Goal: Transaction & Acquisition: Book appointment/travel/reservation

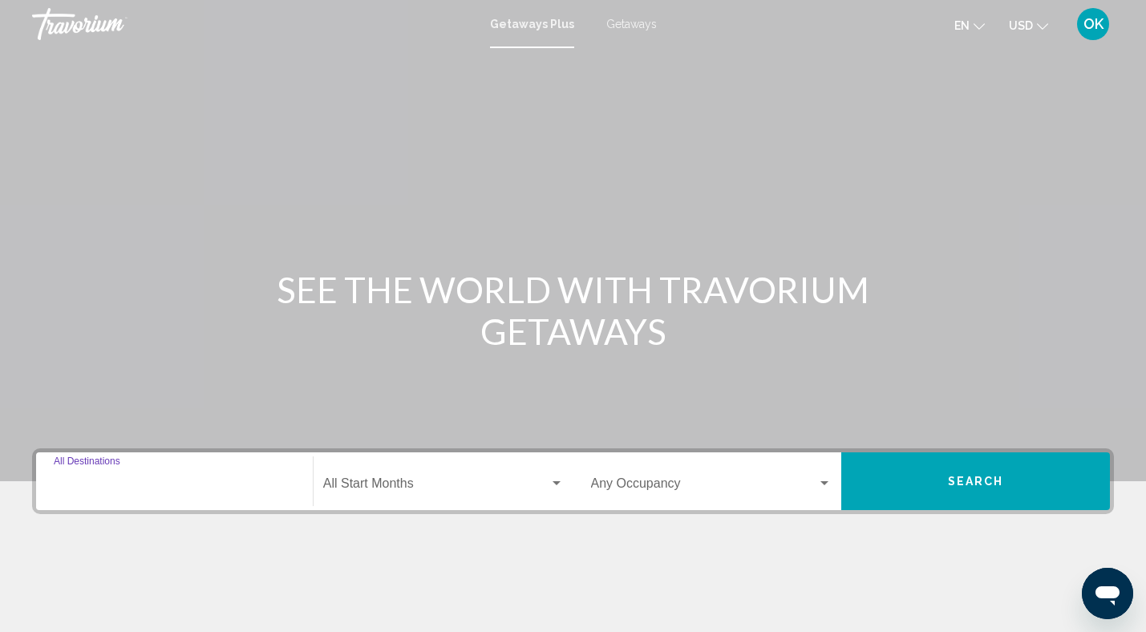
click at [168, 480] on input "Destination All Destinations" at bounding box center [174, 486] width 241 height 14
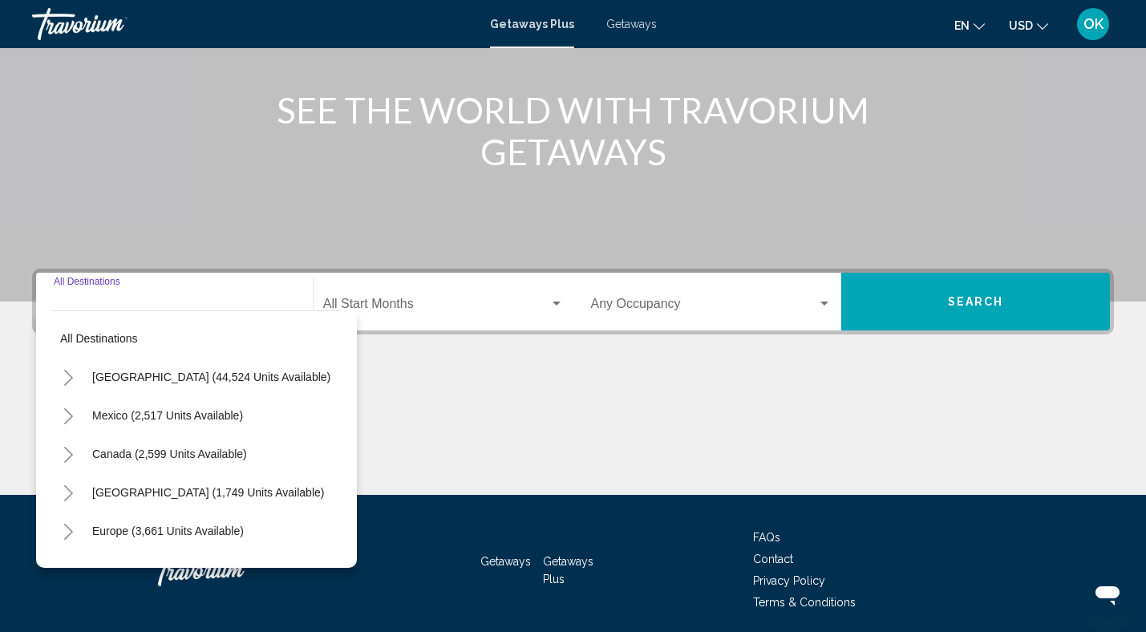
scroll to position [239, 0]
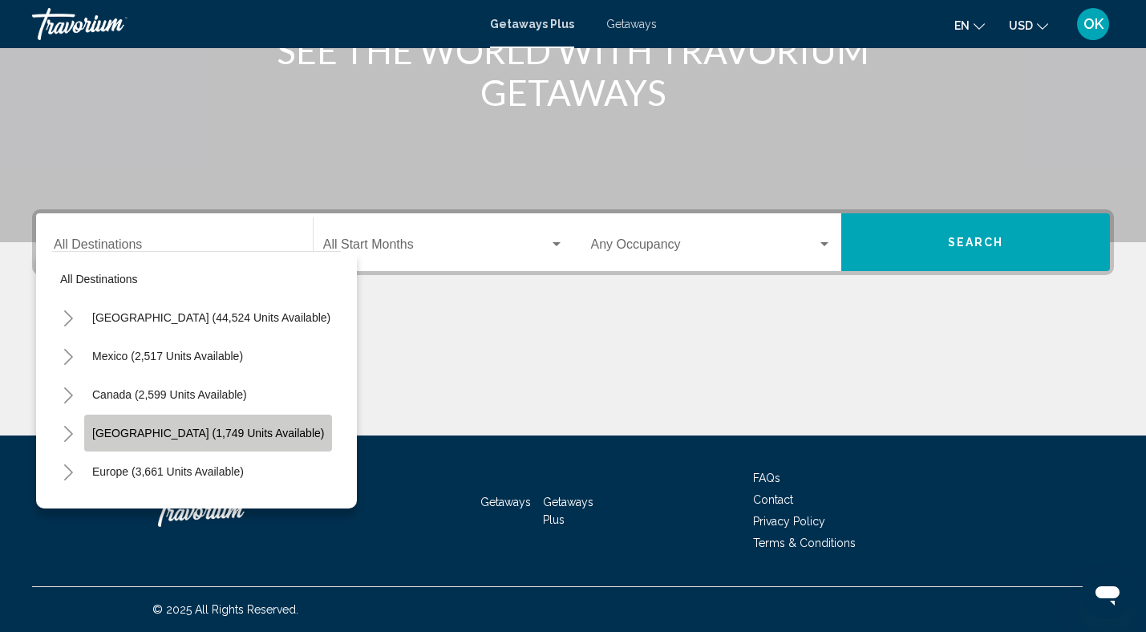
click at [164, 442] on button "[GEOGRAPHIC_DATA] (1,749 units available)" at bounding box center [208, 432] width 248 height 37
type input "**********"
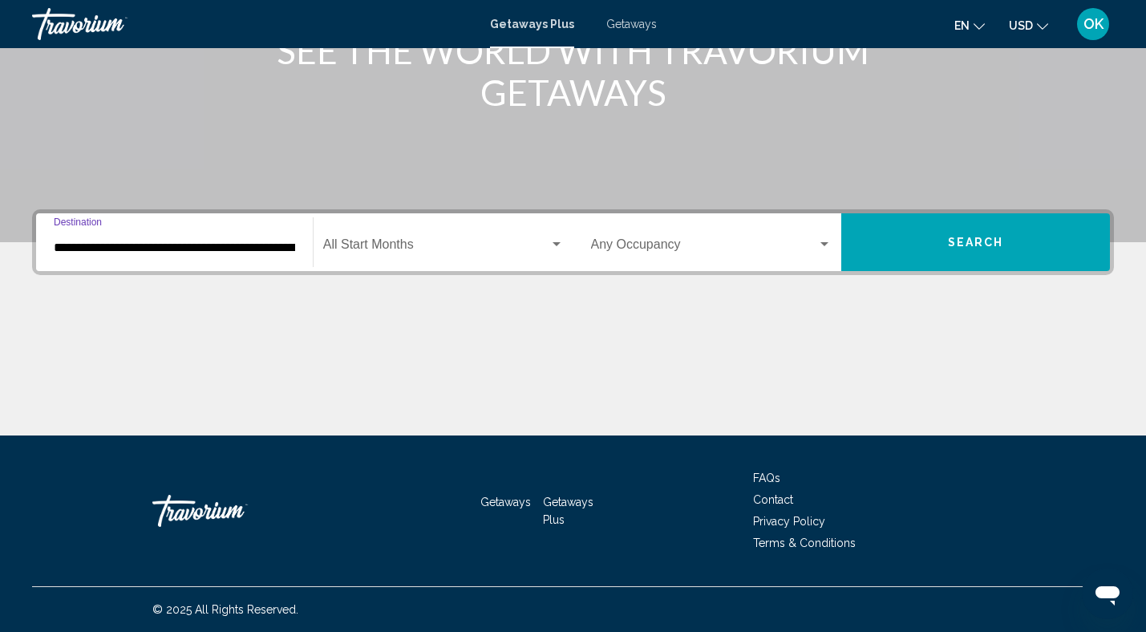
click at [988, 254] on button "Search" at bounding box center [975, 242] width 269 height 58
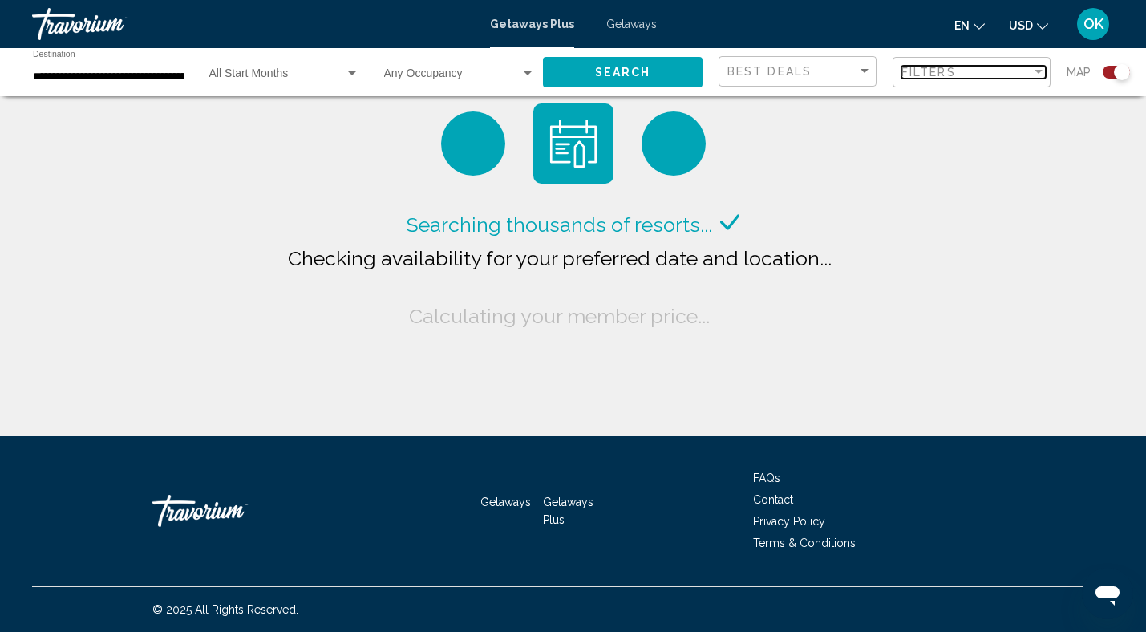
click at [947, 73] on span "Filters" at bounding box center [928, 72] width 55 height 13
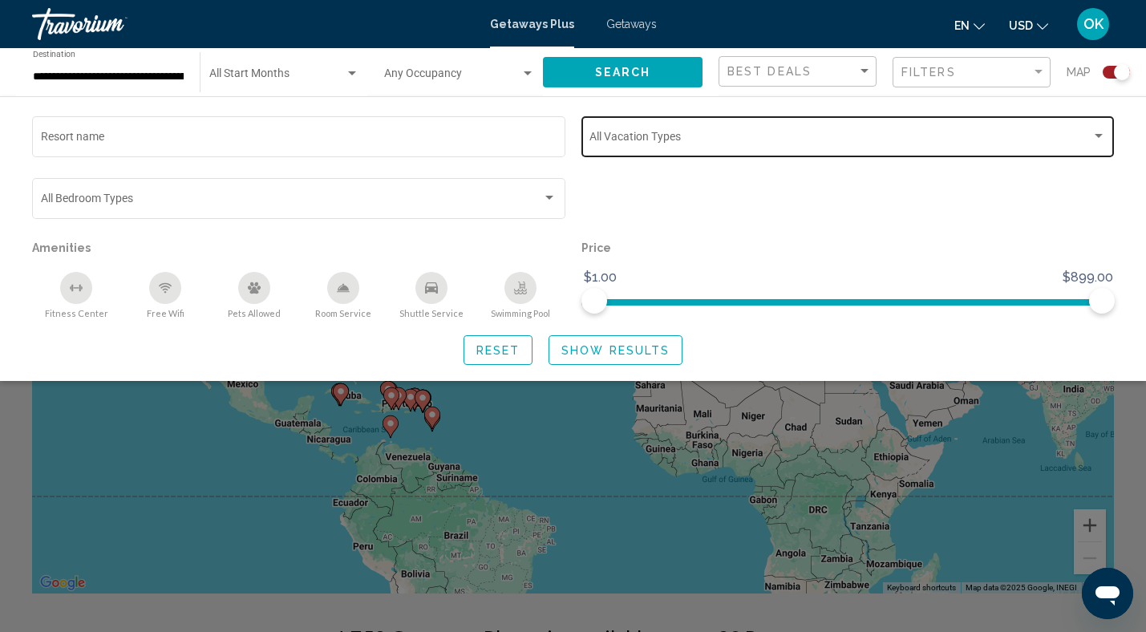
click at [1103, 143] on div "Search widget" at bounding box center [847, 139] width 516 height 13
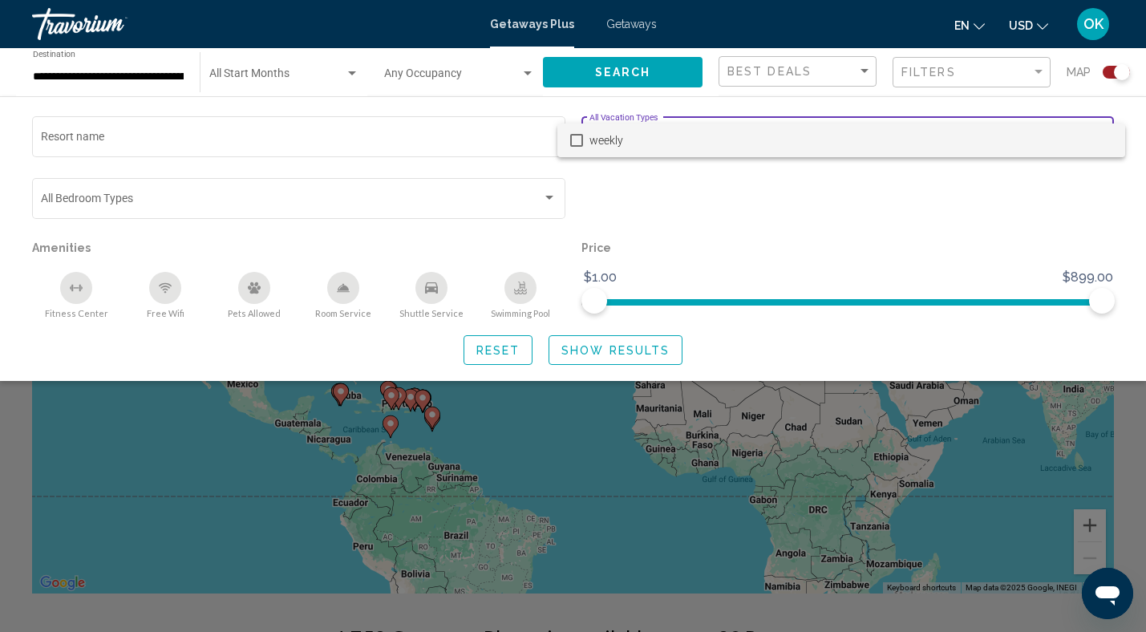
click at [1103, 143] on span "weekly" at bounding box center [850, 140] width 523 height 34
click at [1028, 227] on div at bounding box center [573, 316] width 1146 height 632
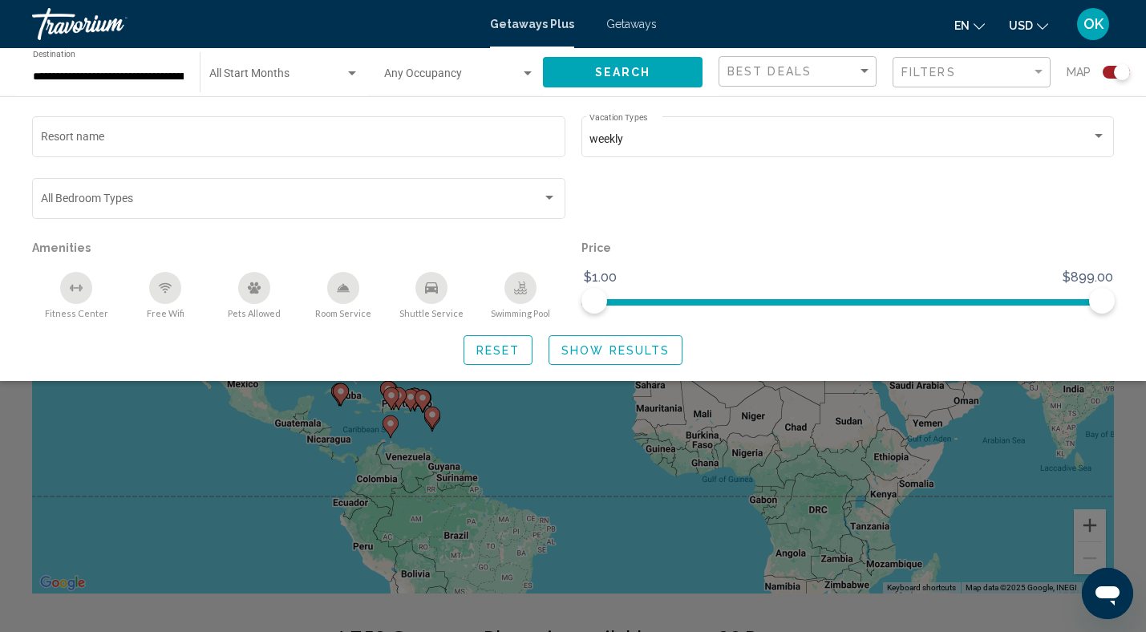
click at [585, 354] on span "Show Results" at bounding box center [615, 350] width 108 height 13
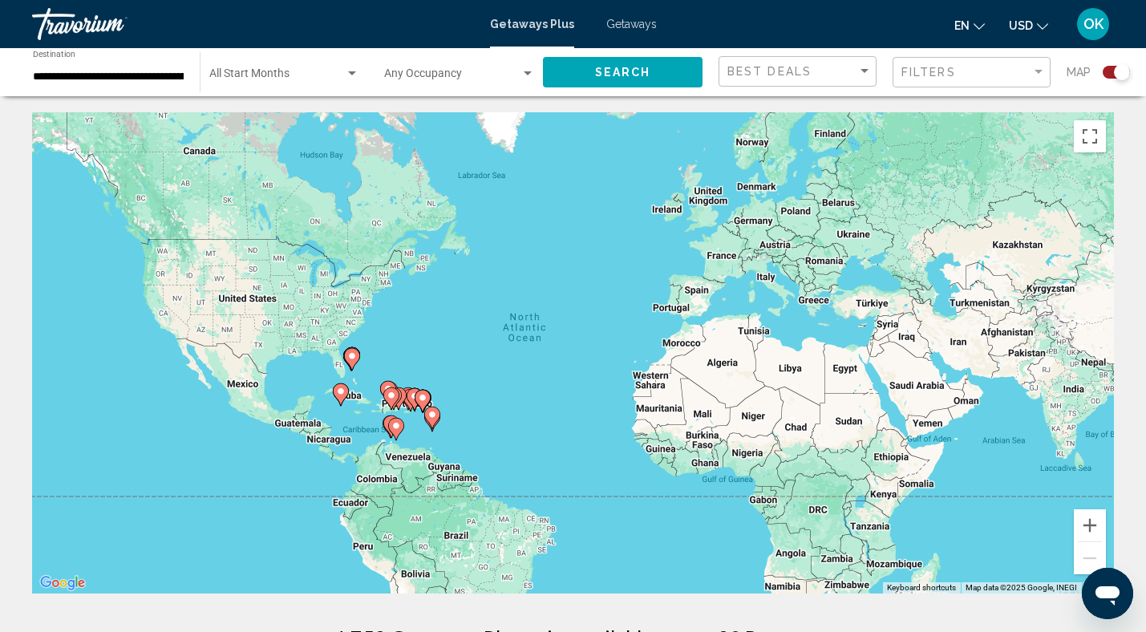
click at [1110, 73] on div "Search widget" at bounding box center [1115, 72] width 27 height 13
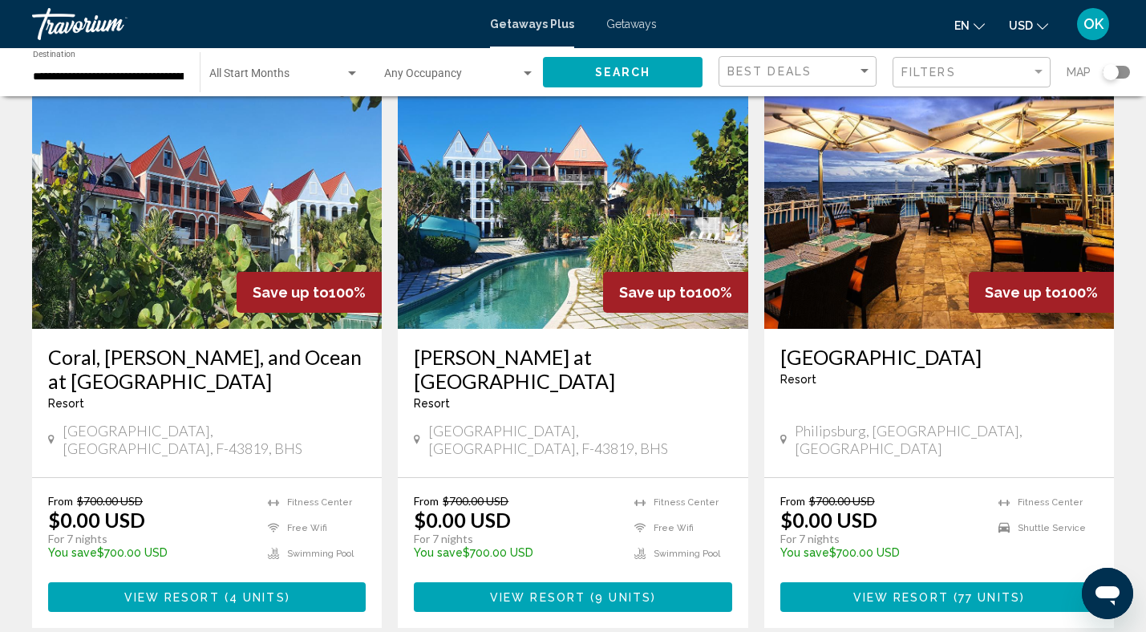
scroll to position [98, 0]
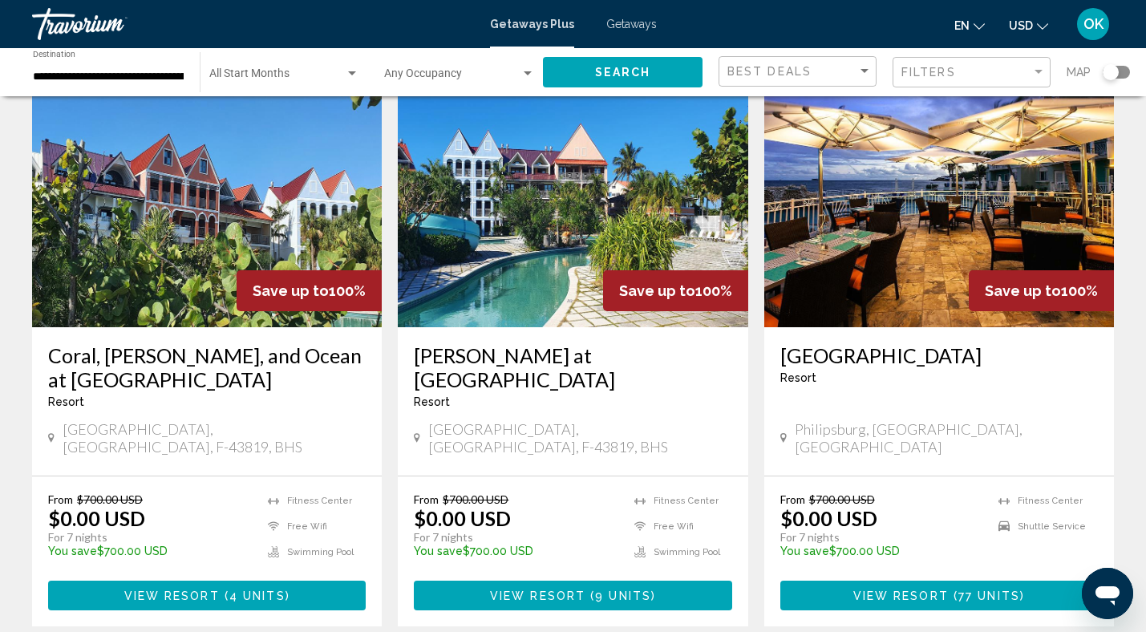
click at [152, 301] on img "Main content" at bounding box center [207, 199] width 350 height 257
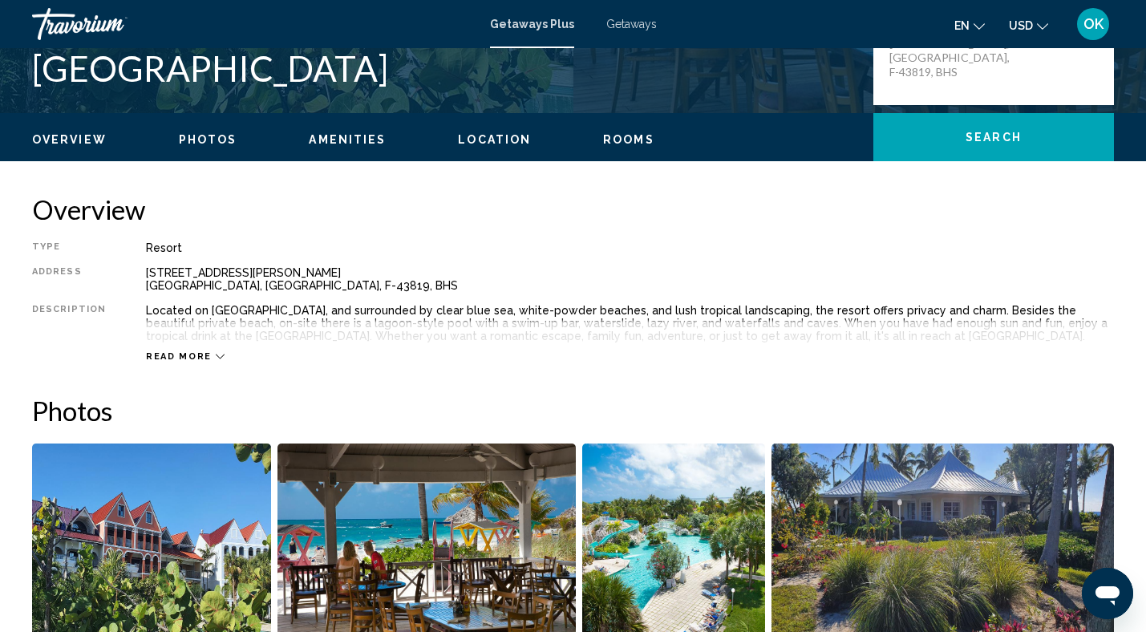
scroll to position [417, 0]
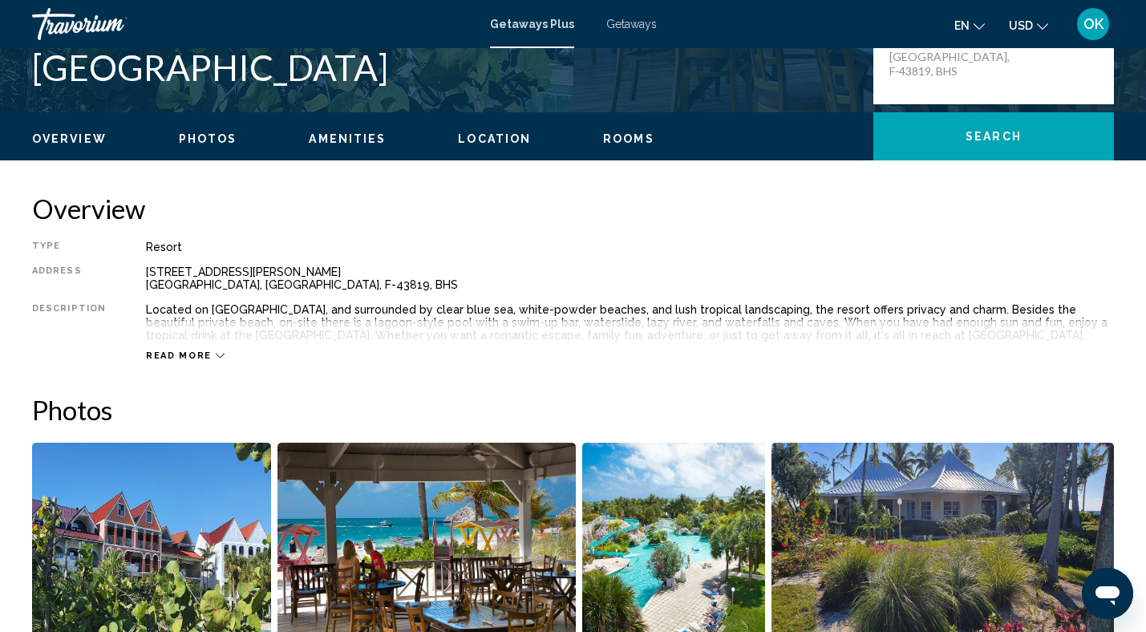
click at [189, 358] on span "Read more" at bounding box center [179, 355] width 66 height 10
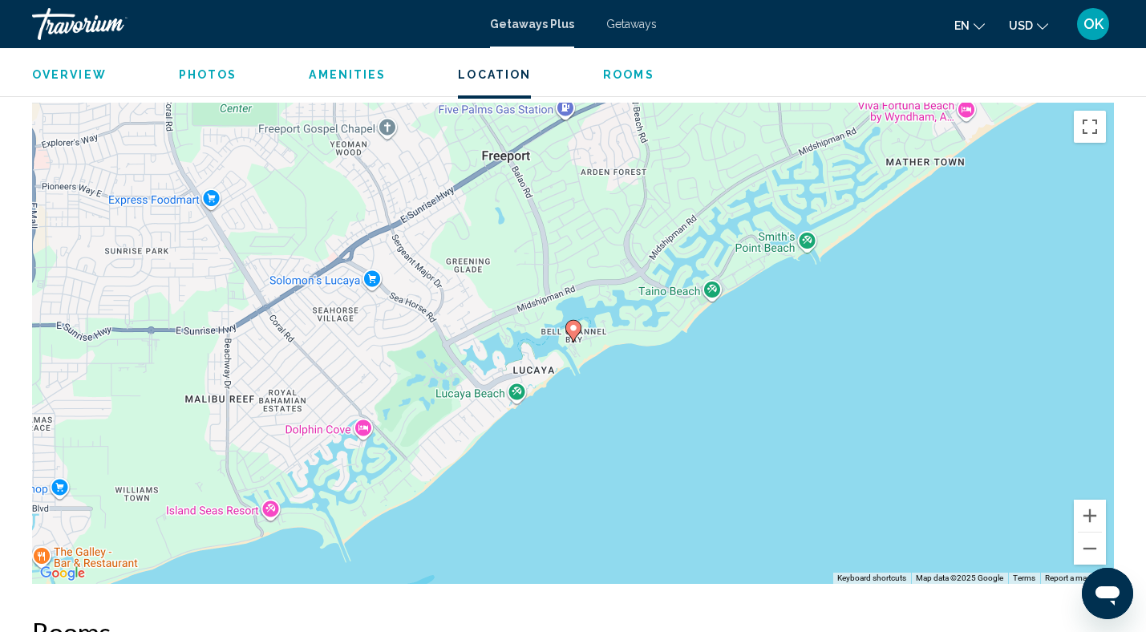
scroll to position [1928, 0]
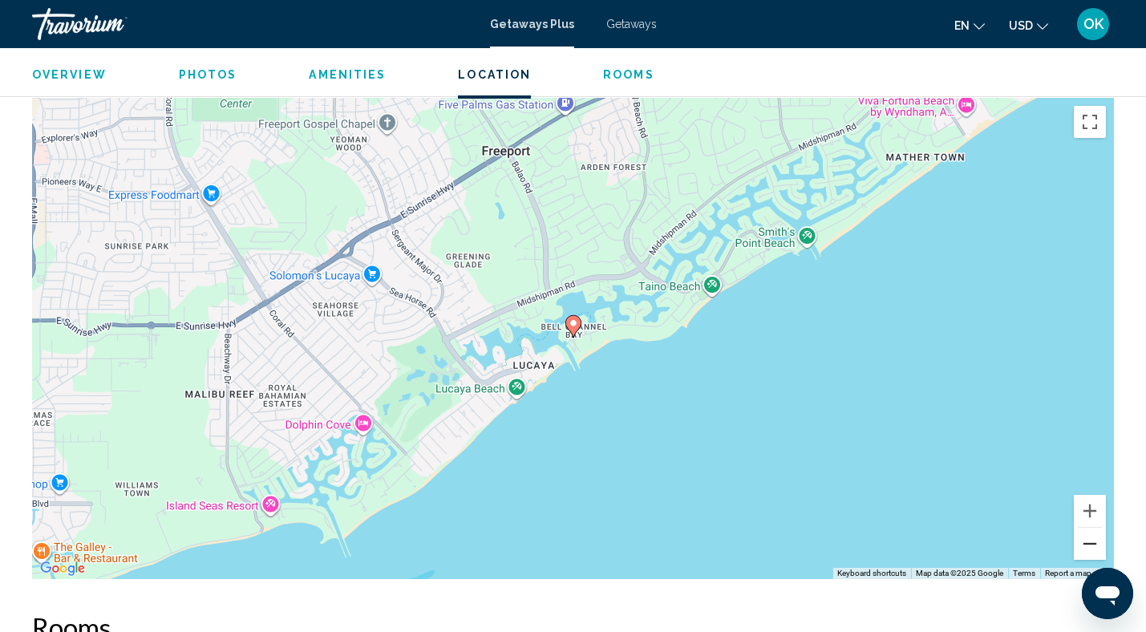
click at [1088, 552] on button "Zoom out" at bounding box center [1089, 544] width 32 height 32
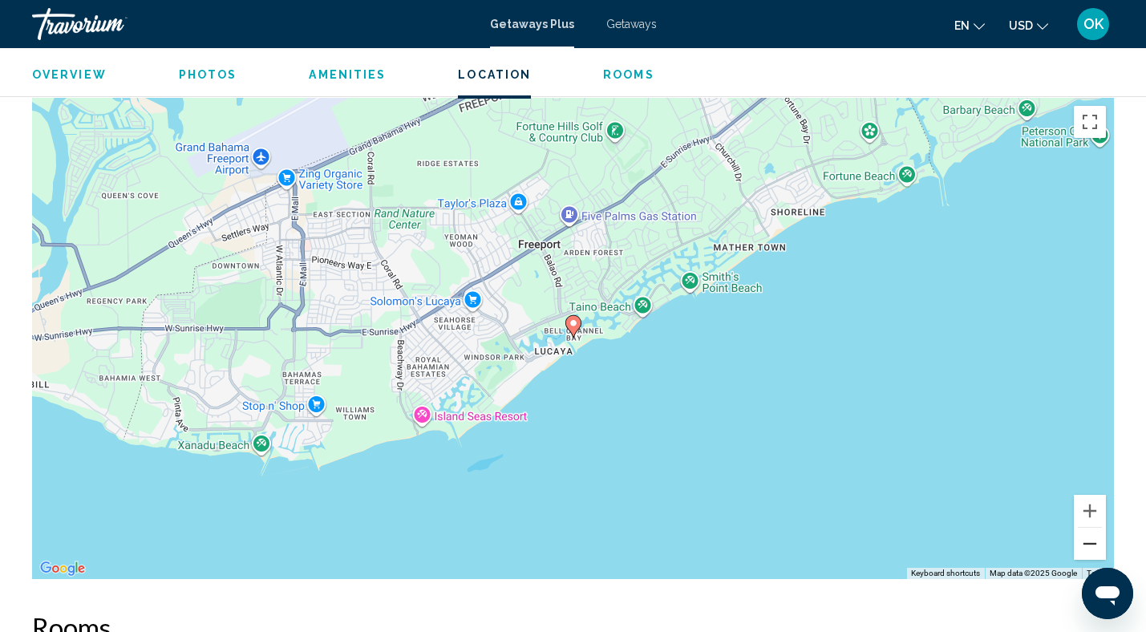
click at [1088, 552] on button "Zoom out" at bounding box center [1089, 544] width 32 height 32
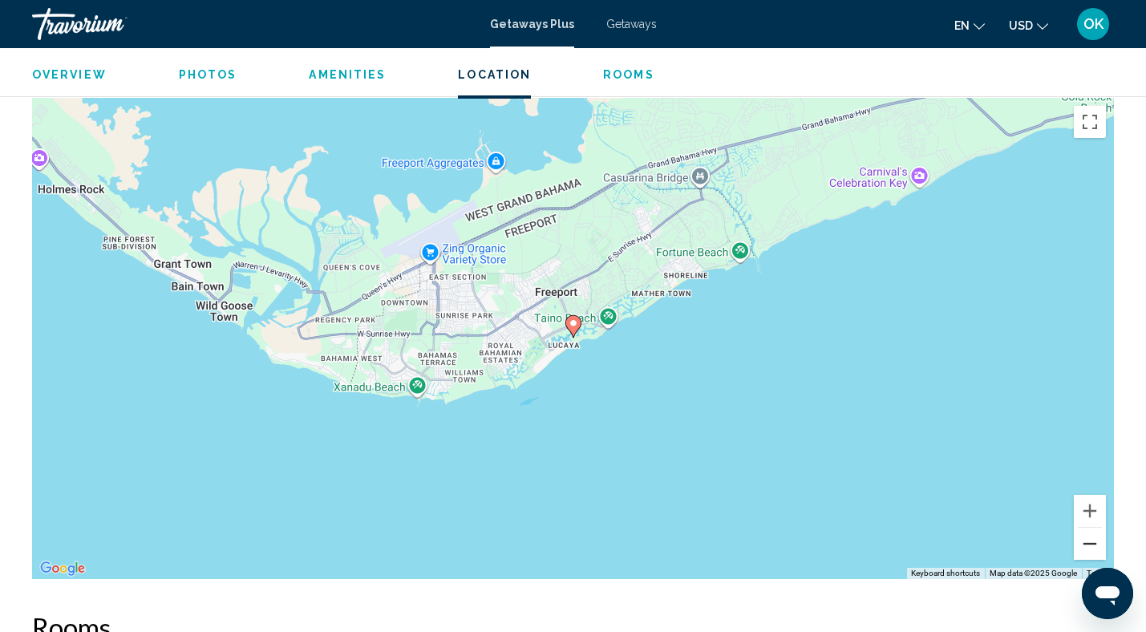
click at [1088, 552] on button "Zoom out" at bounding box center [1089, 544] width 32 height 32
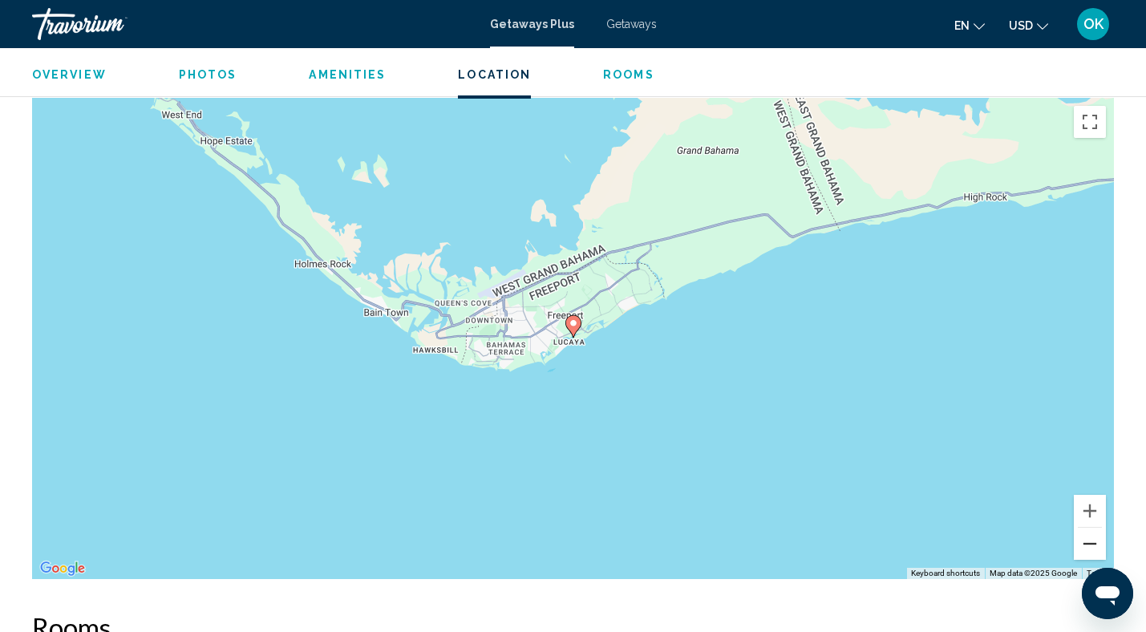
click at [1088, 552] on button "Zoom out" at bounding box center [1089, 544] width 32 height 32
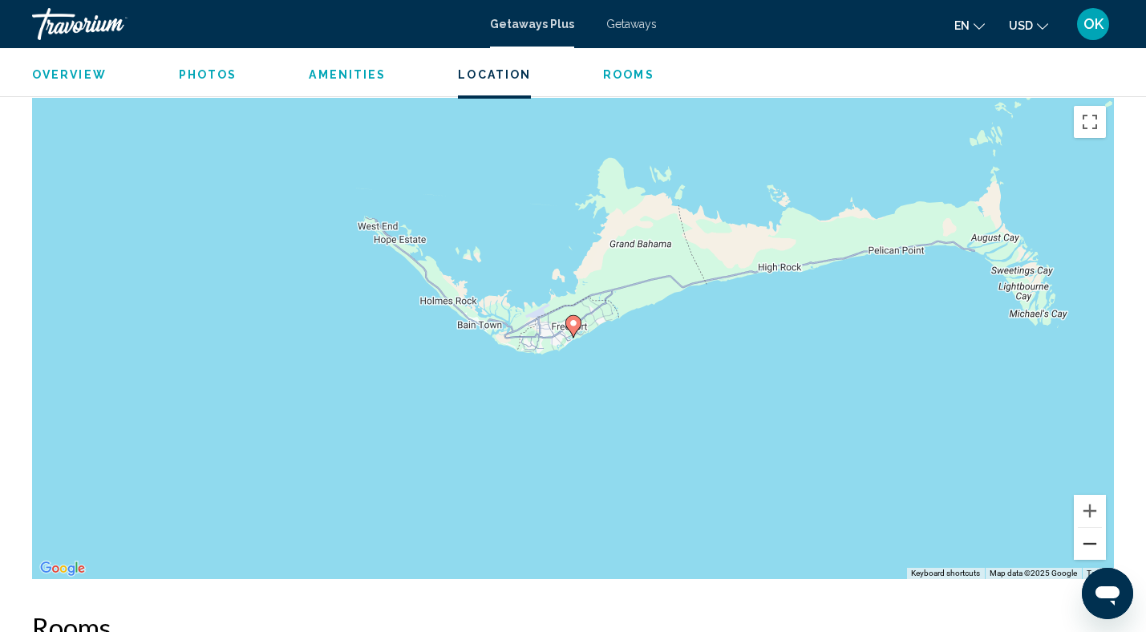
click at [1088, 552] on button "Zoom out" at bounding box center [1089, 544] width 32 height 32
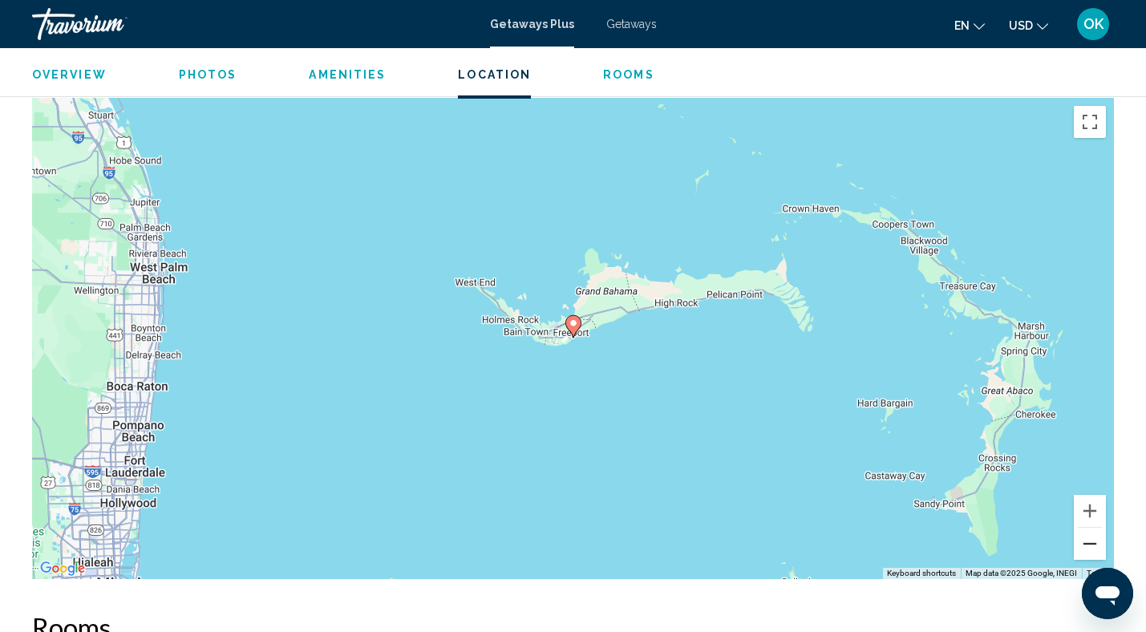
click at [1088, 552] on button "Zoom out" at bounding box center [1089, 544] width 32 height 32
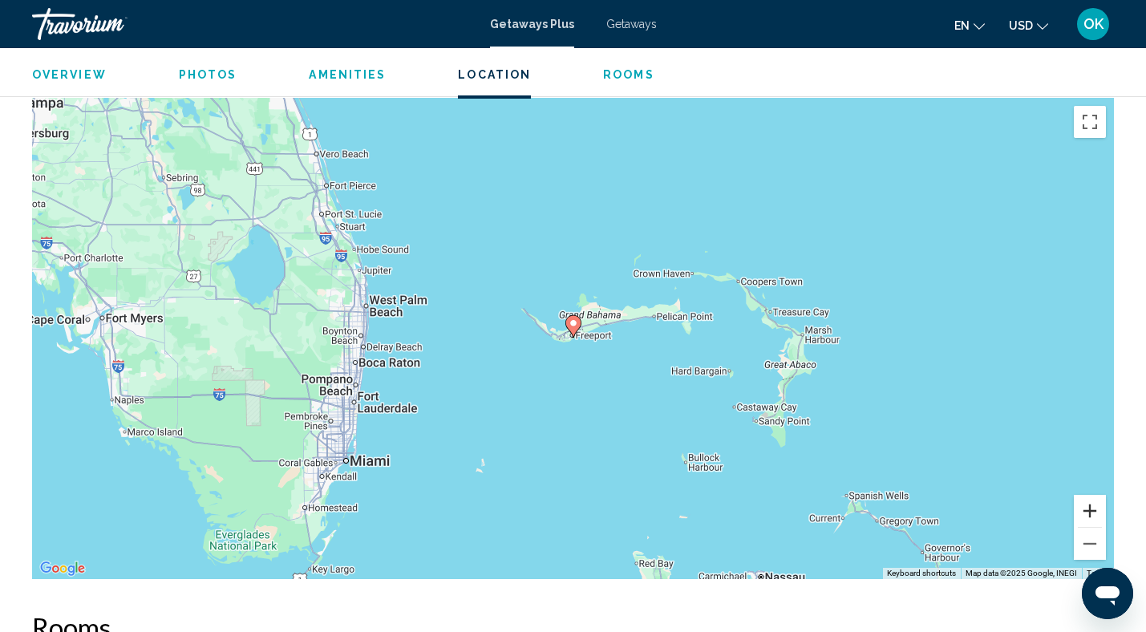
click at [1091, 501] on button "Zoom in" at bounding box center [1089, 511] width 32 height 32
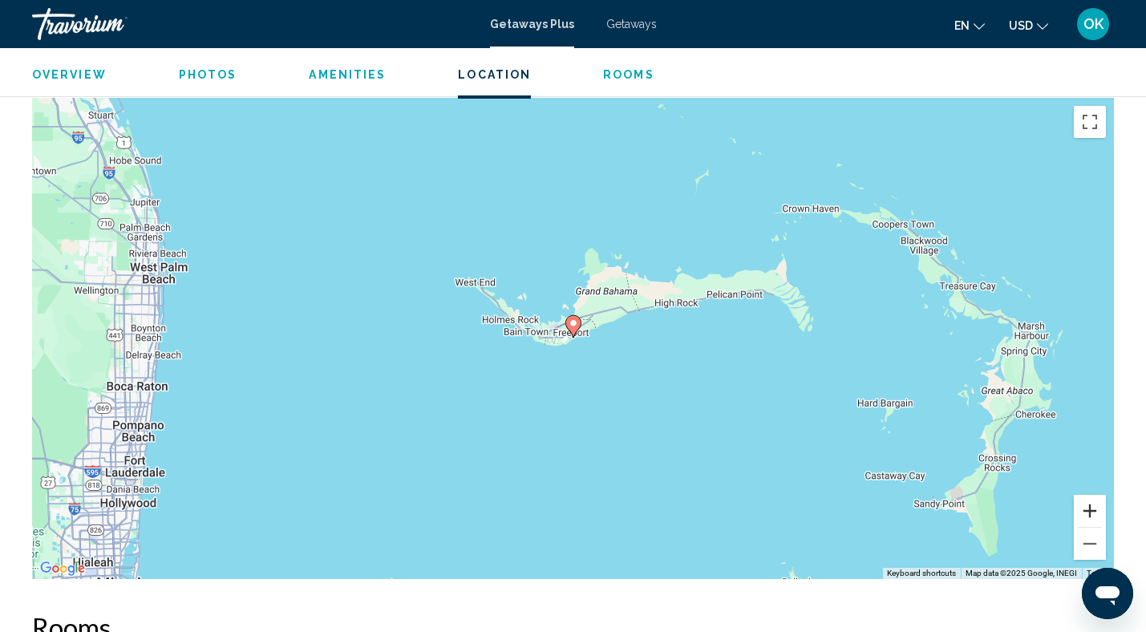
click at [1091, 501] on button "Zoom in" at bounding box center [1089, 511] width 32 height 32
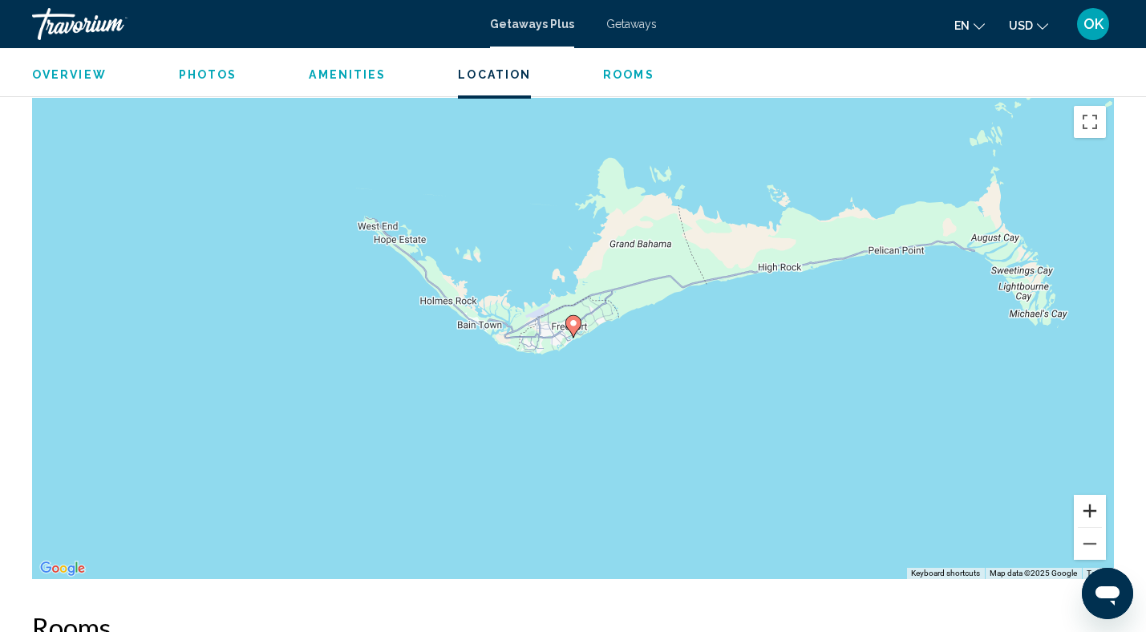
click at [1091, 501] on button "Zoom in" at bounding box center [1089, 511] width 32 height 32
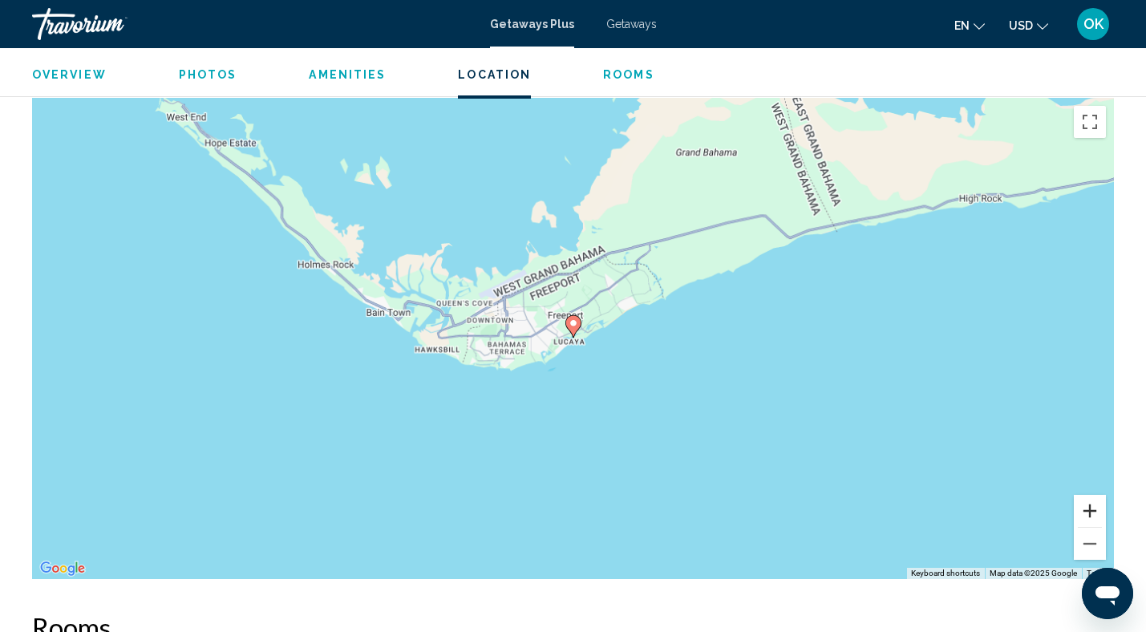
click at [1091, 501] on button "Zoom in" at bounding box center [1089, 511] width 32 height 32
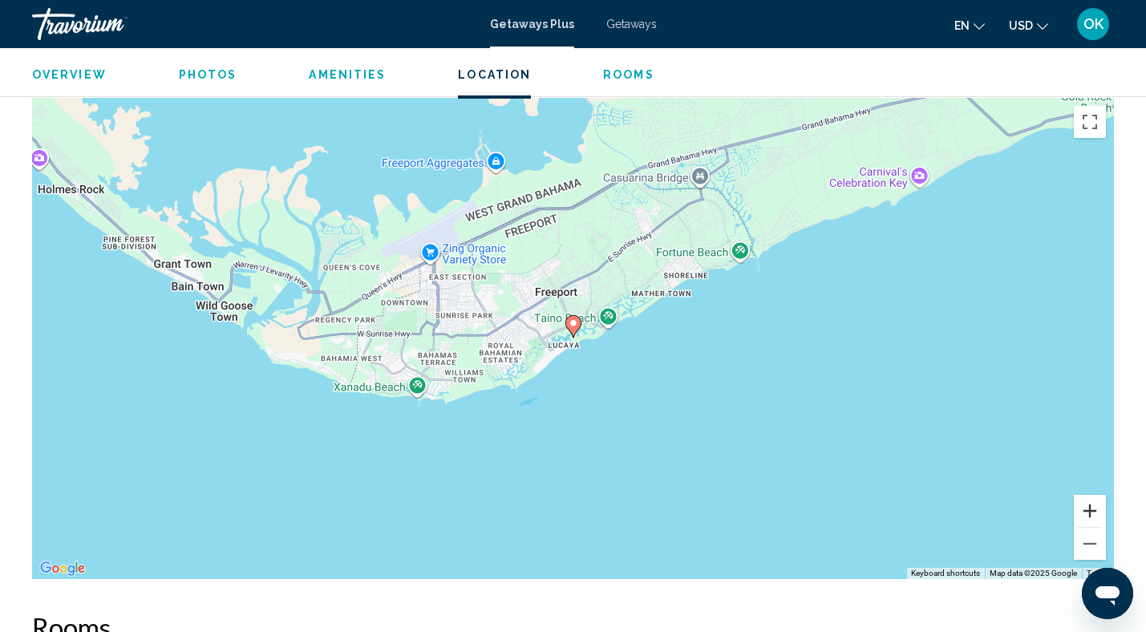
click at [1091, 501] on button "Zoom in" at bounding box center [1089, 511] width 32 height 32
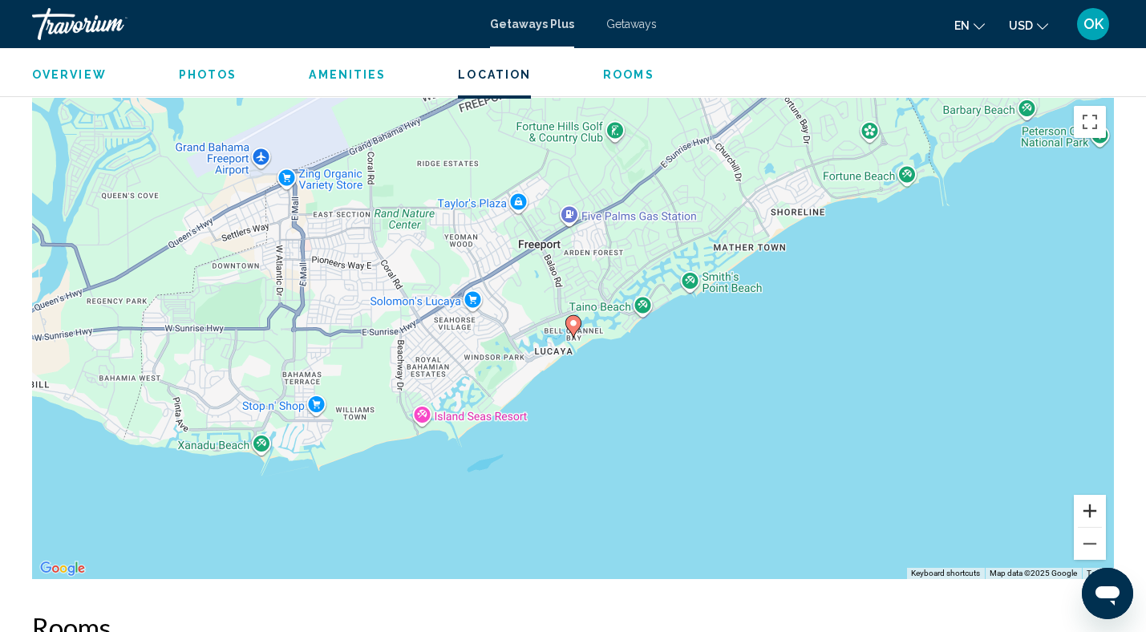
click at [1091, 502] on button "Zoom in" at bounding box center [1089, 511] width 32 height 32
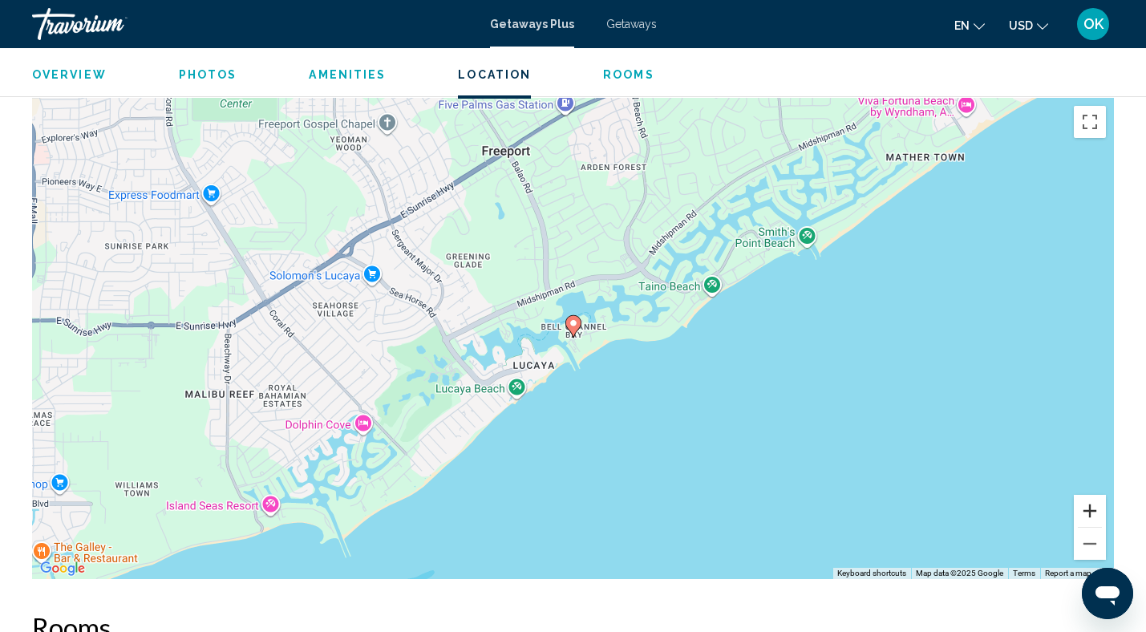
click at [1091, 502] on button "Zoom in" at bounding box center [1089, 511] width 32 height 32
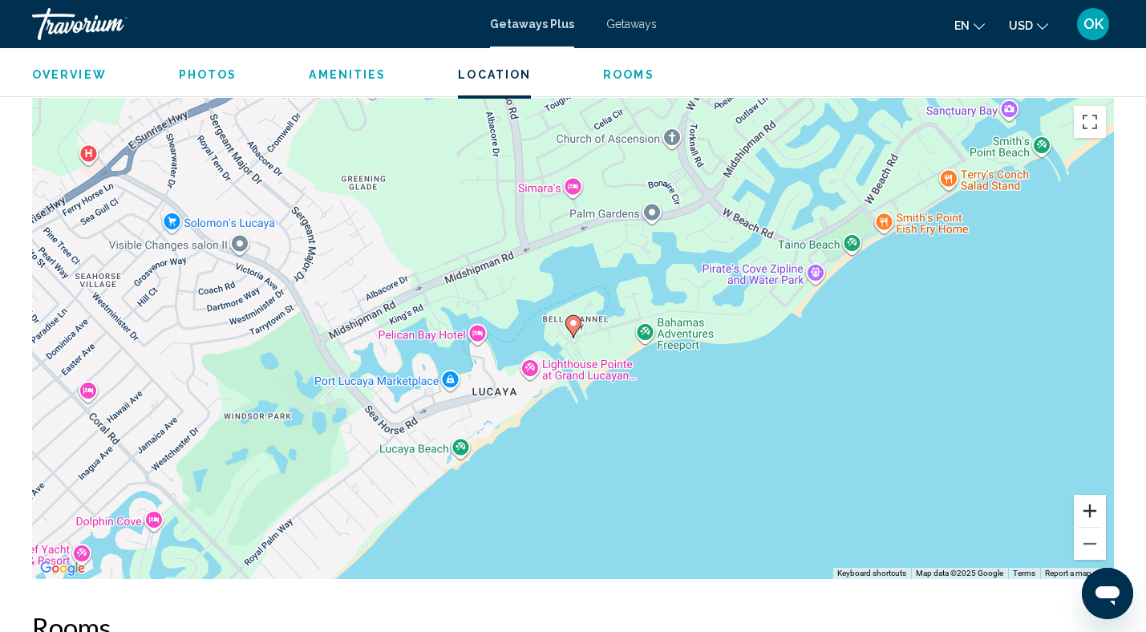
click at [1091, 502] on button "Zoom in" at bounding box center [1089, 511] width 32 height 32
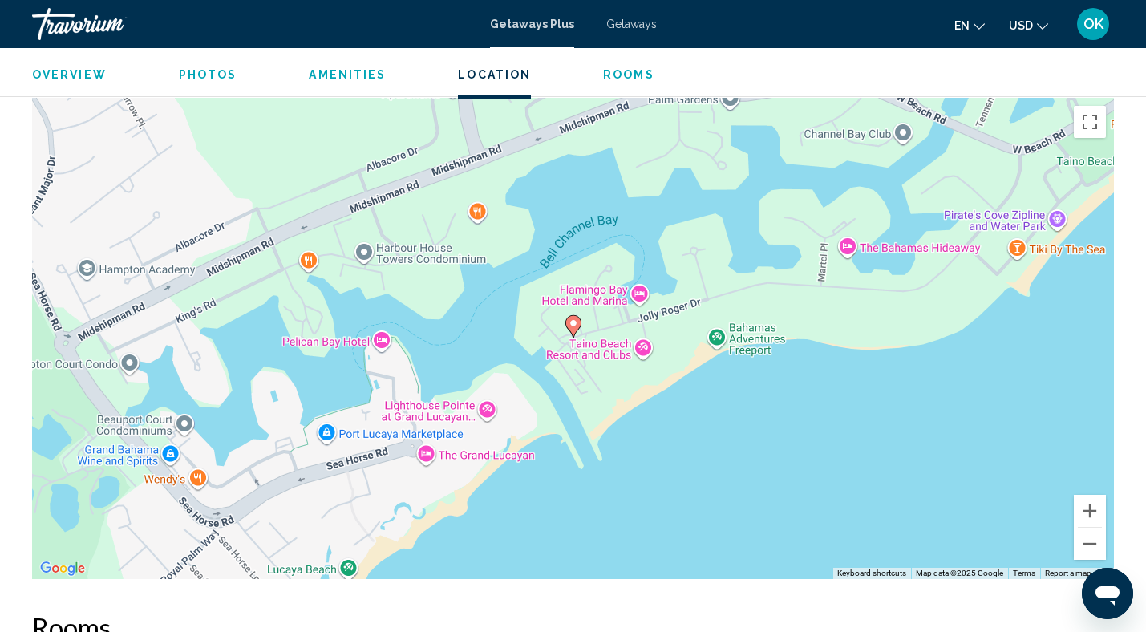
click at [569, 325] on image "Main content" at bounding box center [573, 323] width 10 height 10
click at [192, 74] on span "Photos" at bounding box center [208, 74] width 59 height 13
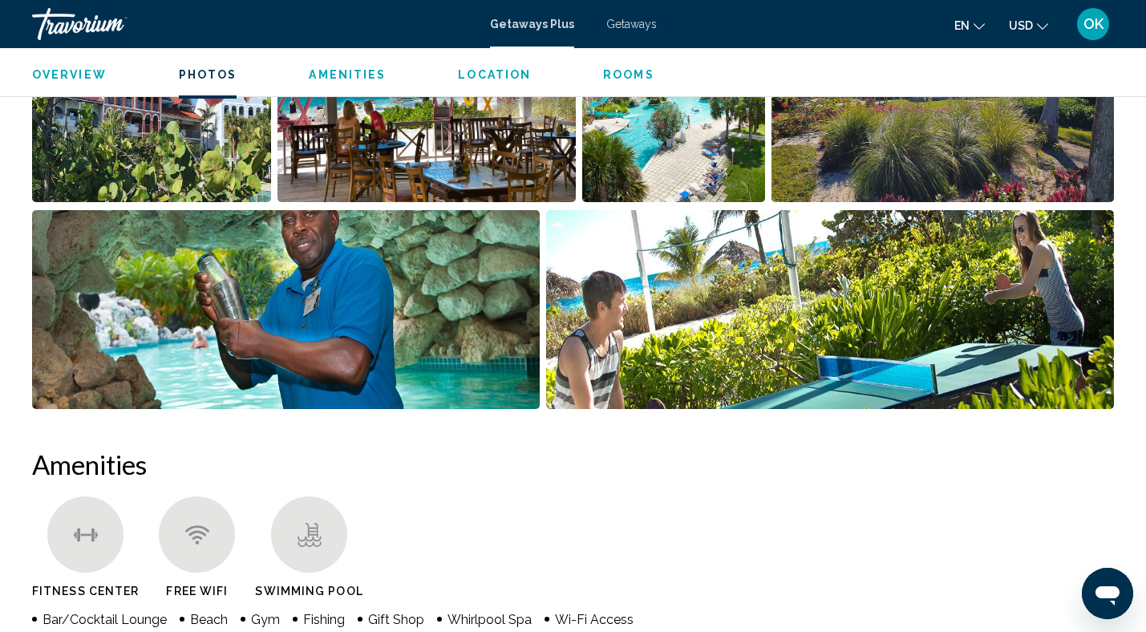
scroll to position [715, 0]
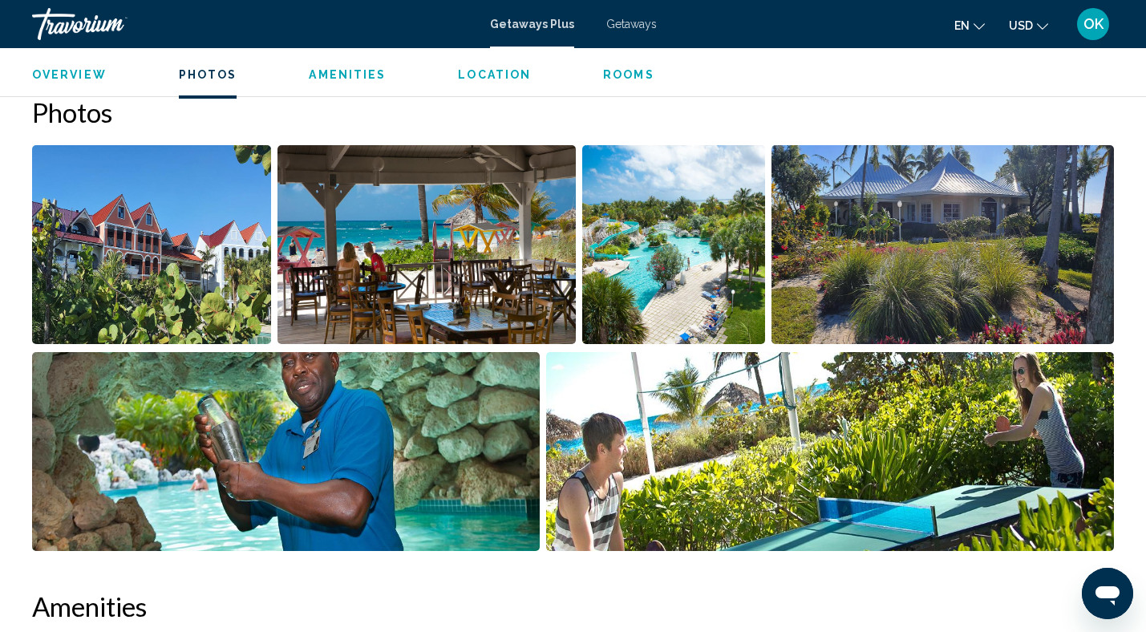
click at [435, 244] on img "Open full-screen image slider" at bounding box center [426, 244] width 299 height 199
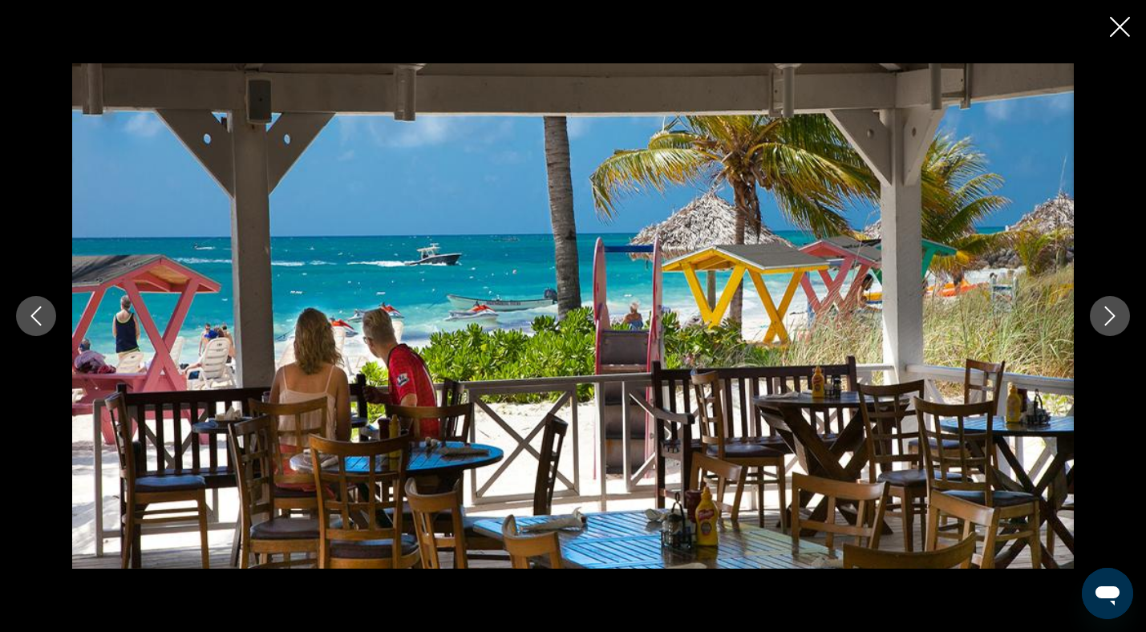
click at [1110, 325] on icon "Next image" at bounding box center [1109, 315] width 19 height 19
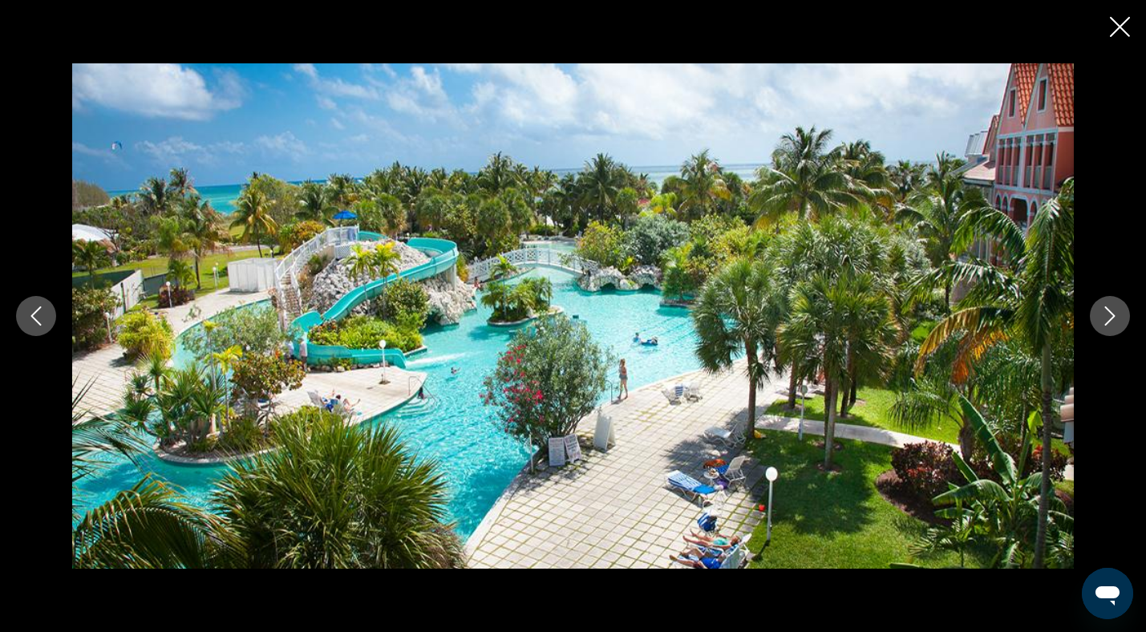
click at [1109, 325] on button "Next image" at bounding box center [1110, 316] width 40 height 40
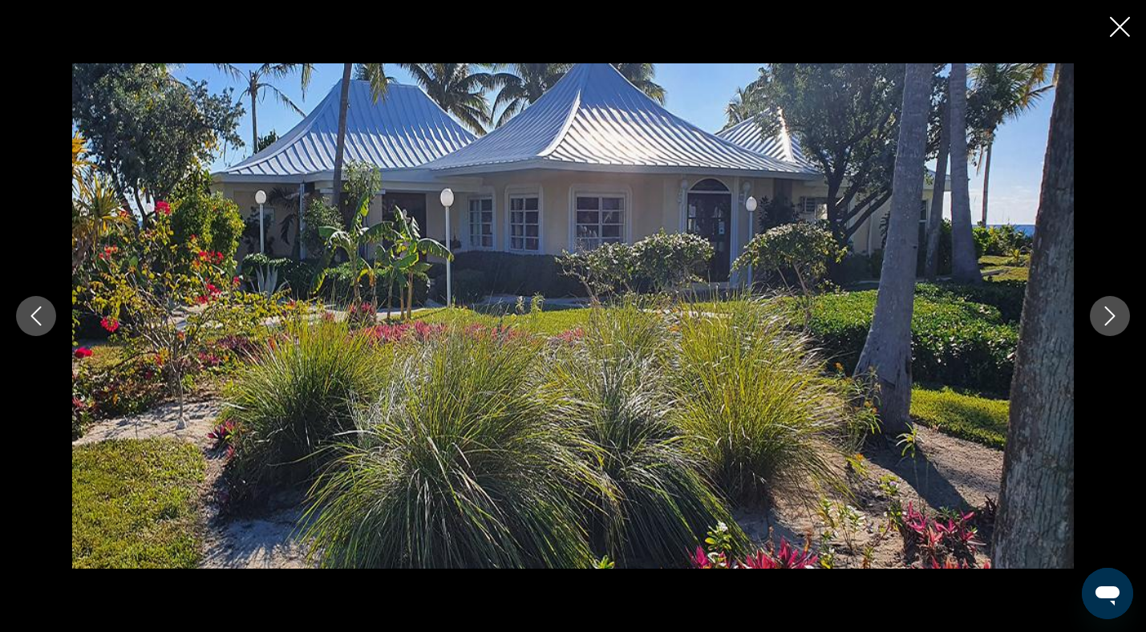
click at [1109, 325] on button "Next image" at bounding box center [1110, 316] width 40 height 40
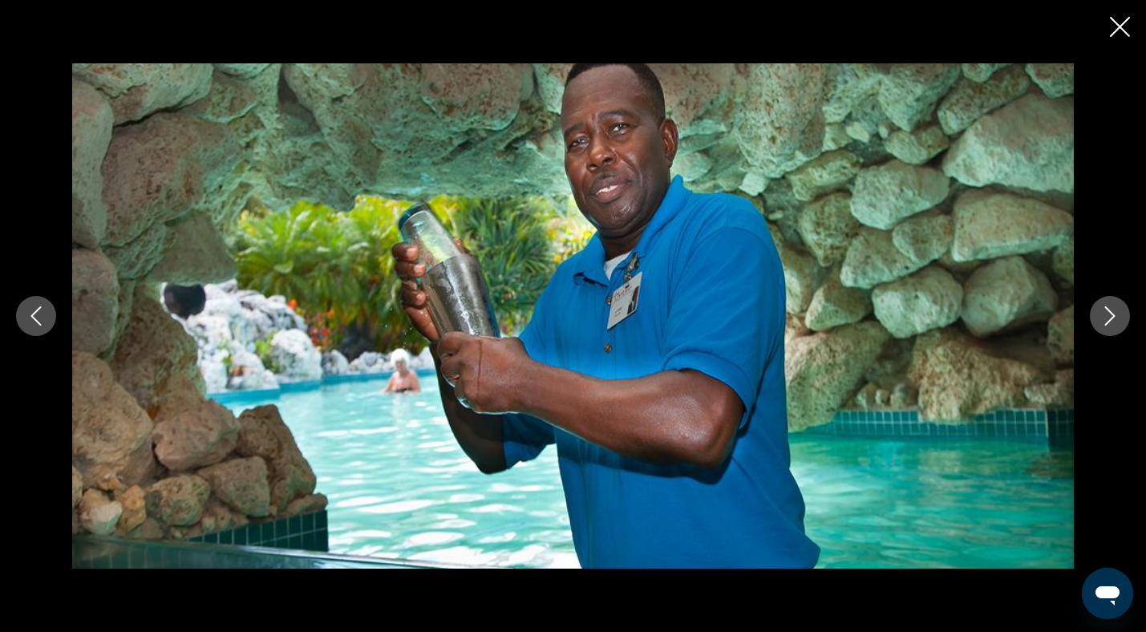
click at [1109, 325] on button "Next image" at bounding box center [1110, 316] width 40 height 40
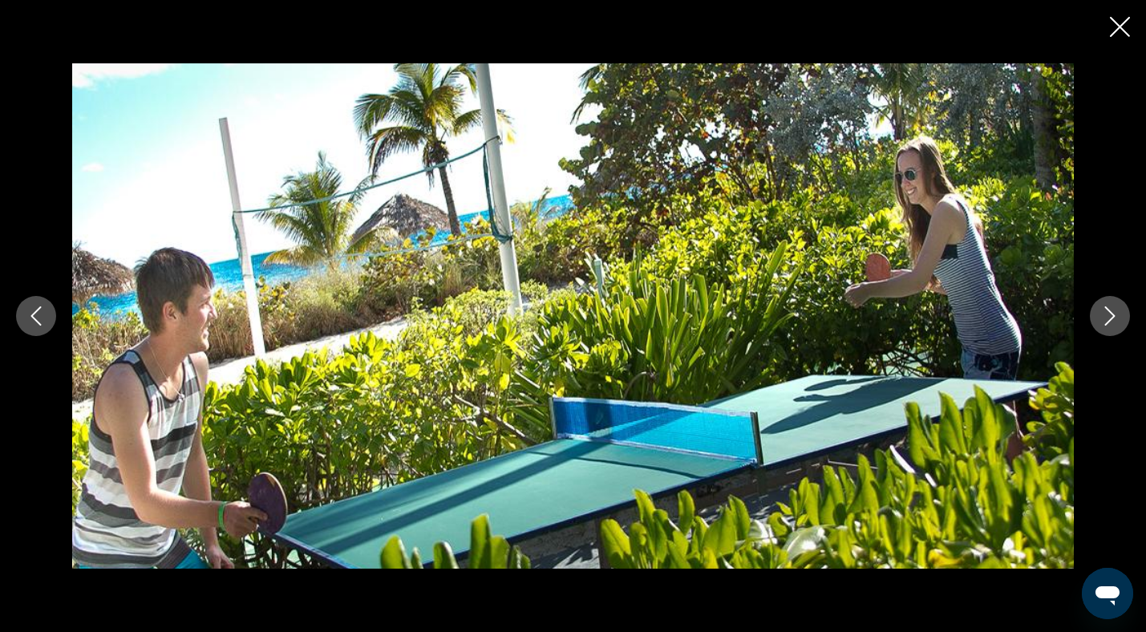
click at [1109, 325] on button "Next image" at bounding box center [1110, 316] width 40 height 40
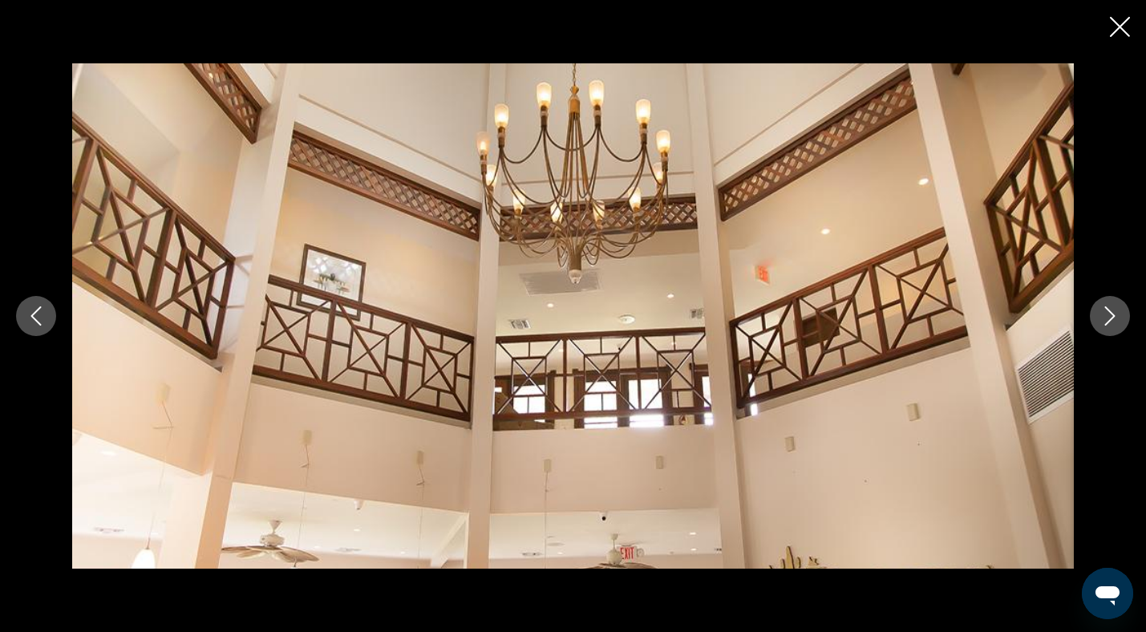
click at [1109, 325] on button "Next image" at bounding box center [1110, 316] width 40 height 40
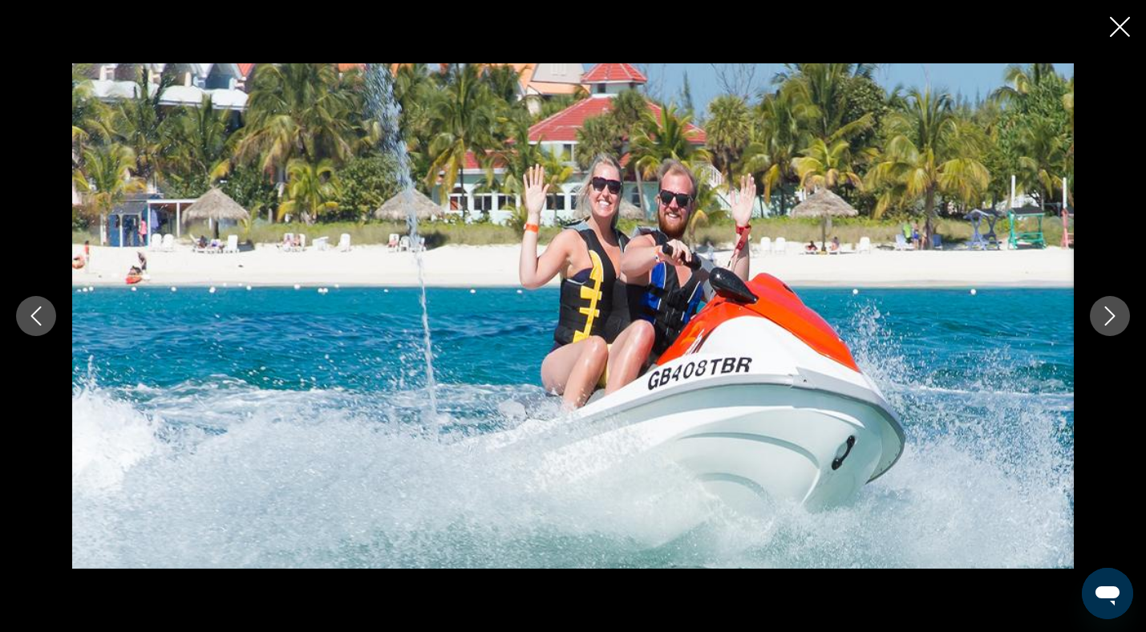
click at [1109, 325] on button "Next image" at bounding box center [1110, 316] width 40 height 40
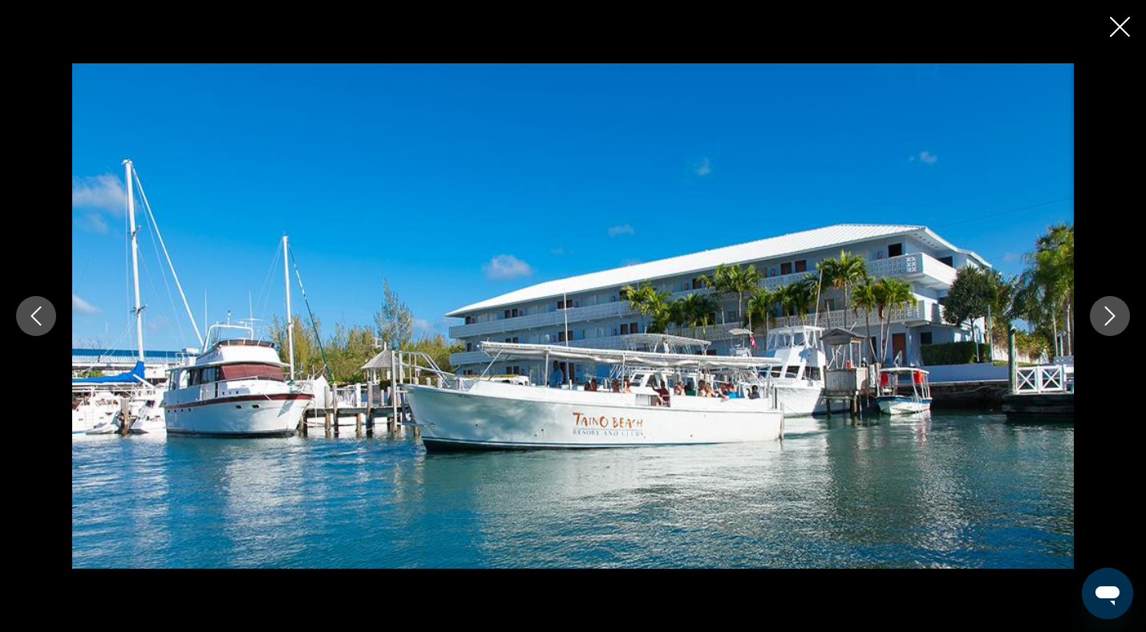
click at [1109, 325] on button "Next image" at bounding box center [1110, 316] width 40 height 40
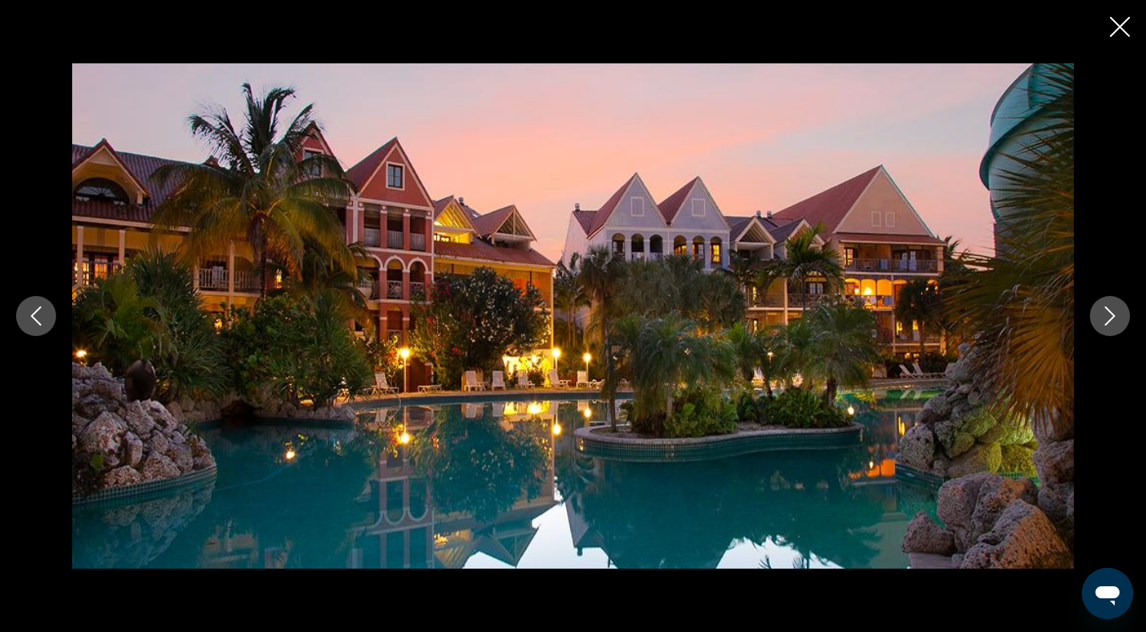
click at [1109, 325] on button "Next image" at bounding box center [1110, 316] width 40 height 40
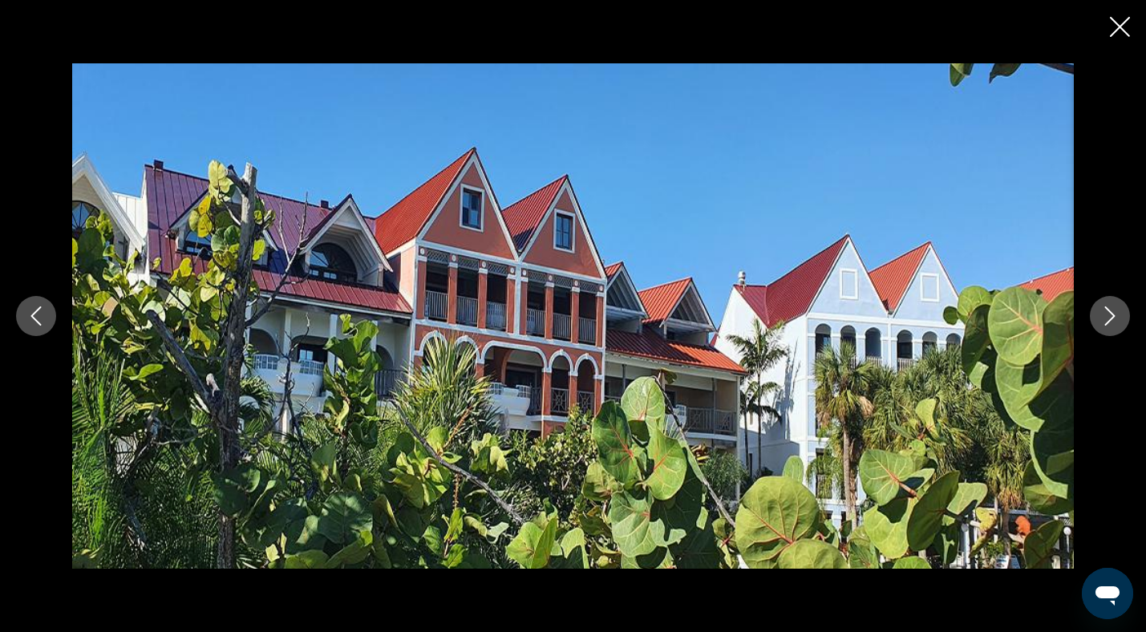
click at [1108, 313] on icon "Next image" at bounding box center [1109, 315] width 19 height 19
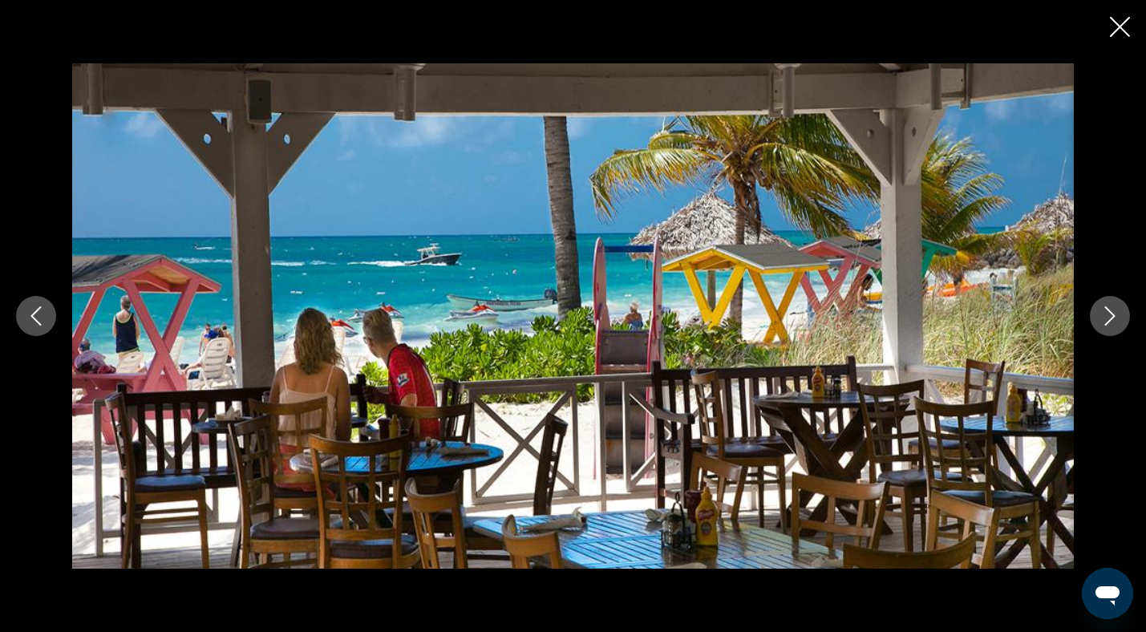
click at [1108, 313] on icon "Next image" at bounding box center [1109, 315] width 19 height 19
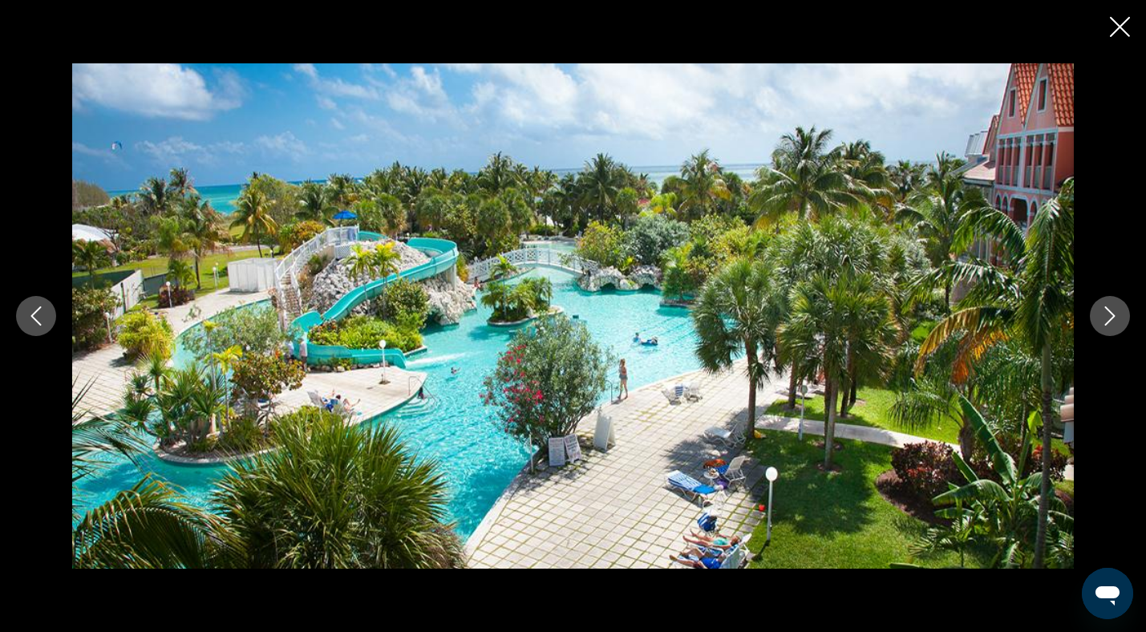
click at [1120, 26] on icon "Close slideshow" at bounding box center [1120, 27] width 20 height 20
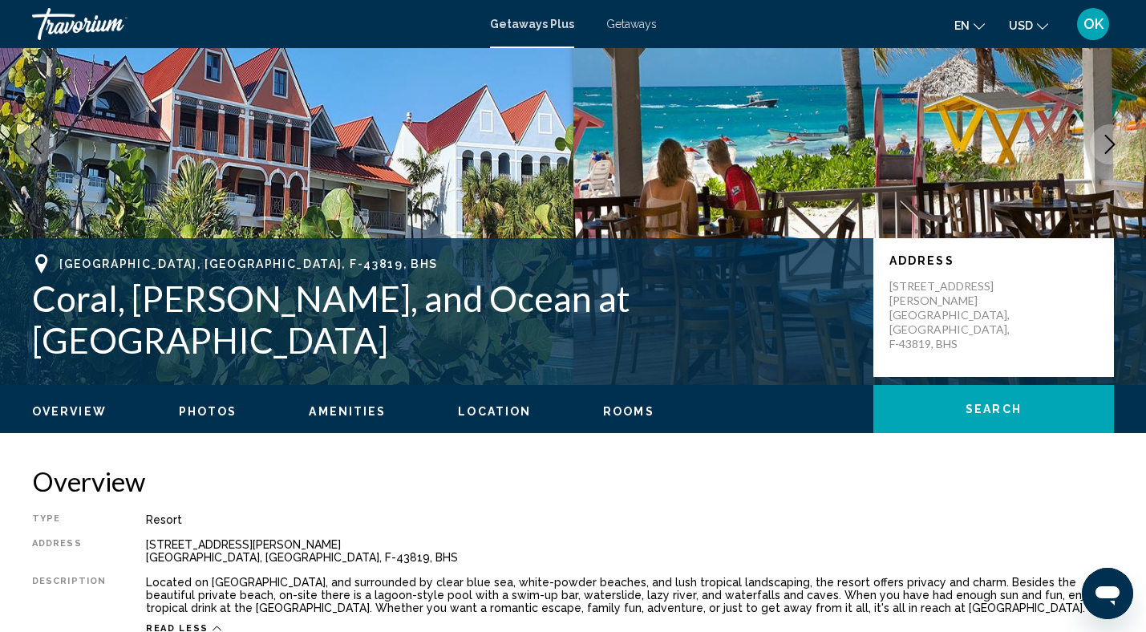
scroll to position [0, 0]
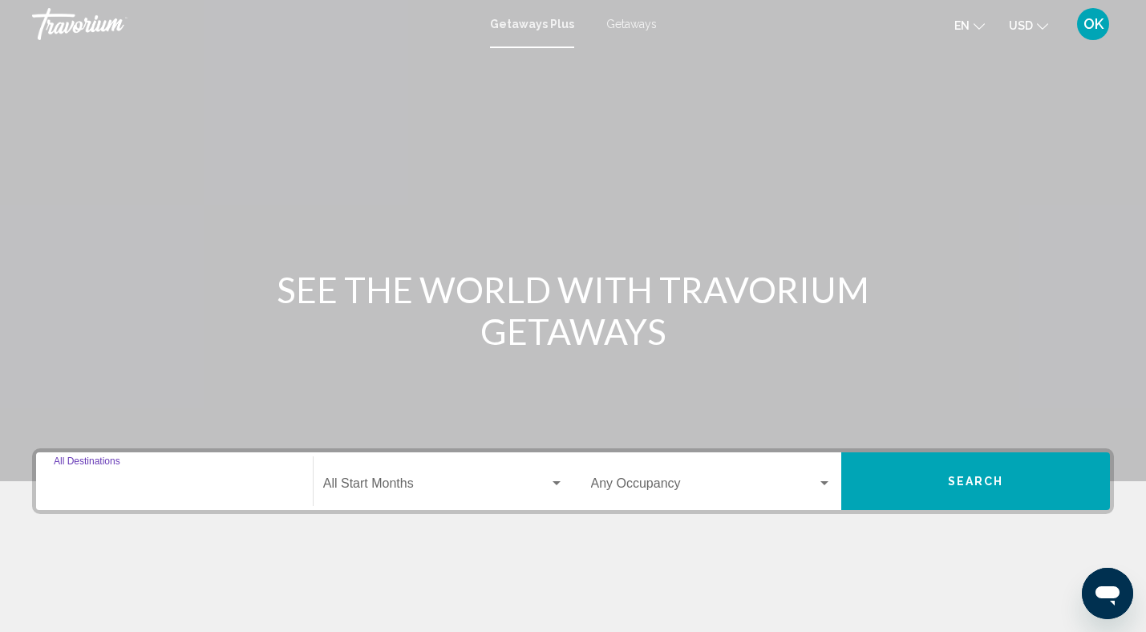
click at [98, 491] on input "Destination All Destinations" at bounding box center [174, 486] width 241 height 14
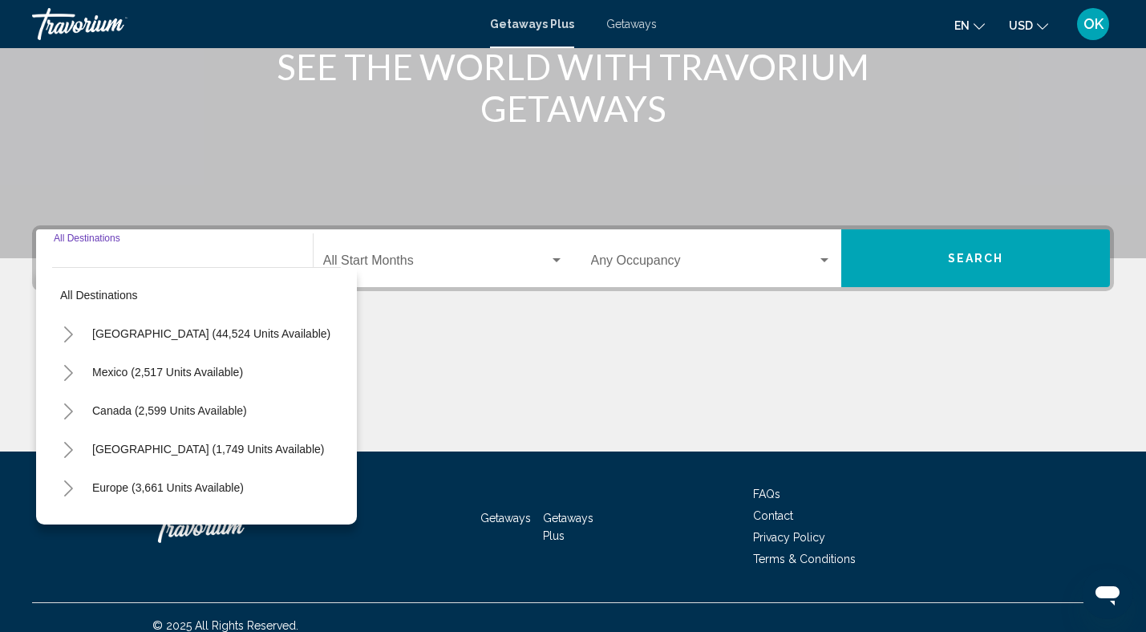
scroll to position [239, 0]
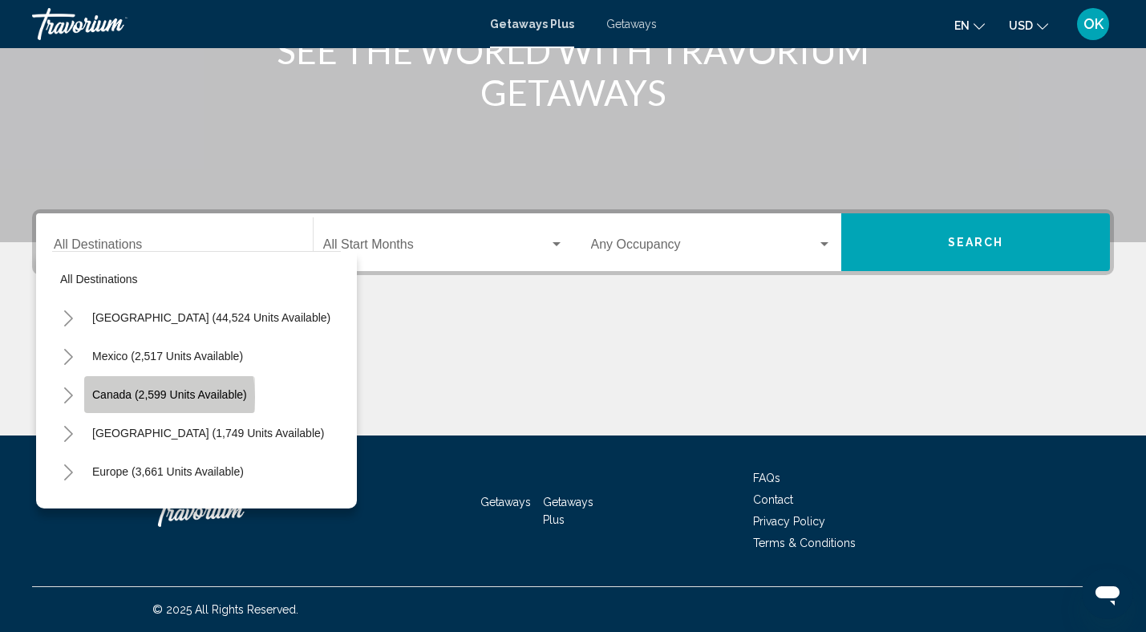
click at [134, 397] on span "Canada (2,599 units available)" at bounding box center [169, 394] width 155 height 13
type input "**********"
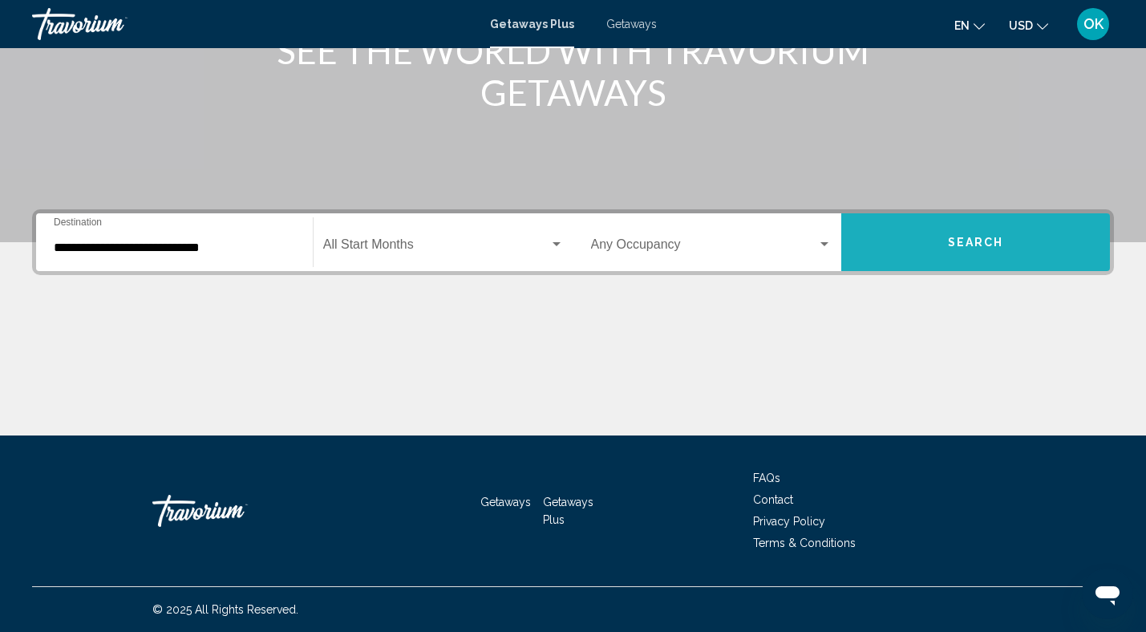
click at [975, 246] on span "Search" at bounding box center [976, 243] width 56 height 13
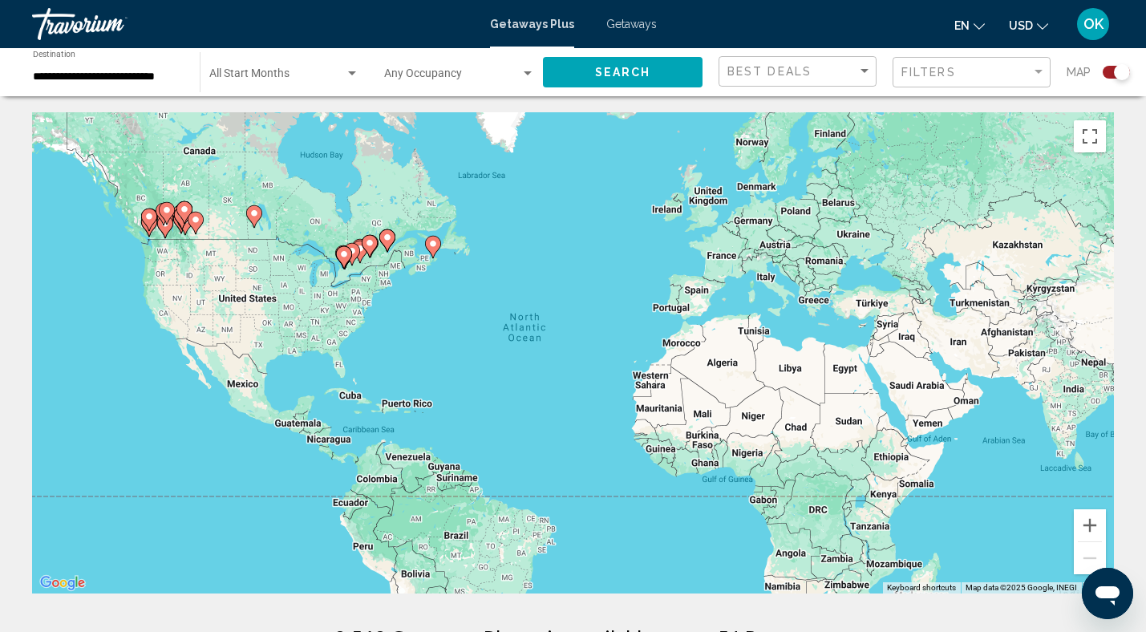
click at [1110, 76] on div "Search widget" at bounding box center [1115, 72] width 27 height 13
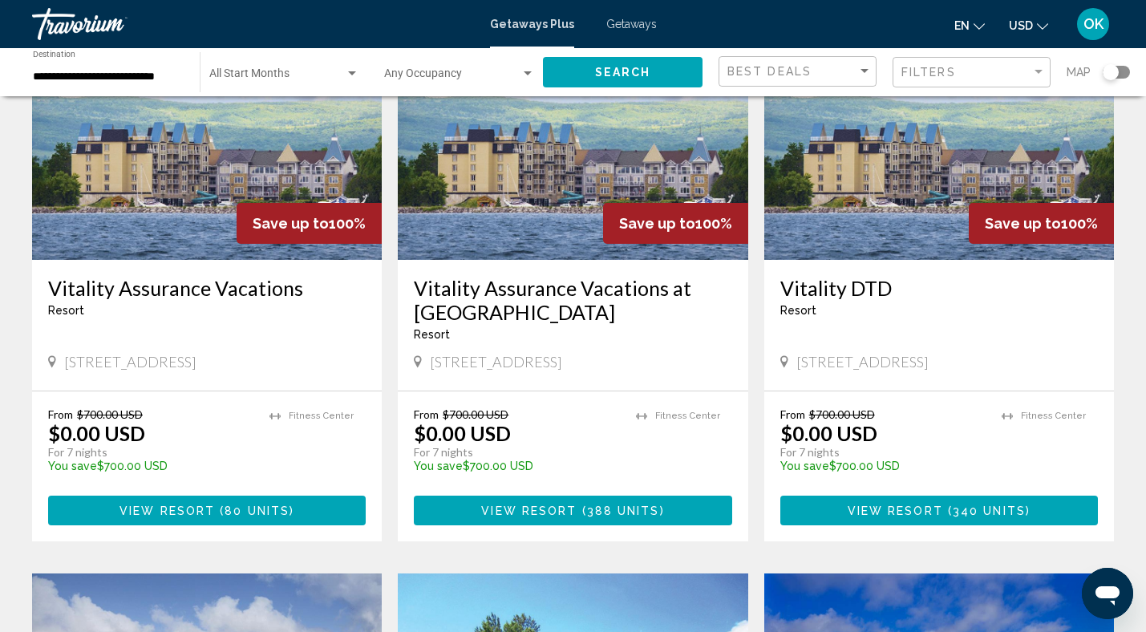
scroll to position [166, 0]
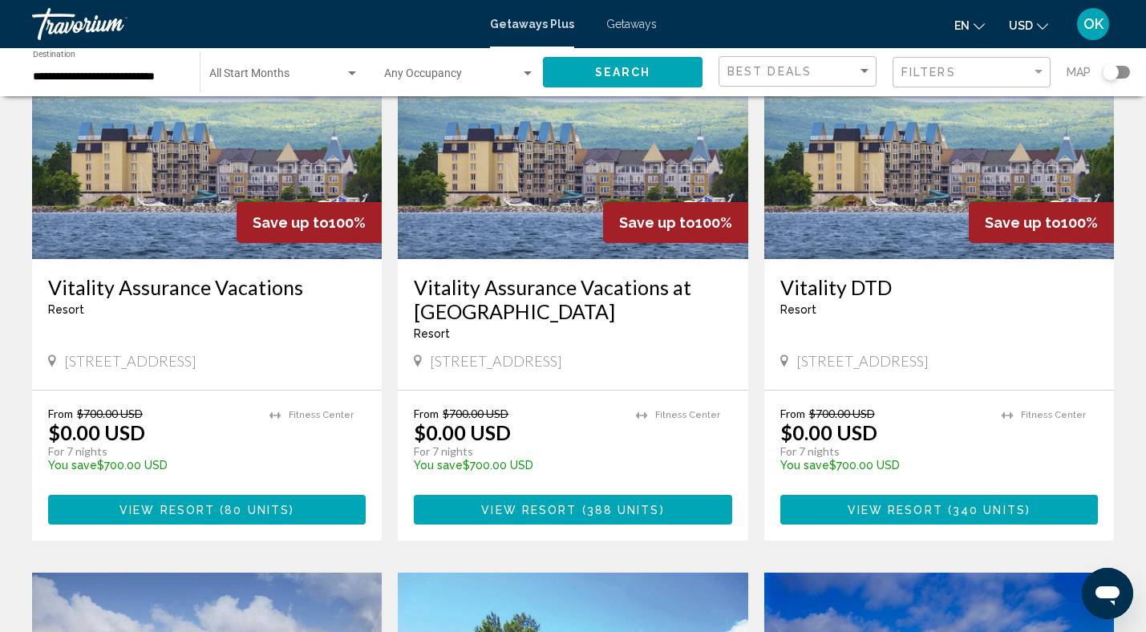
click at [226, 164] on img "Main content" at bounding box center [207, 130] width 350 height 257
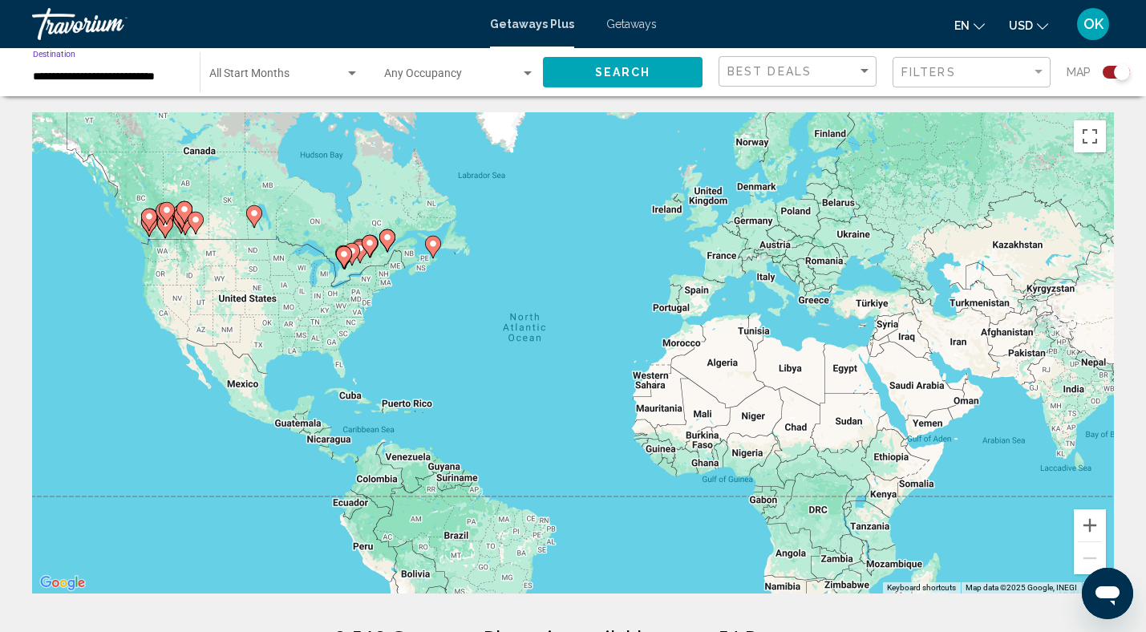
click at [147, 79] on input "**********" at bounding box center [108, 77] width 151 height 13
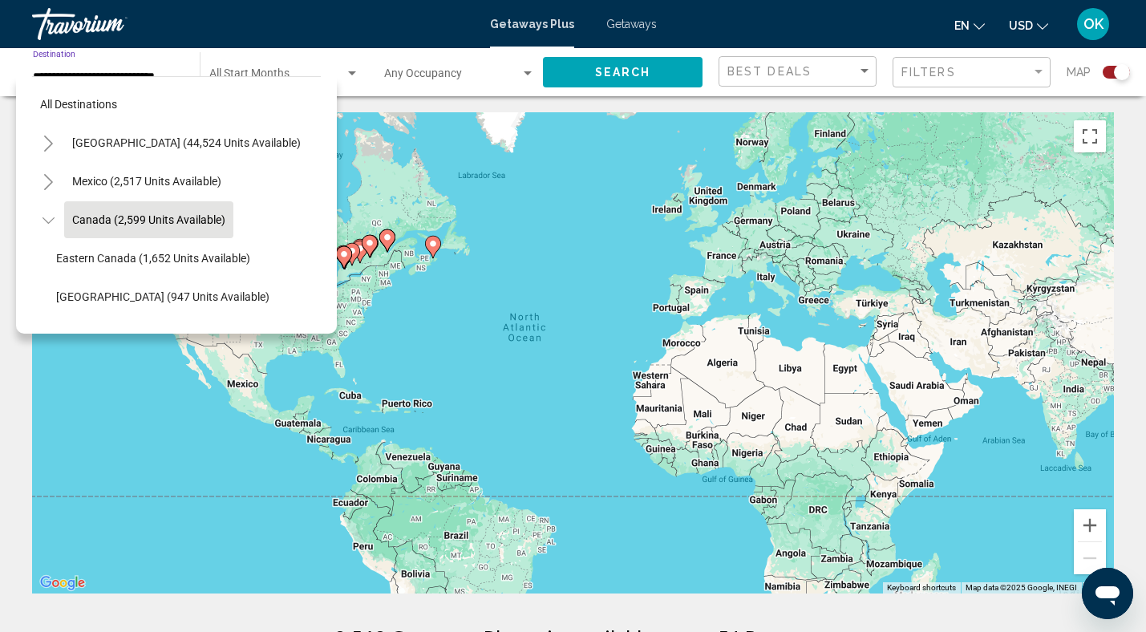
scroll to position [18, 0]
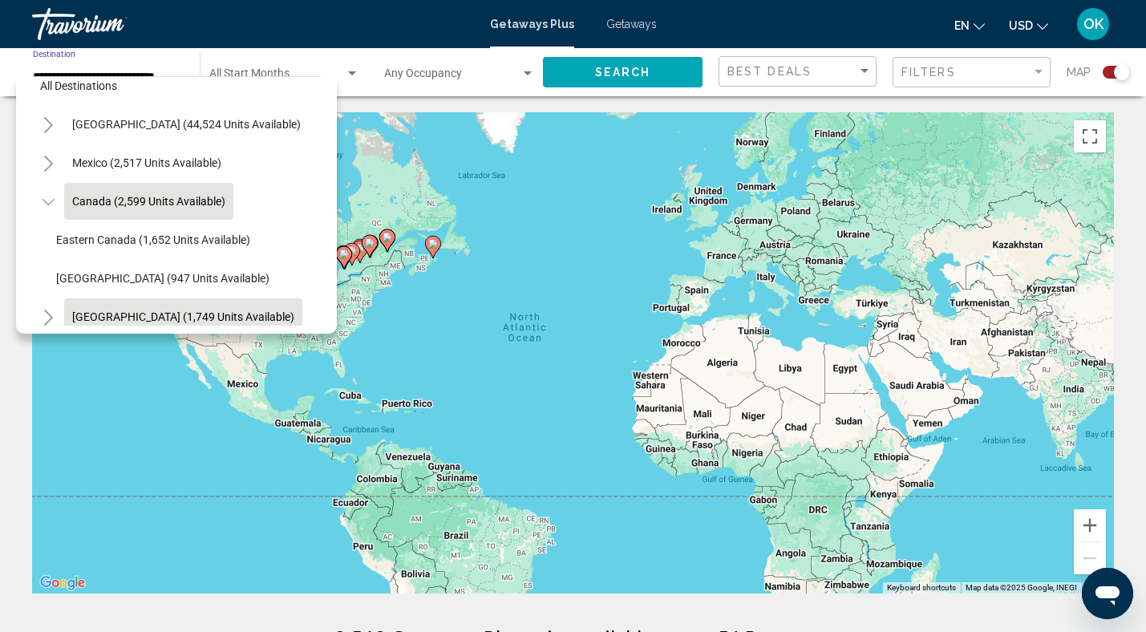
click at [175, 319] on span "[GEOGRAPHIC_DATA] (1,749 units available)" at bounding box center [183, 316] width 222 height 13
type input "**********"
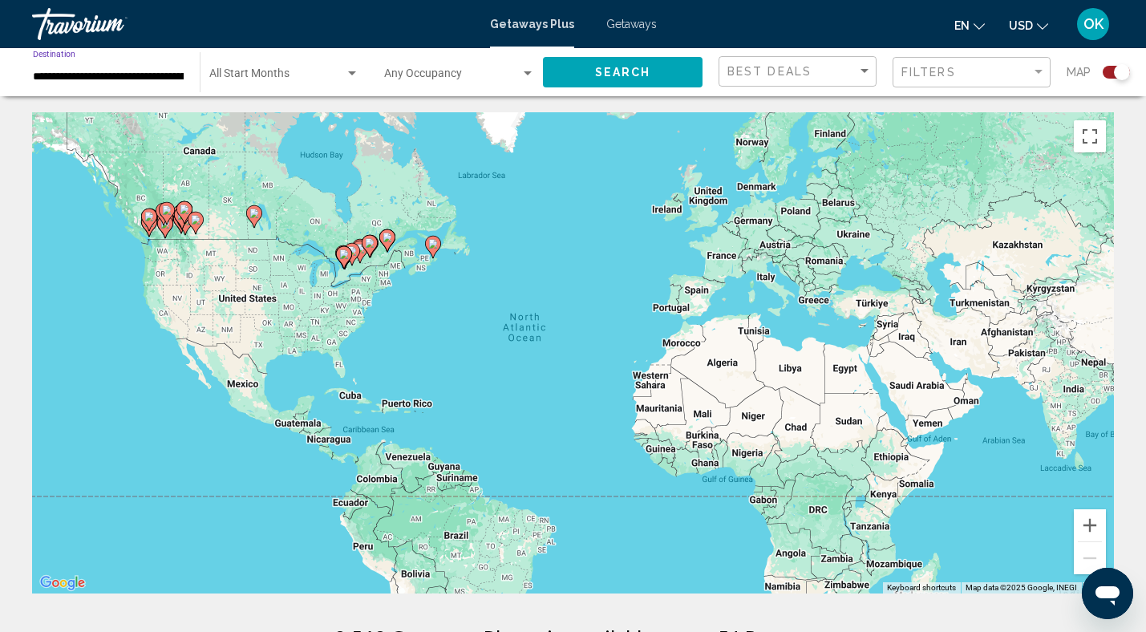
click at [637, 75] on span "Search" at bounding box center [623, 73] width 56 height 13
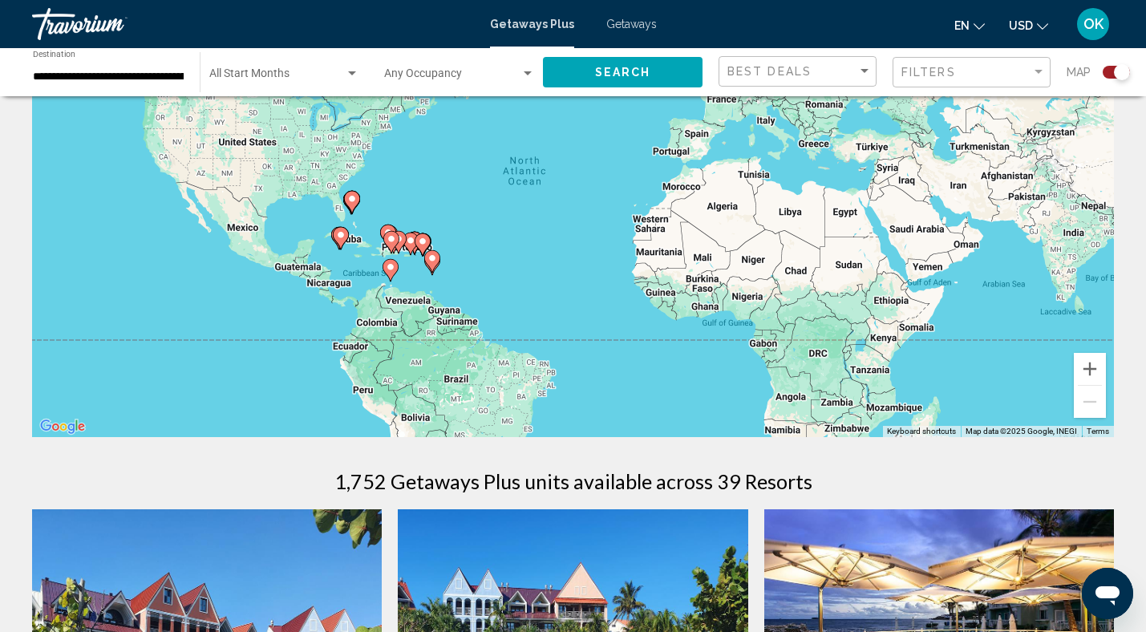
scroll to position [160, 0]
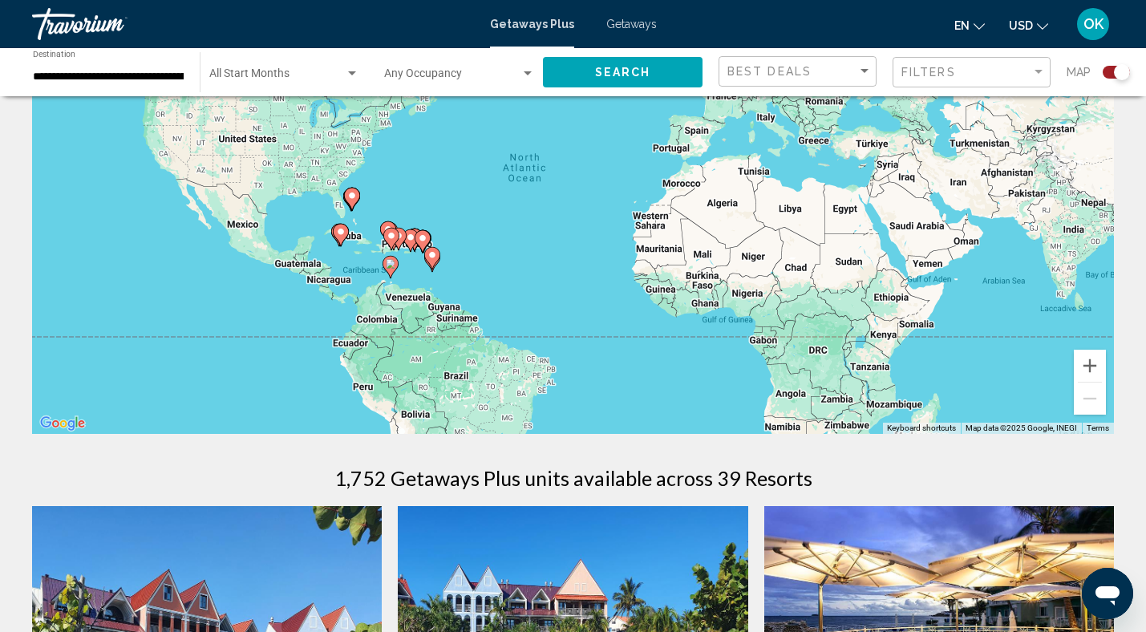
click at [1110, 76] on div "Search widget" at bounding box center [1115, 72] width 27 height 13
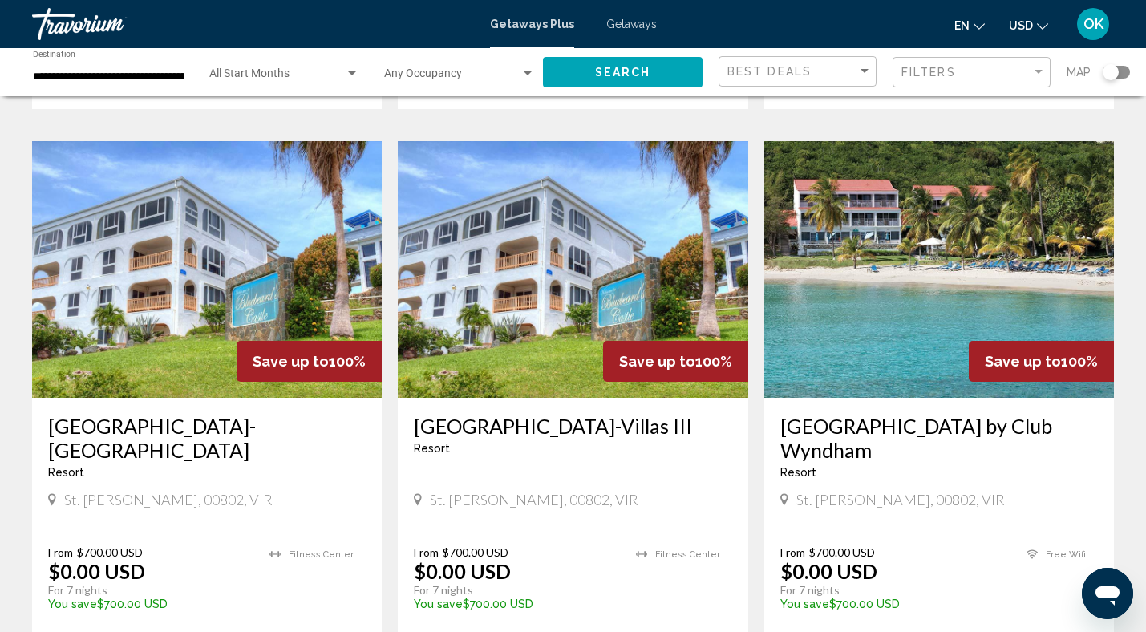
scroll to position [616, 0]
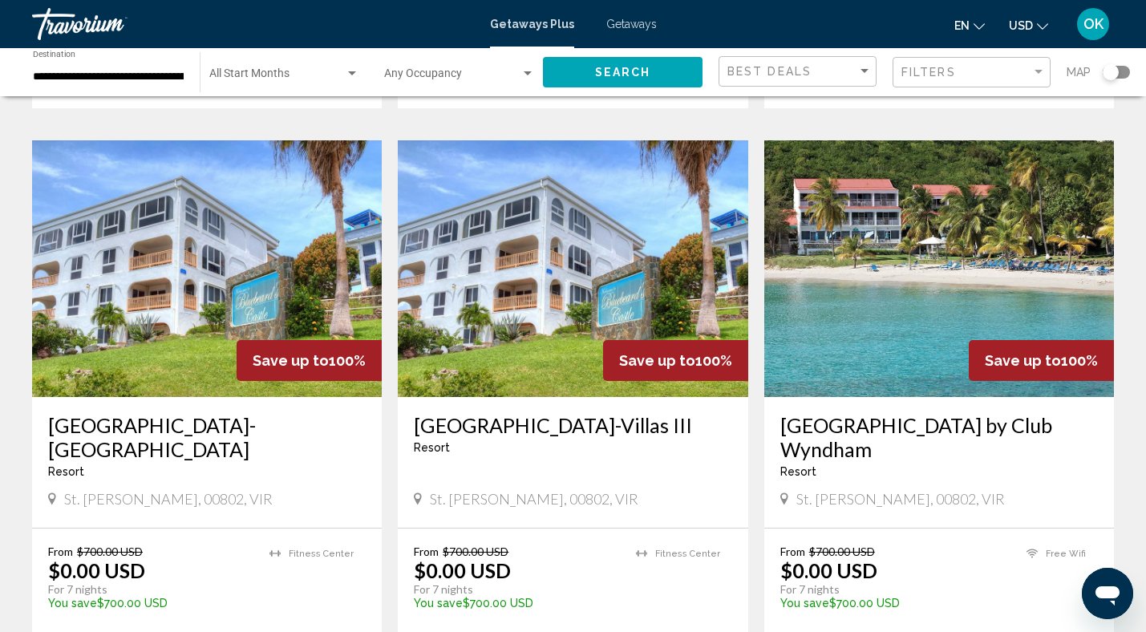
click at [265, 188] on img "Main content" at bounding box center [207, 268] width 350 height 257
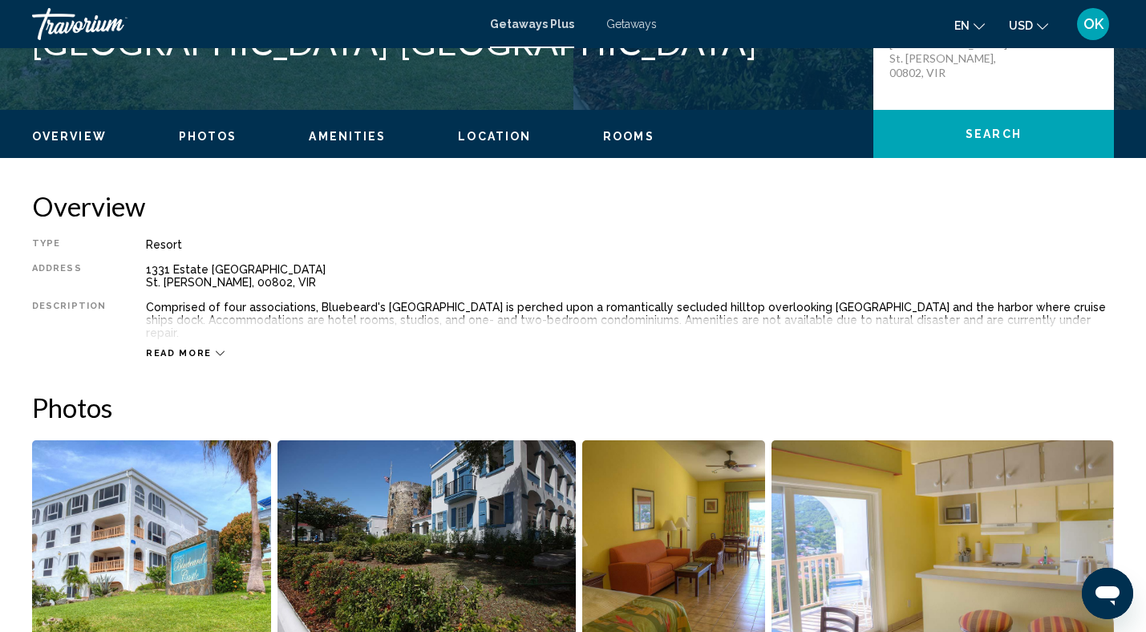
scroll to position [436, 0]
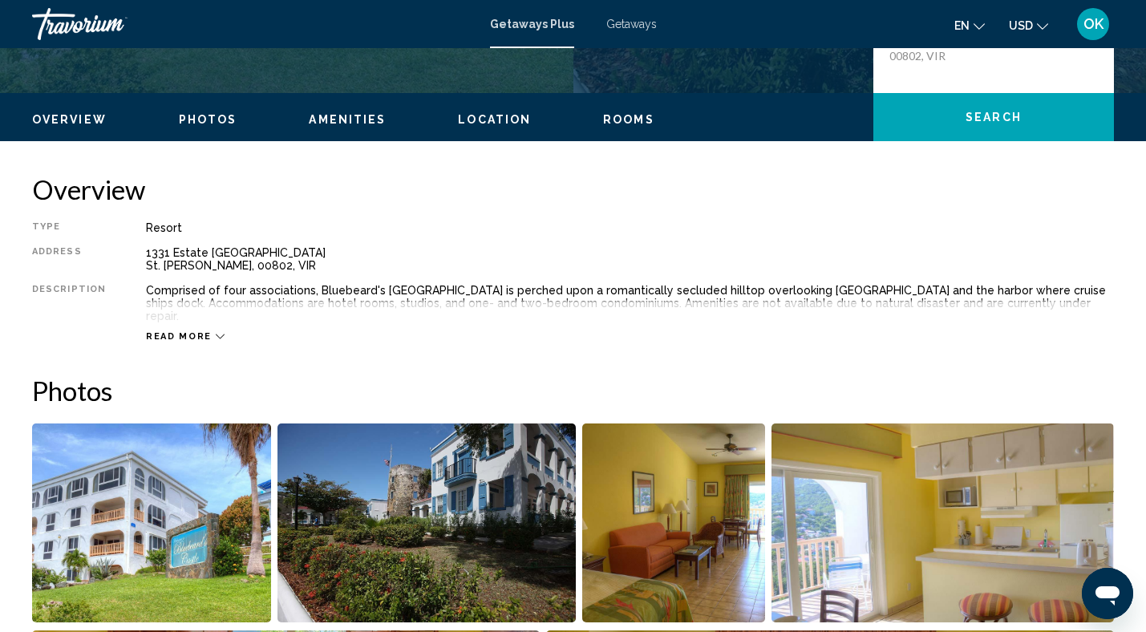
click at [180, 331] on span "Read more" at bounding box center [179, 336] width 66 height 10
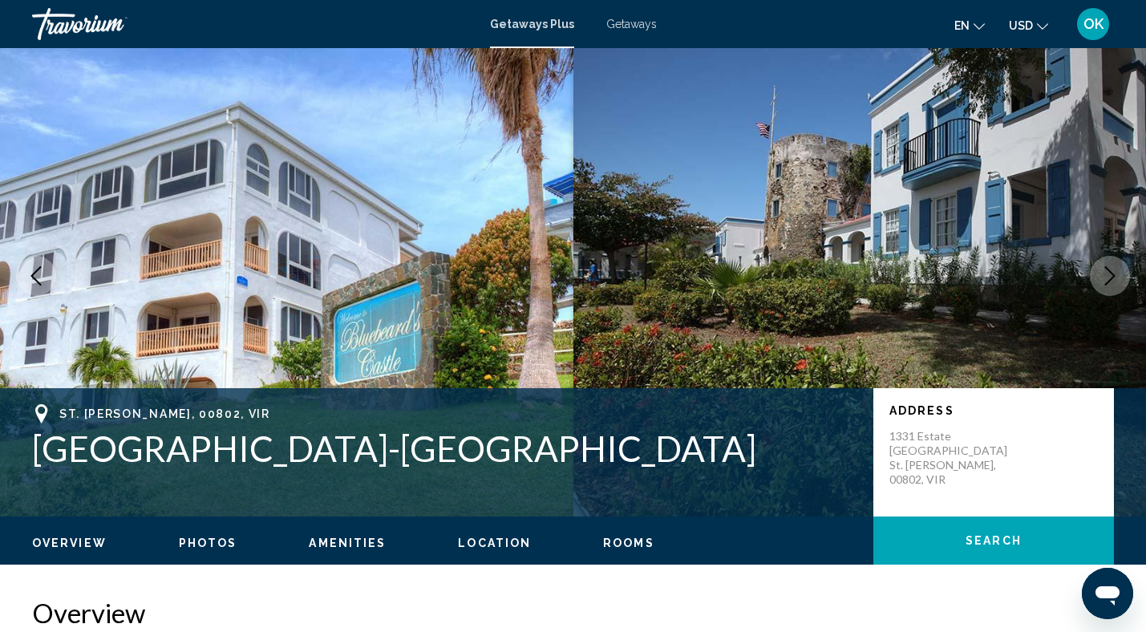
scroll to position [0, 0]
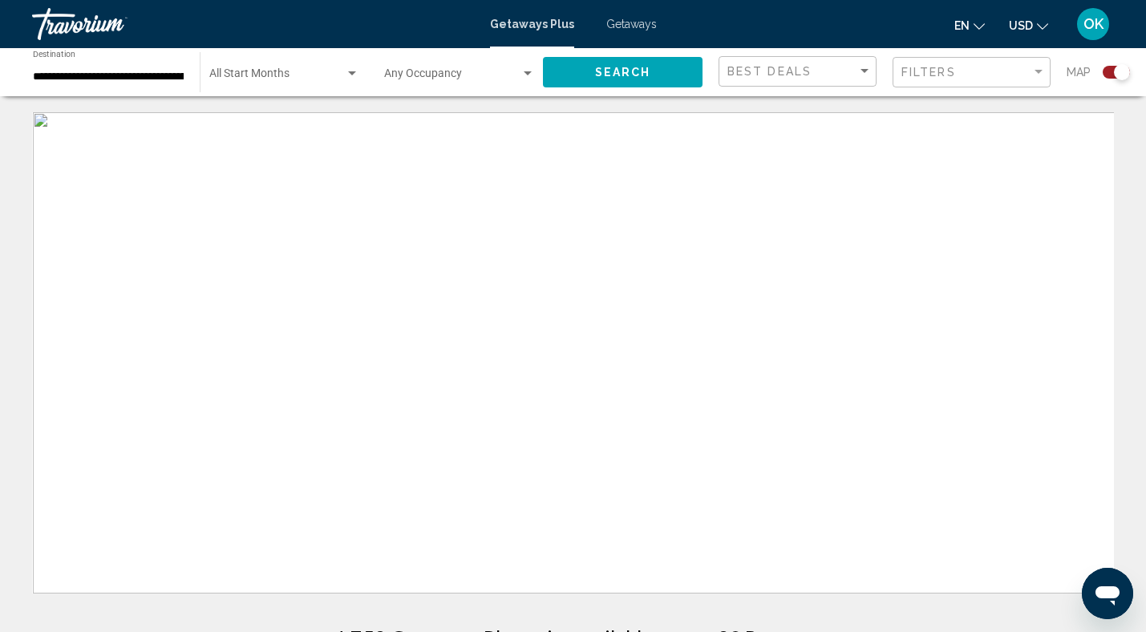
click at [1105, 71] on div "Search widget" at bounding box center [1115, 72] width 27 height 13
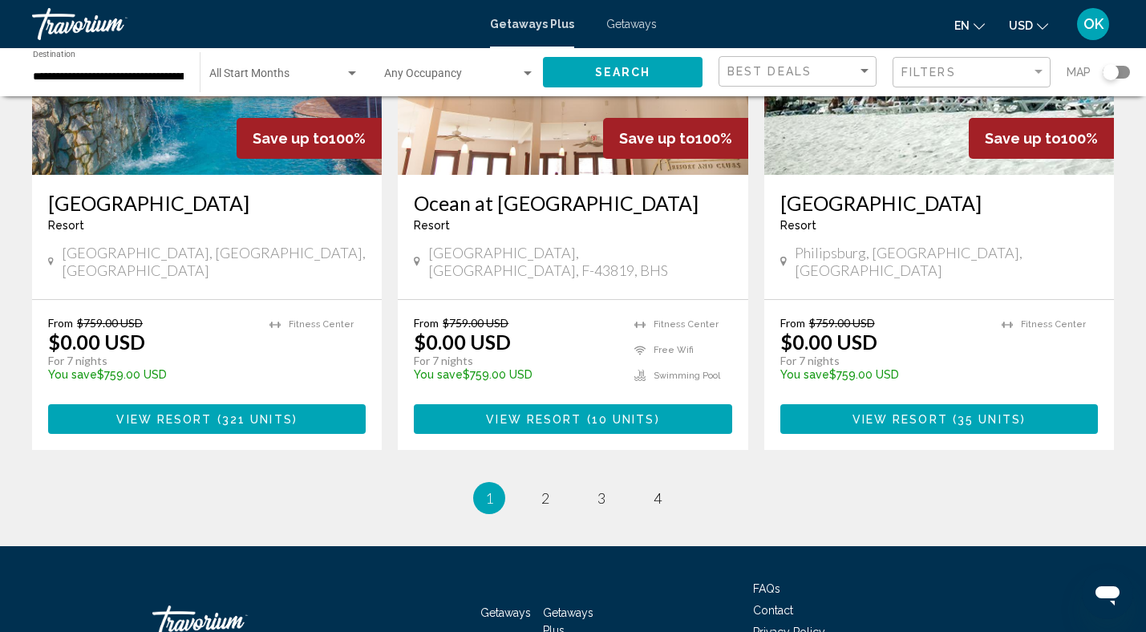
scroll to position [2028, 0]
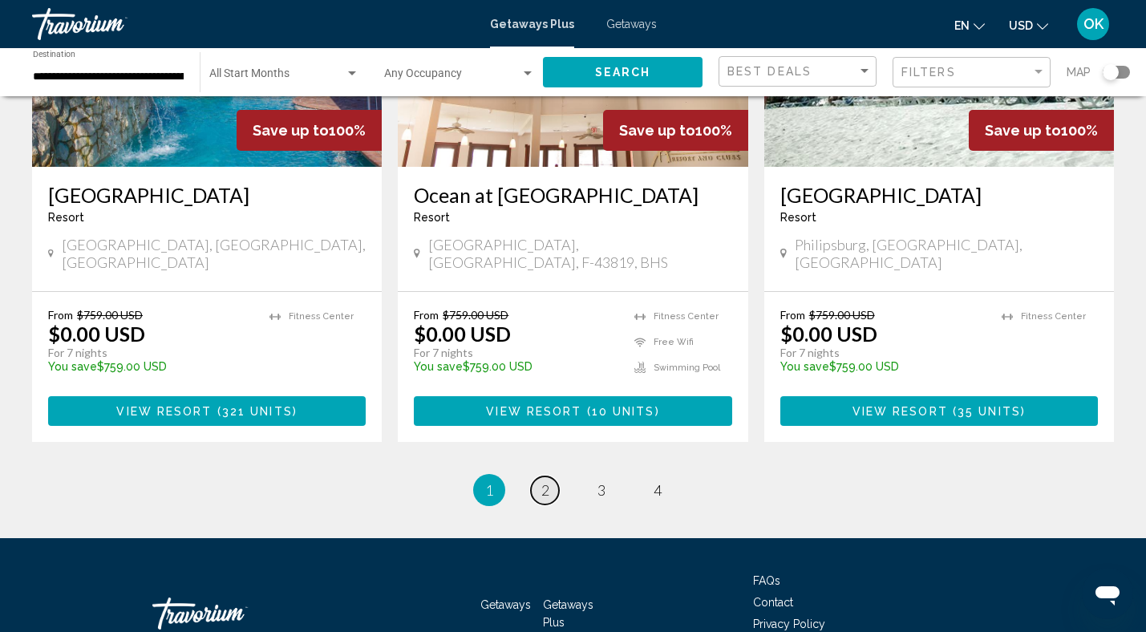
click at [548, 481] on span "2" at bounding box center [545, 490] width 8 height 18
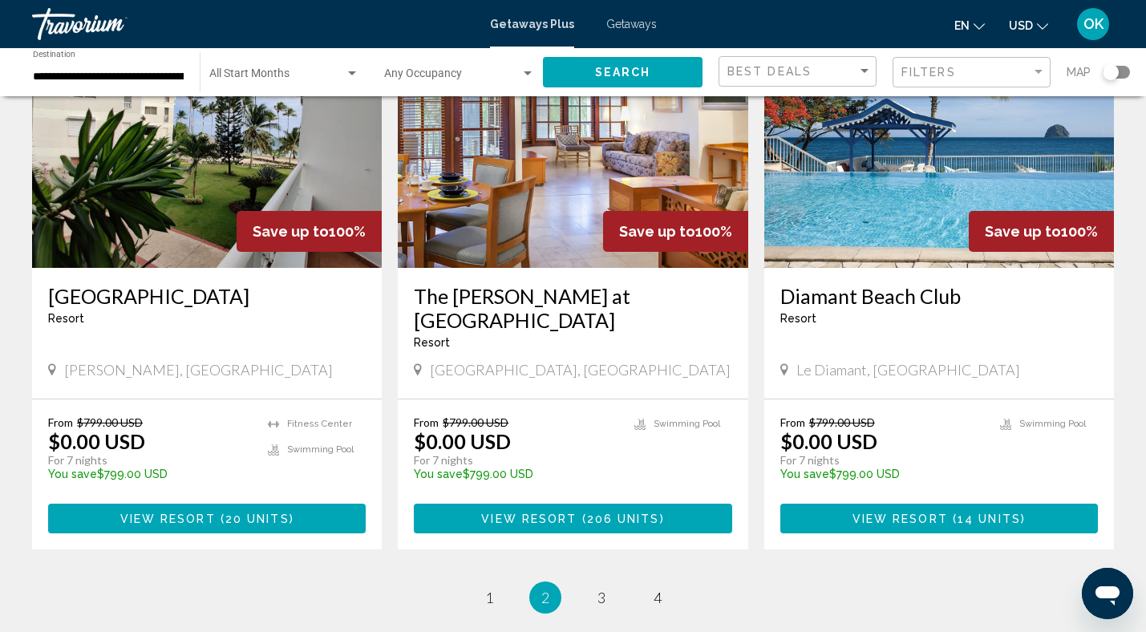
scroll to position [1873, 0]
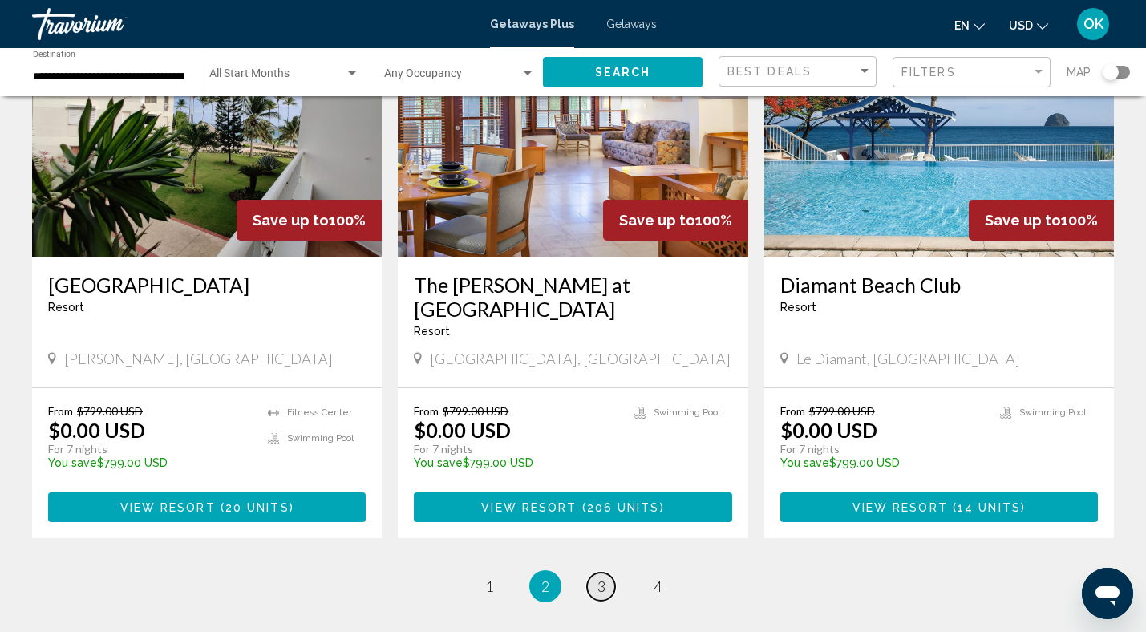
click at [604, 577] on span "3" at bounding box center [601, 586] width 8 height 18
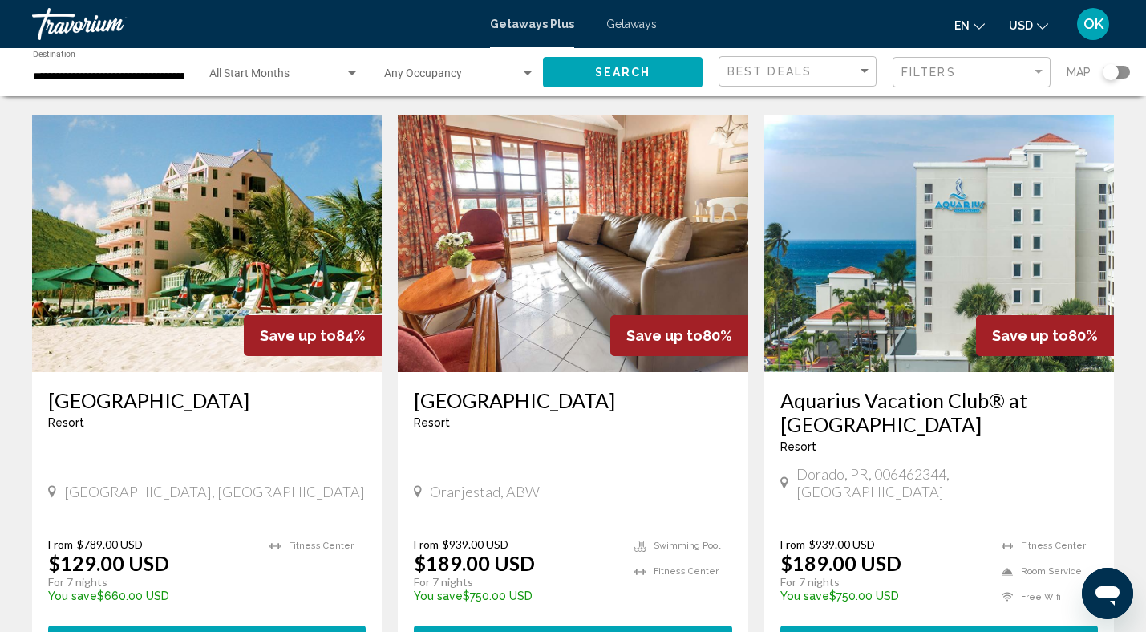
scroll to position [1749, 0]
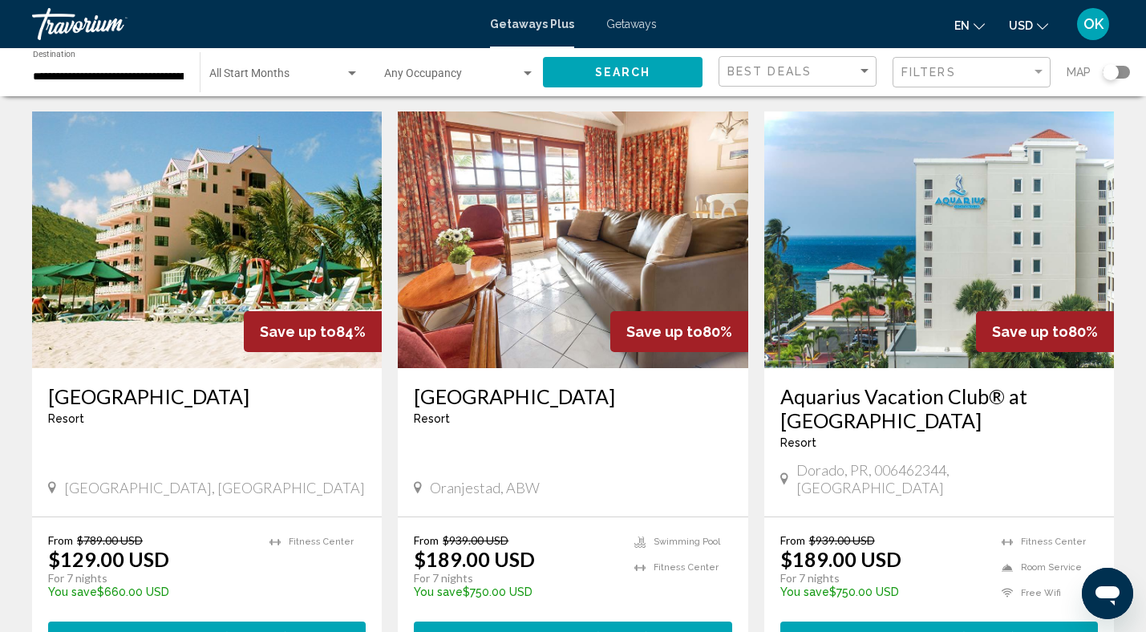
click at [581, 211] on img "Main content" at bounding box center [573, 239] width 350 height 257
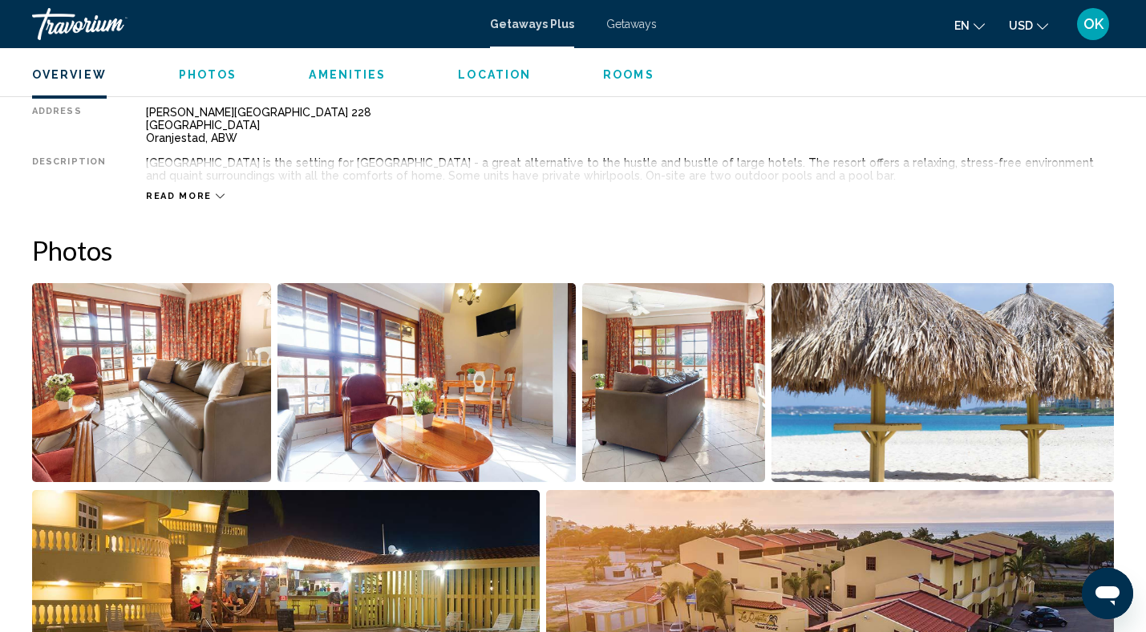
scroll to position [581, 0]
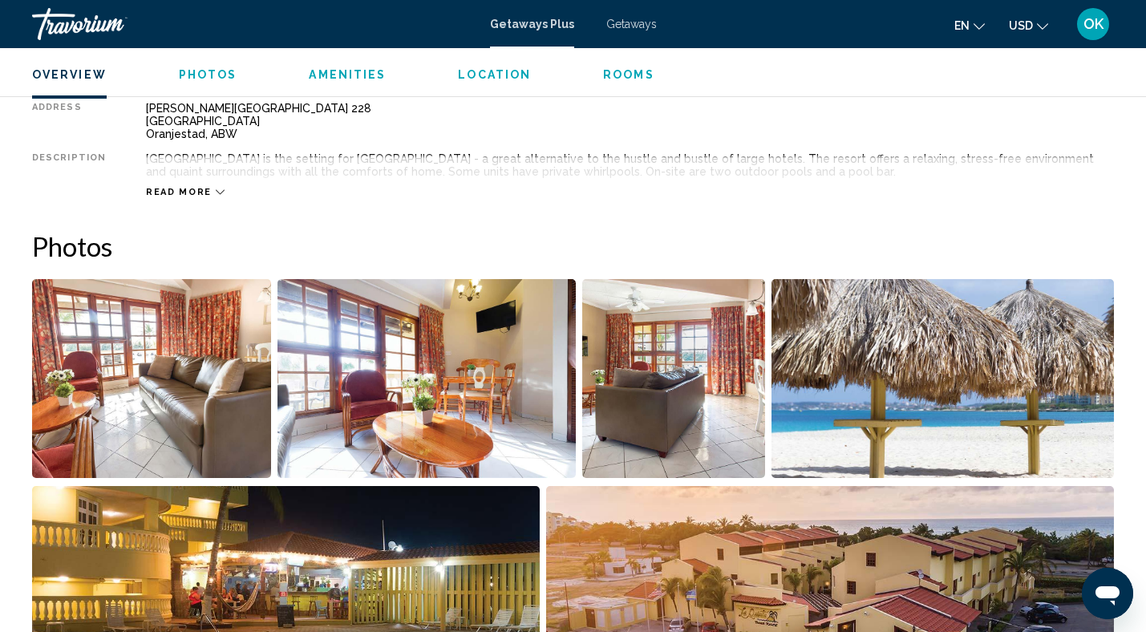
click at [216, 190] on icon "Main content" at bounding box center [220, 192] width 9 height 9
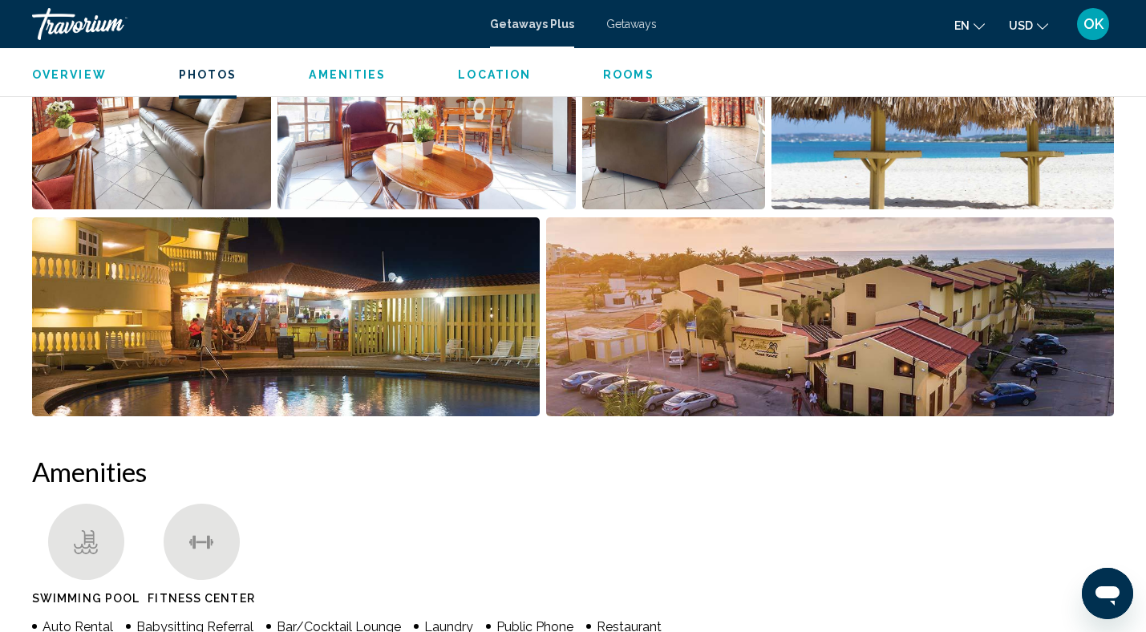
scroll to position [855, 0]
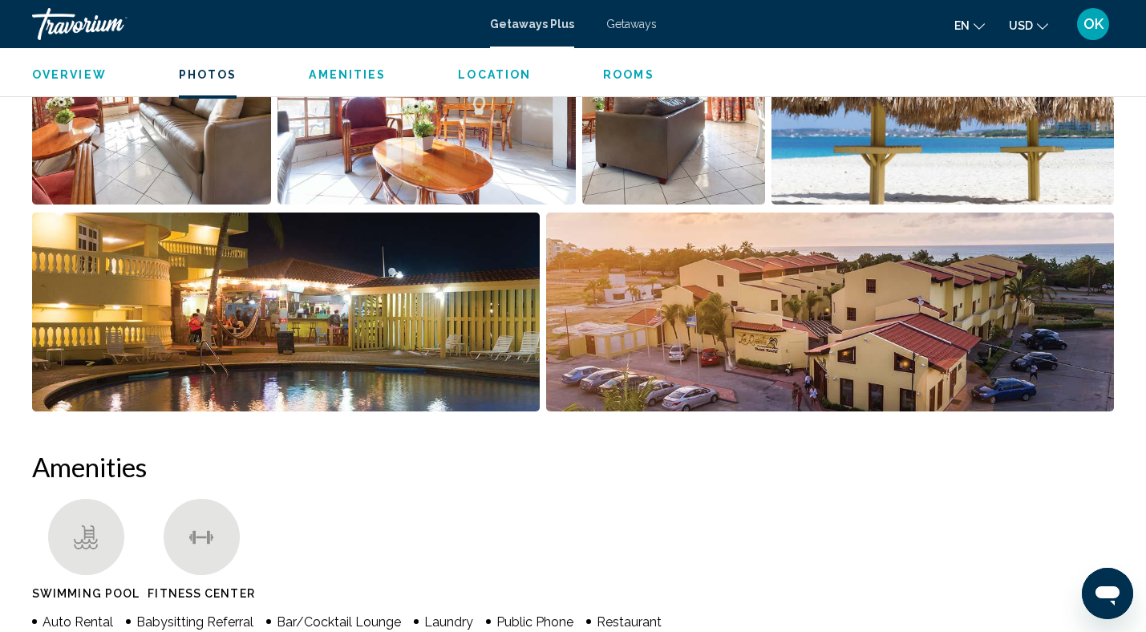
click at [259, 317] on img "Open full-screen image slider" at bounding box center [285, 311] width 507 height 199
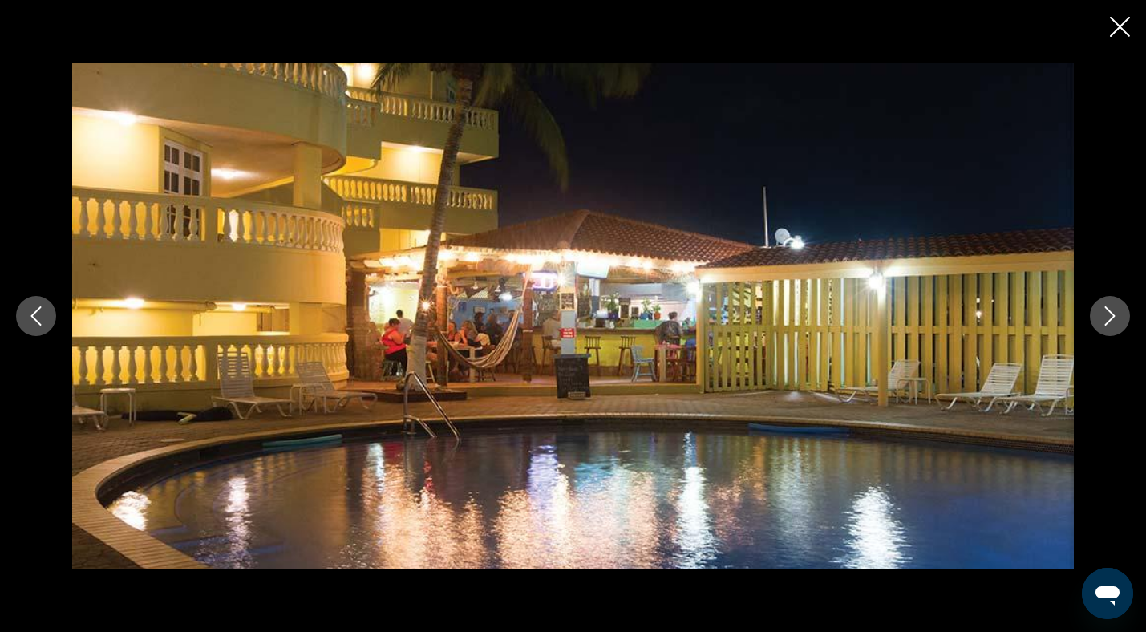
click at [1124, 26] on icon "Close slideshow" at bounding box center [1120, 27] width 20 height 20
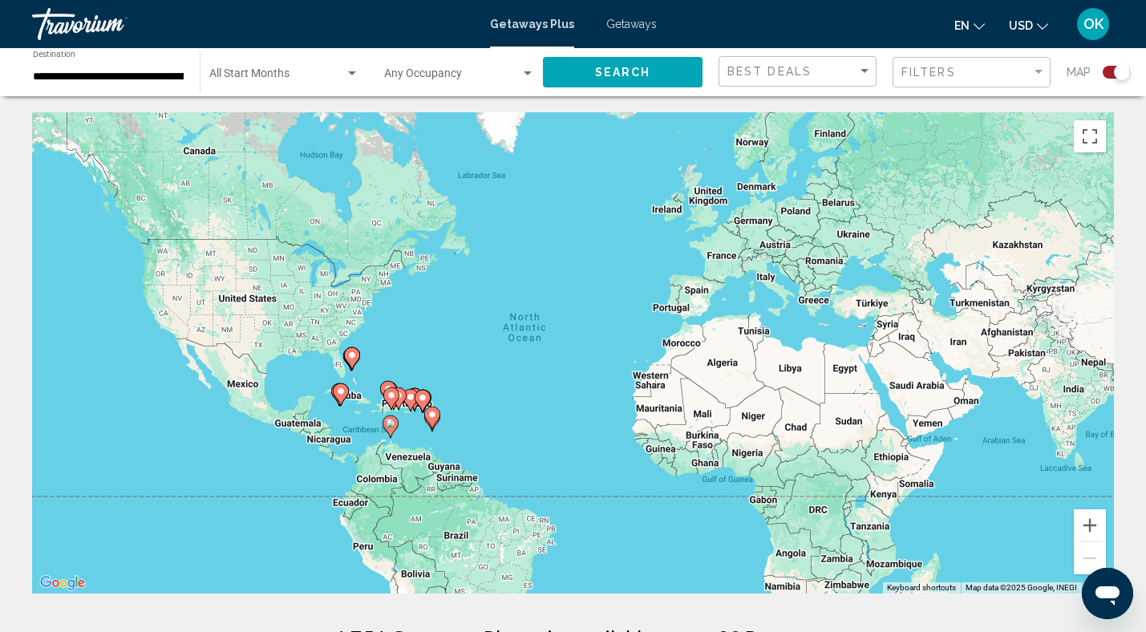
click at [1110, 74] on div "Search widget" at bounding box center [1115, 72] width 27 height 13
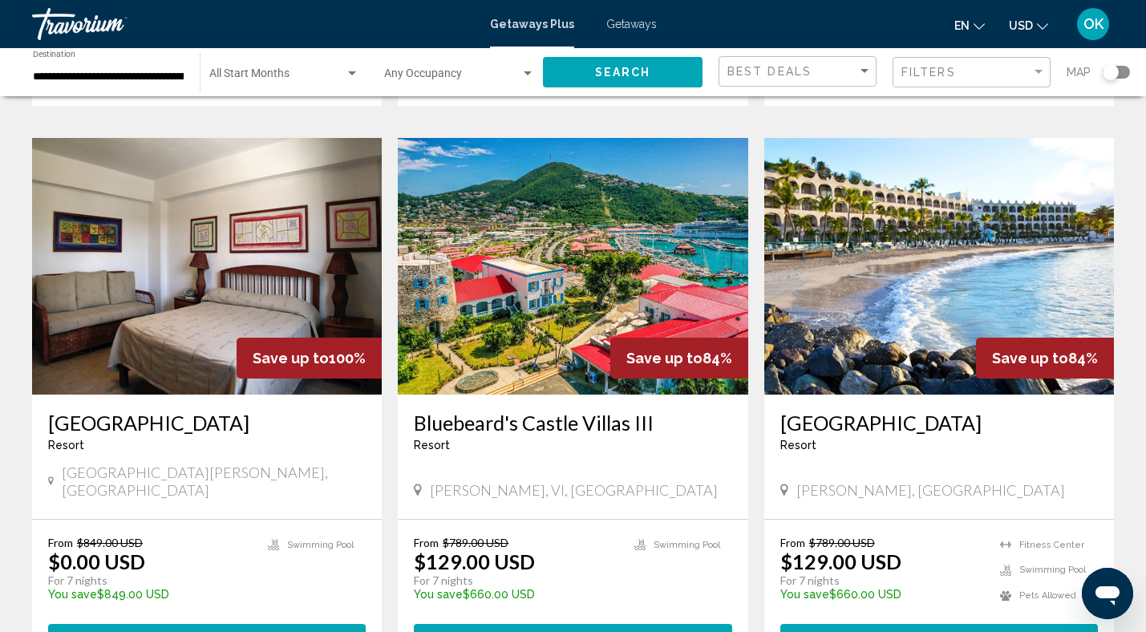
scroll to position [585, 0]
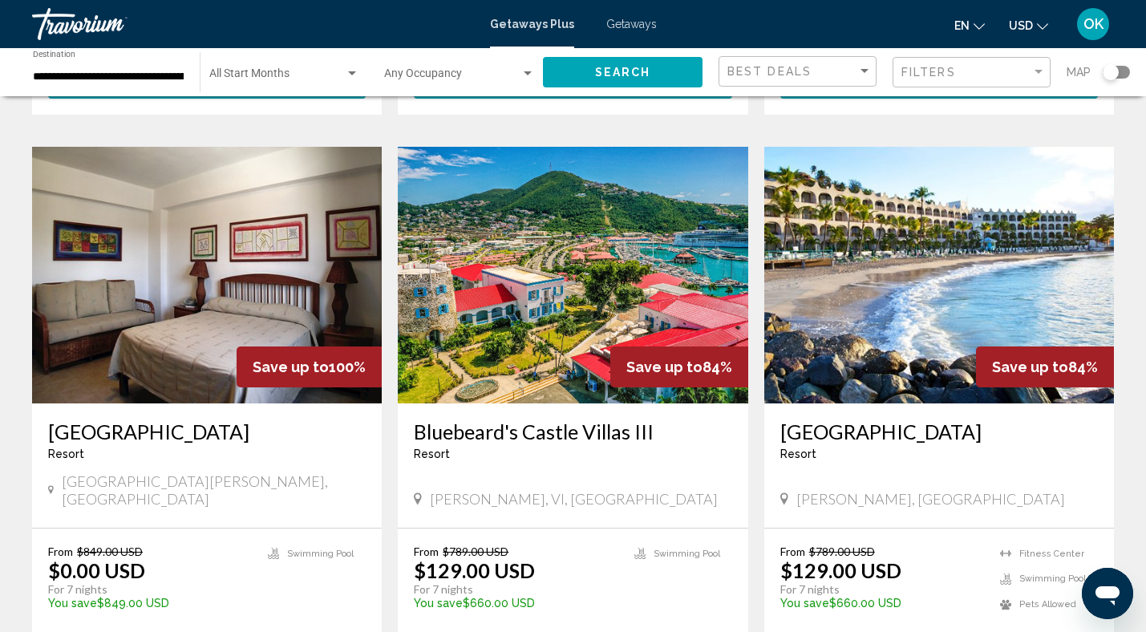
click at [1026, 293] on img "Main content" at bounding box center [939, 275] width 350 height 257
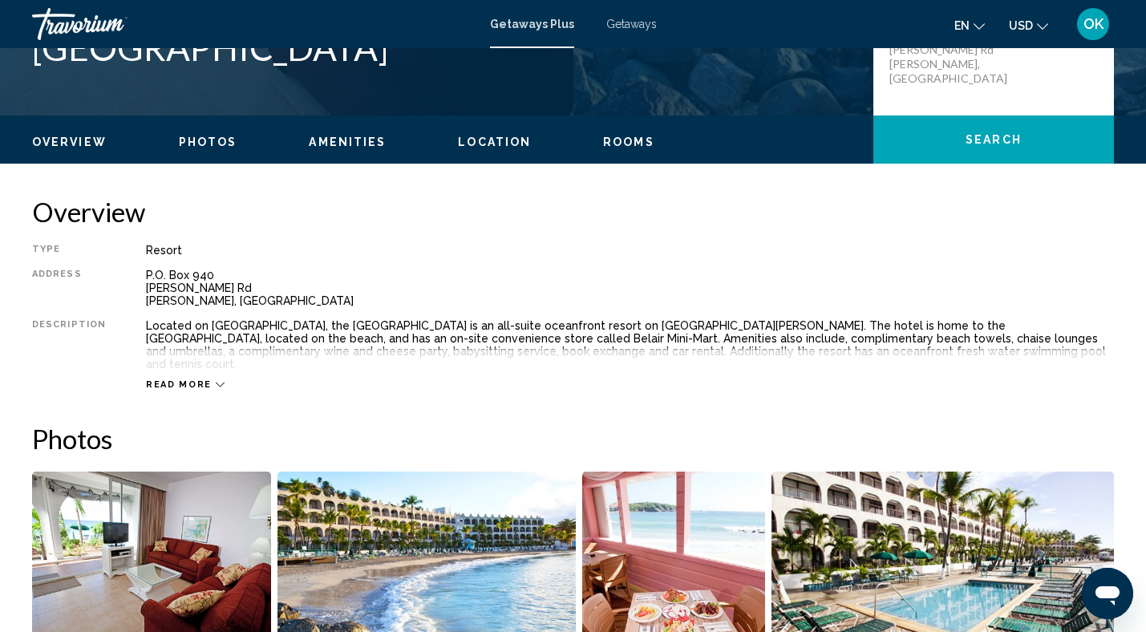
scroll to position [415, 0]
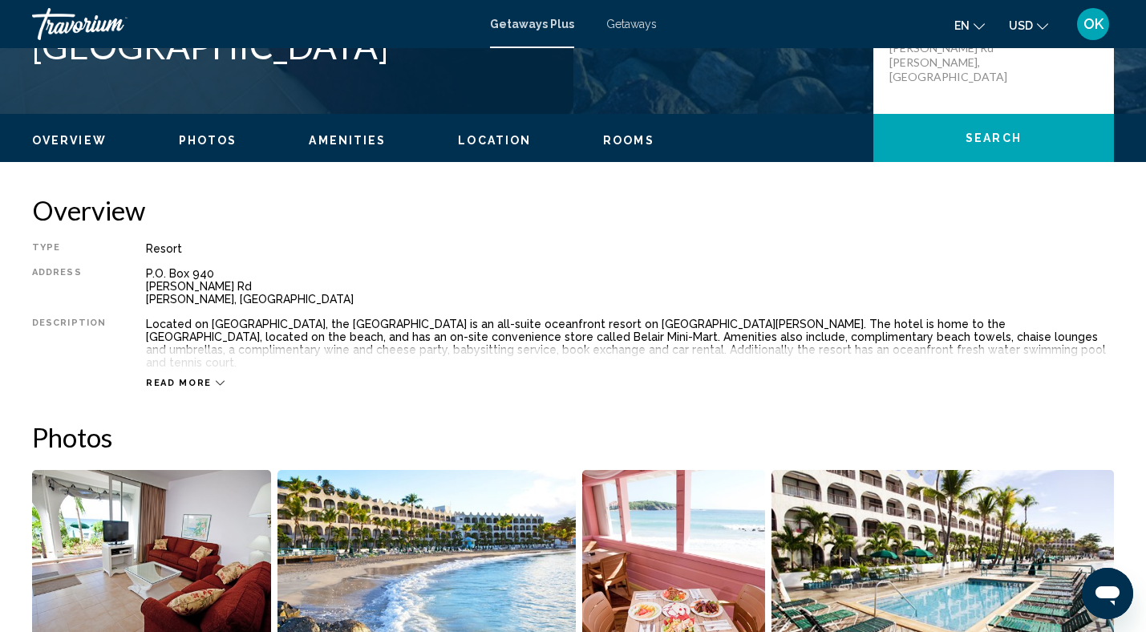
click at [216, 378] on icon "Main content" at bounding box center [220, 382] width 9 height 9
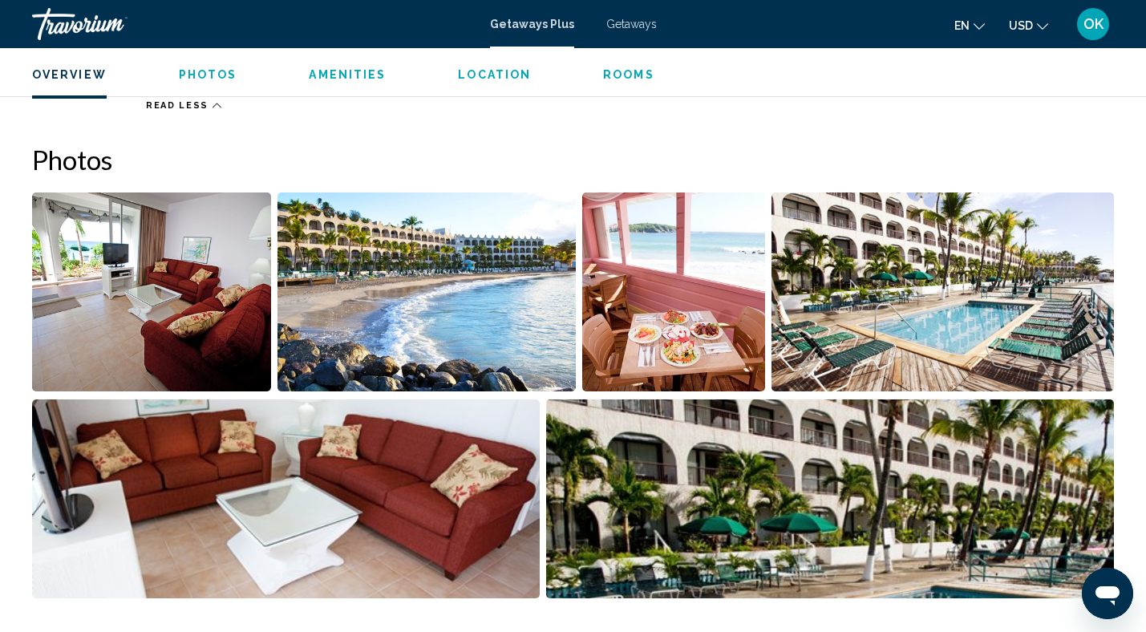
scroll to position [698, 0]
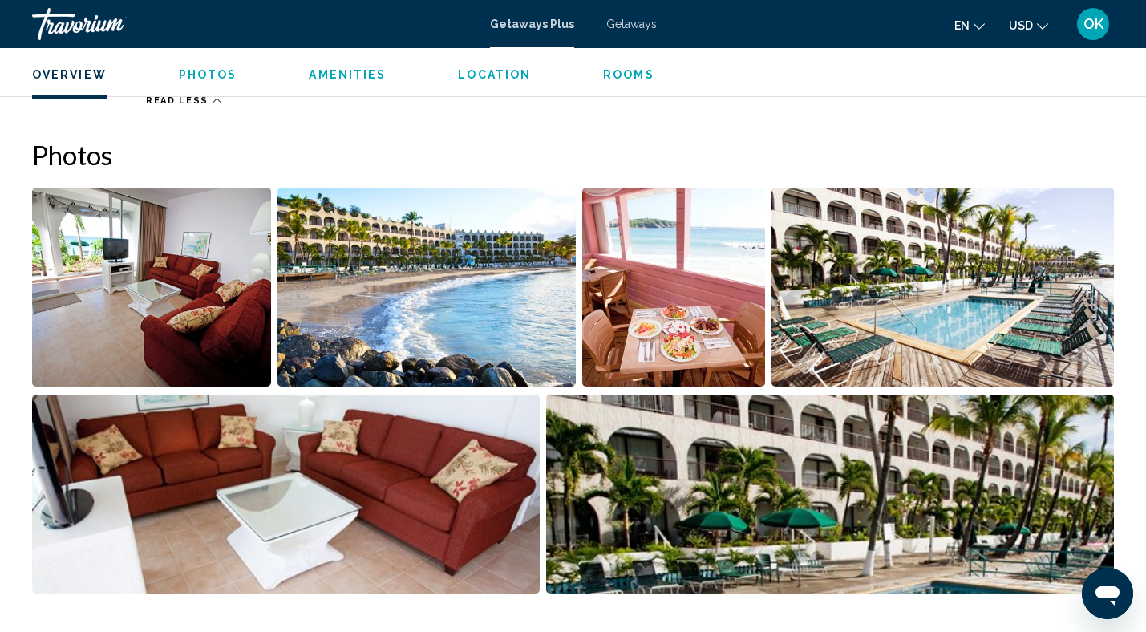
click at [105, 266] on img "Open full-screen image slider" at bounding box center [151, 287] width 239 height 199
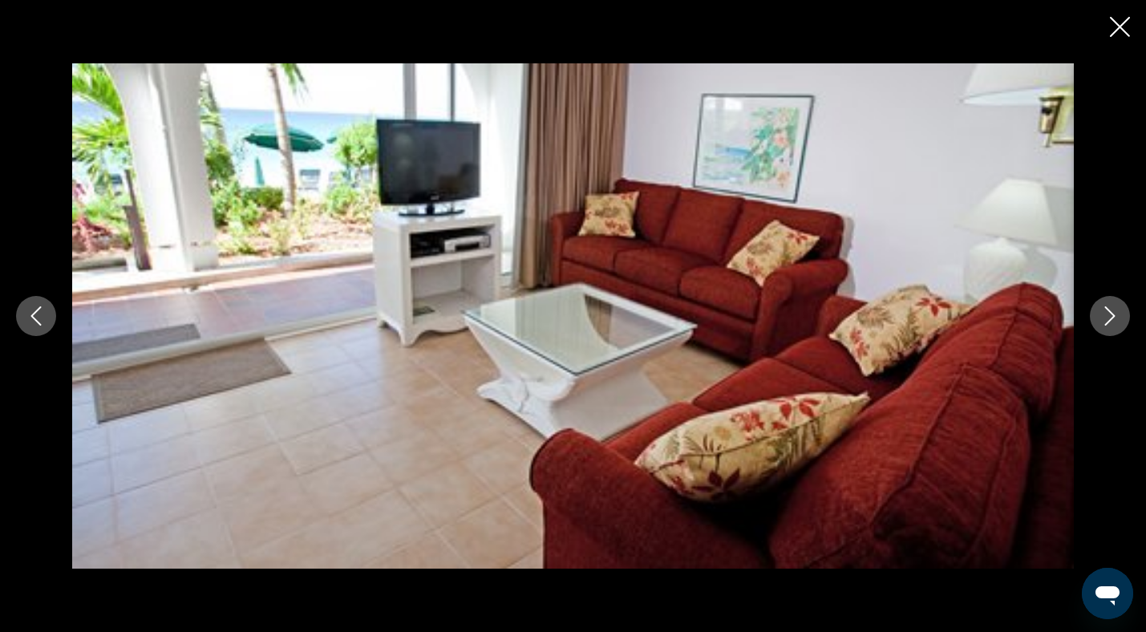
click at [1102, 322] on icon "Next image" at bounding box center [1109, 315] width 19 height 19
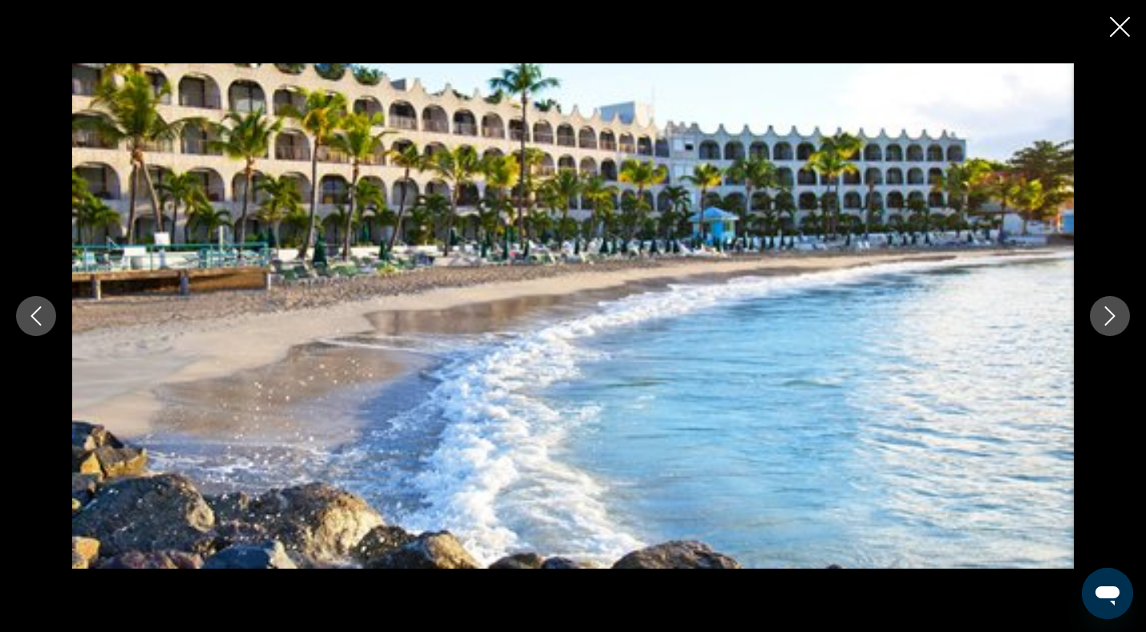
scroll to position [699, 0]
click at [1097, 326] on button "Next image" at bounding box center [1110, 316] width 40 height 40
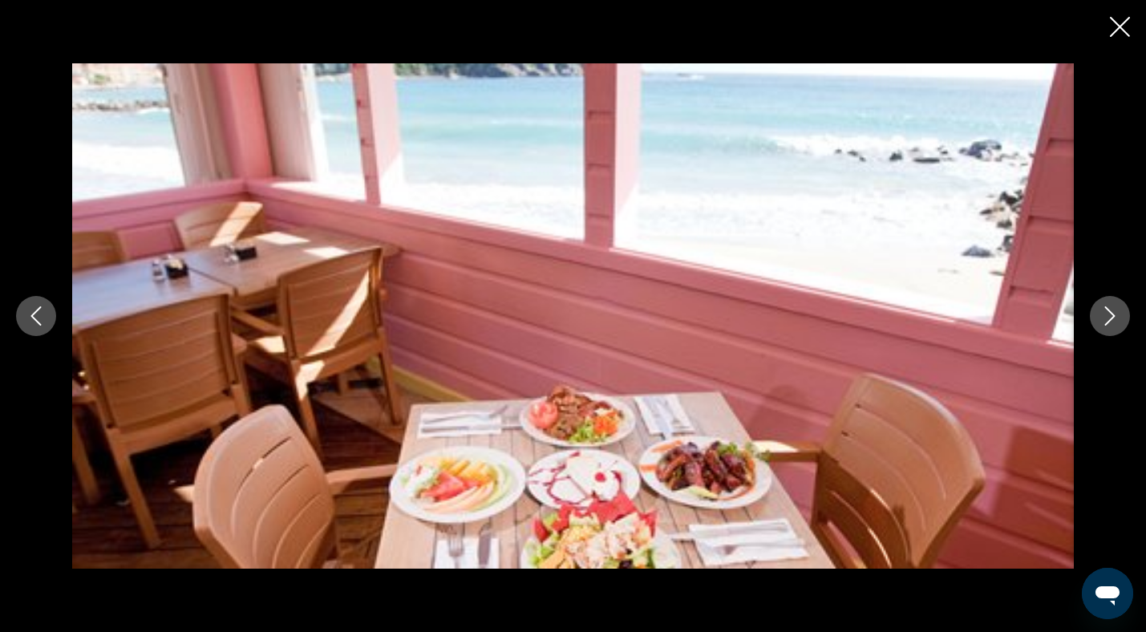
click at [1097, 326] on button "Next image" at bounding box center [1110, 316] width 40 height 40
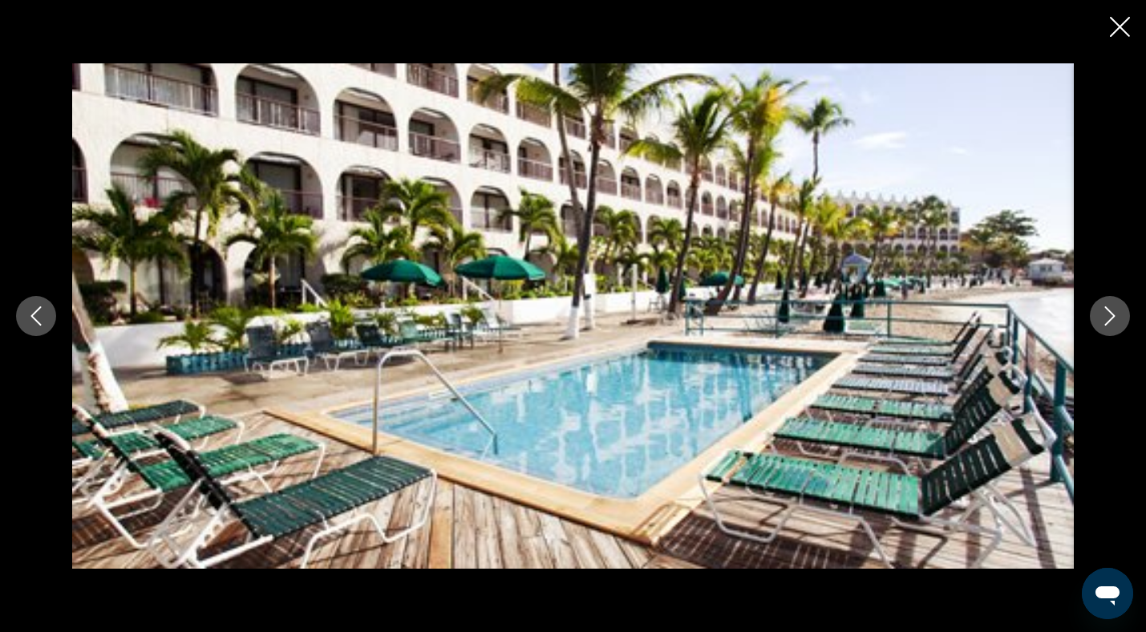
click at [1097, 326] on button "Next image" at bounding box center [1110, 316] width 40 height 40
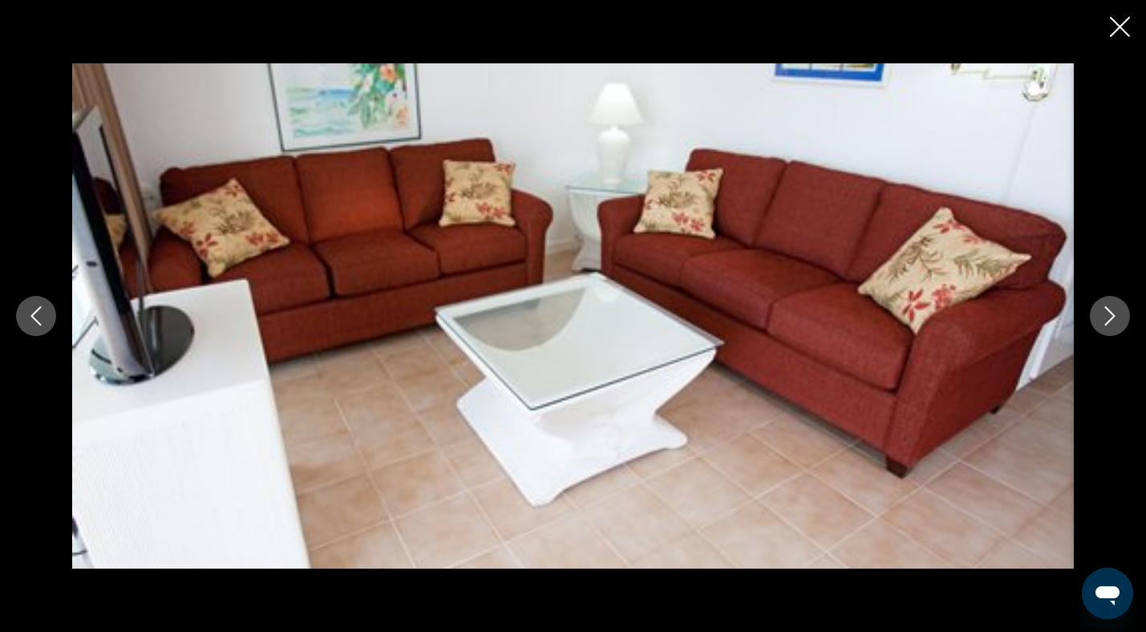
click at [1097, 326] on button "Next image" at bounding box center [1110, 316] width 40 height 40
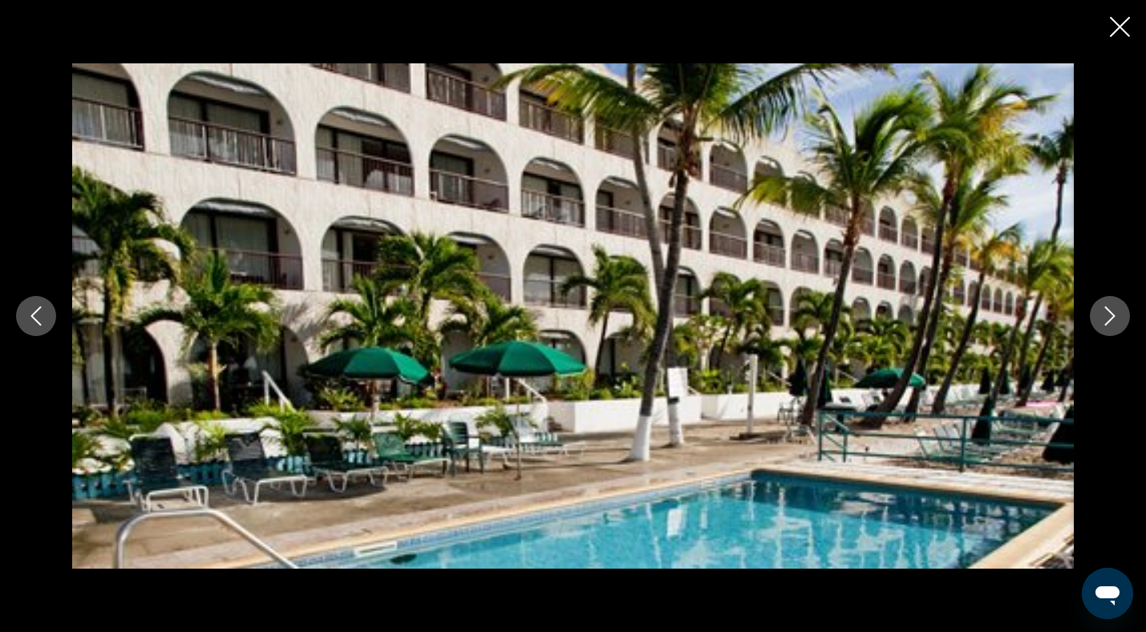
click at [1097, 326] on button "Next image" at bounding box center [1110, 316] width 40 height 40
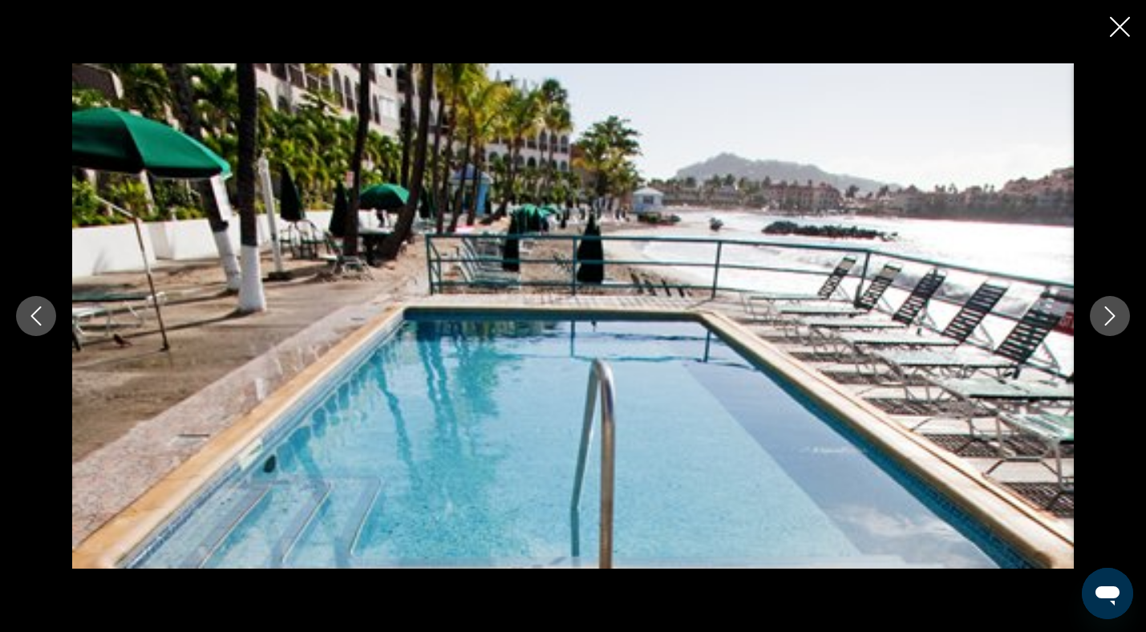
click at [1097, 326] on button "Next image" at bounding box center [1110, 316] width 40 height 40
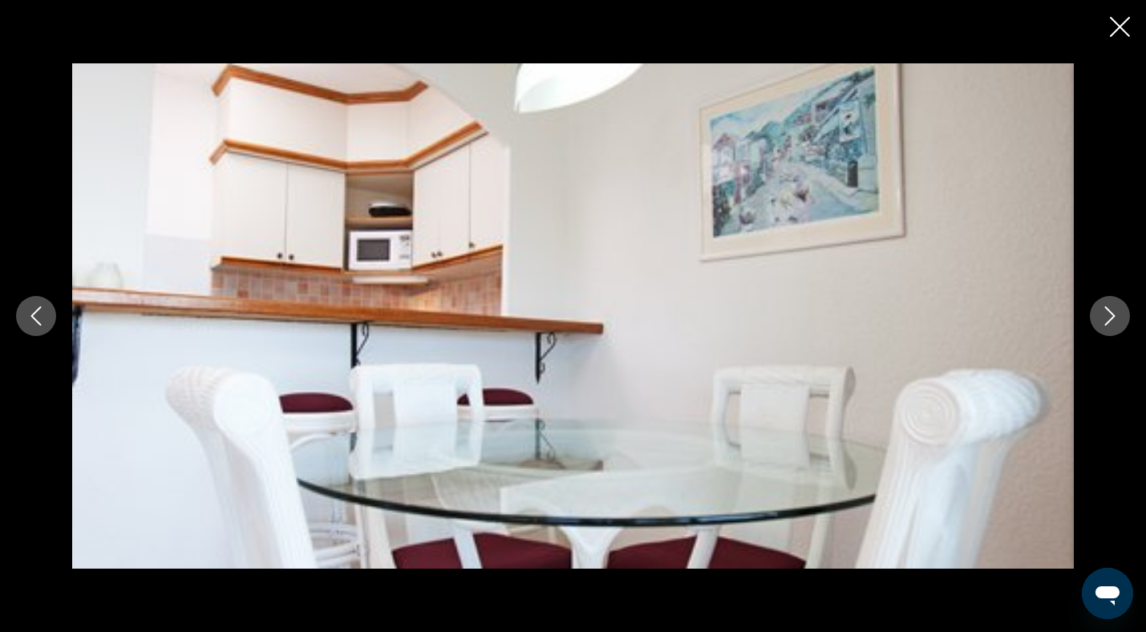
click at [1097, 326] on button "Next image" at bounding box center [1110, 316] width 40 height 40
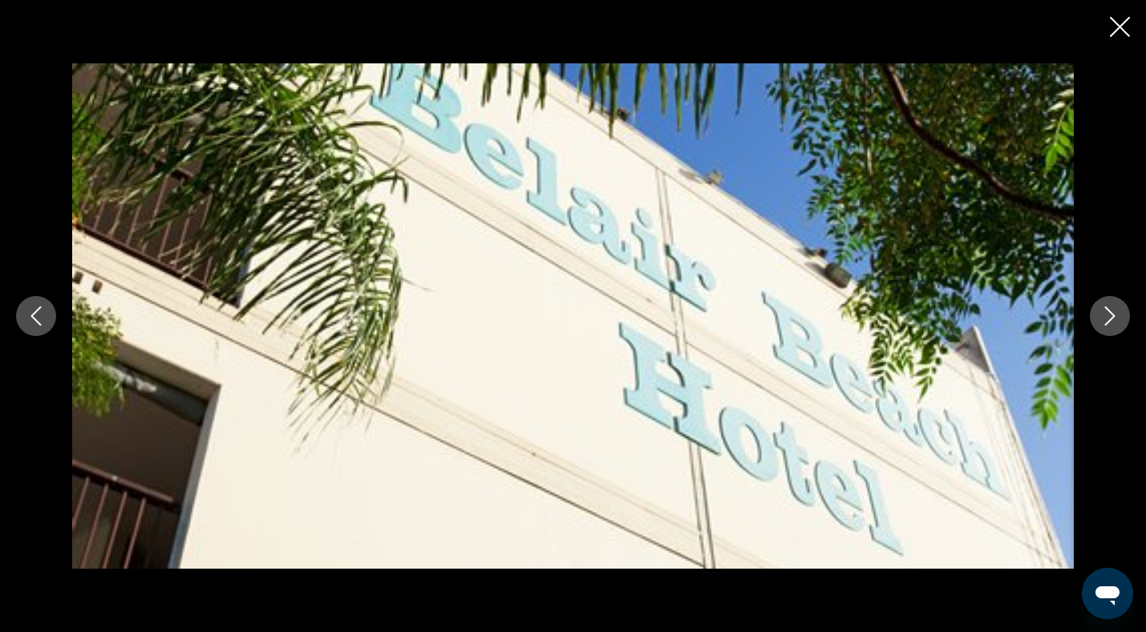
click at [1097, 326] on button "Next image" at bounding box center [1110, 316] width 40 height 40
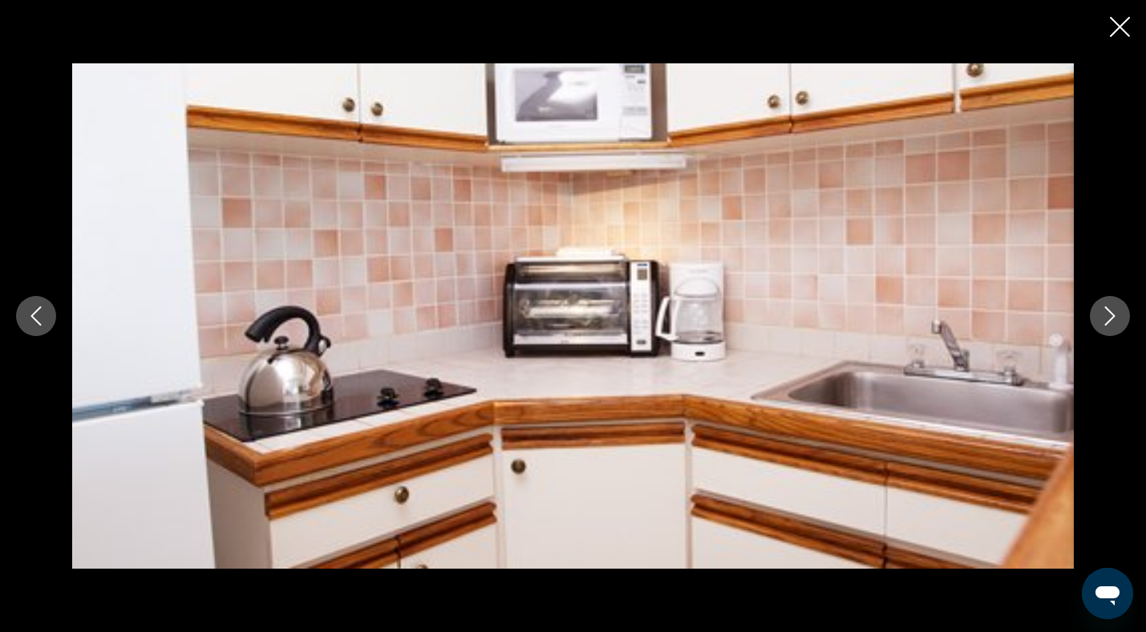
click at [1097, 326] on button "Next image" at bounding box center [1110, 316] width 40 height 40
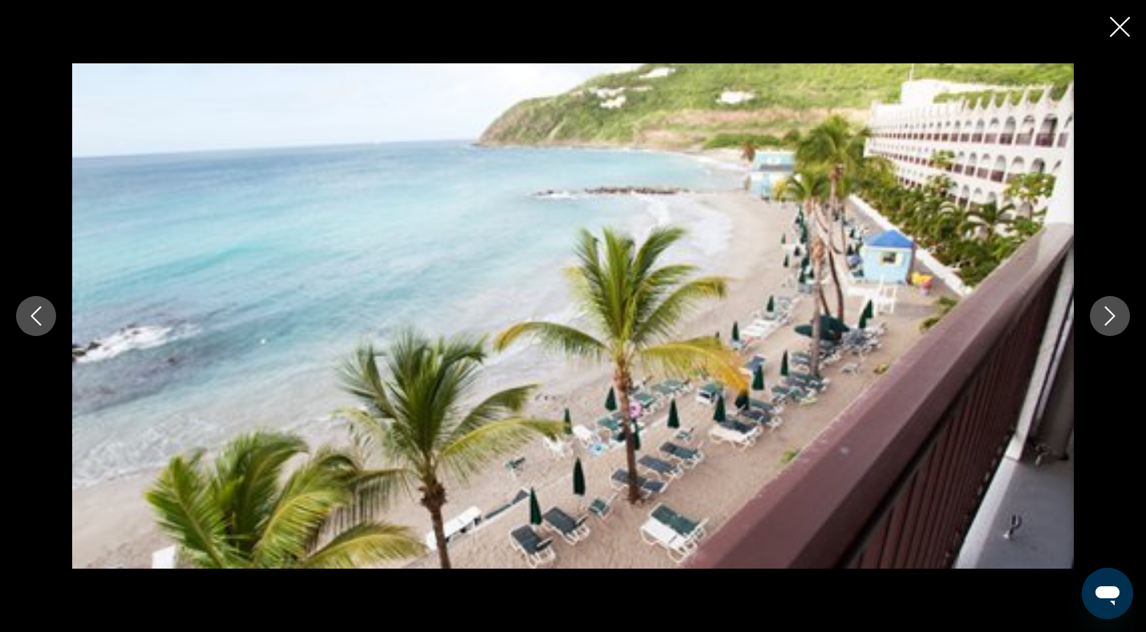
click at [1097, 327] on button "Next image" at bounding box center [1110, 316] width 40 height 40
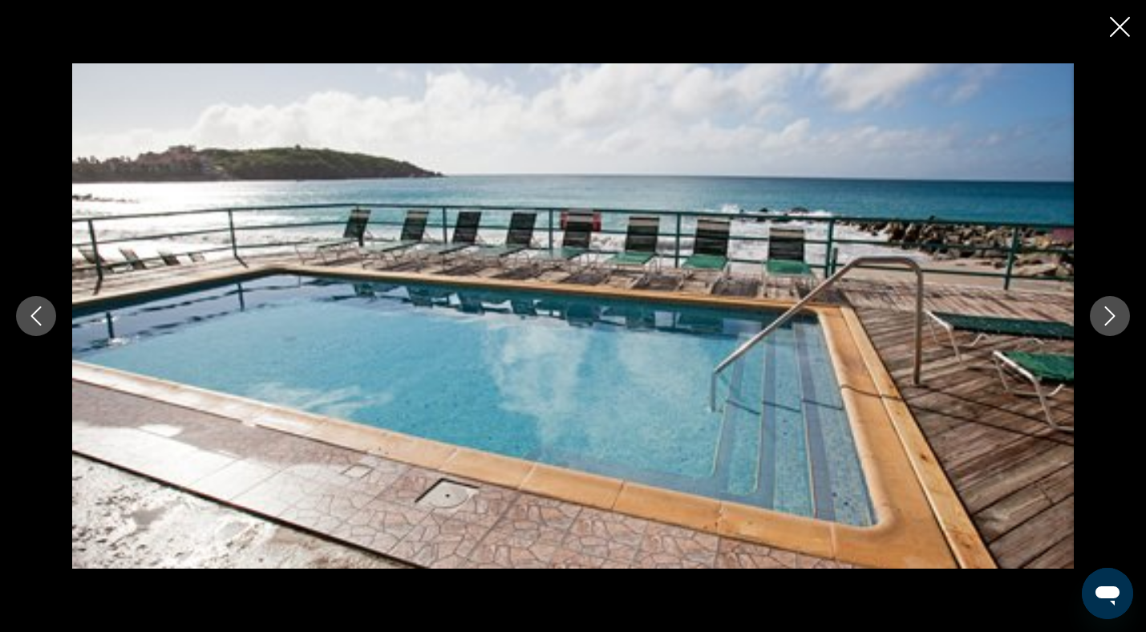
click at [25, 317] on button "Previous image" at bounding box center [36, 316] width 40 height 40
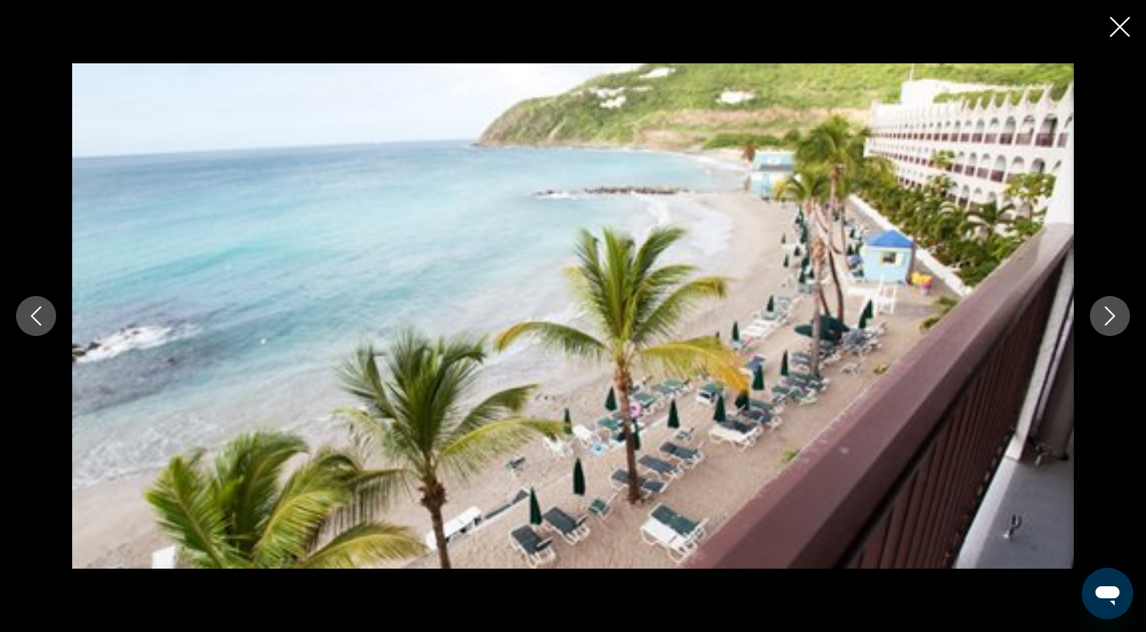
click at [1109, 317] on icon "Next image" at bounding box center [1109, 315] width 19 height 19
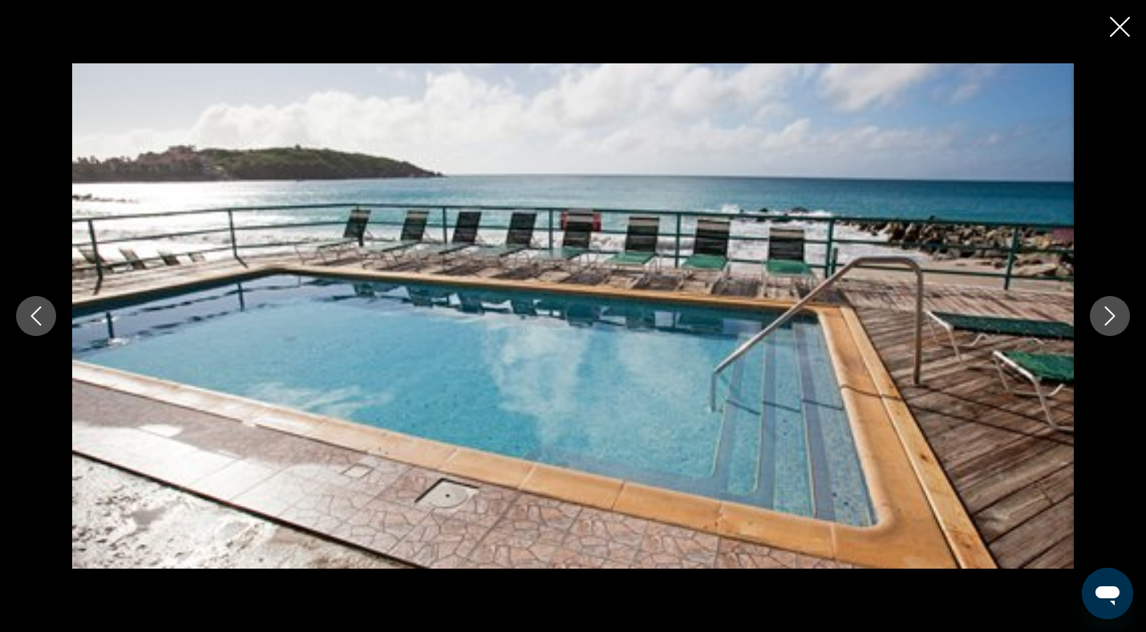
click at [1109, 317] on icon "Next image" at bounding box center [1109, 315] width 19 height 19
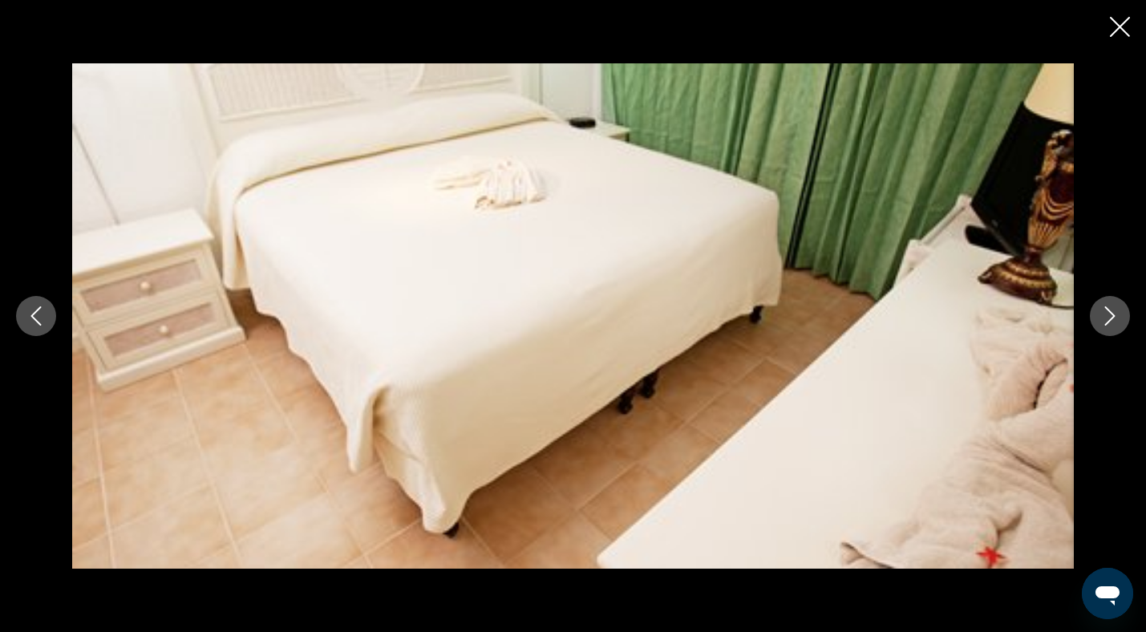
click at [1109, 317] on icon "Next image" at bounding box center [1109, 315] width 19 height 19
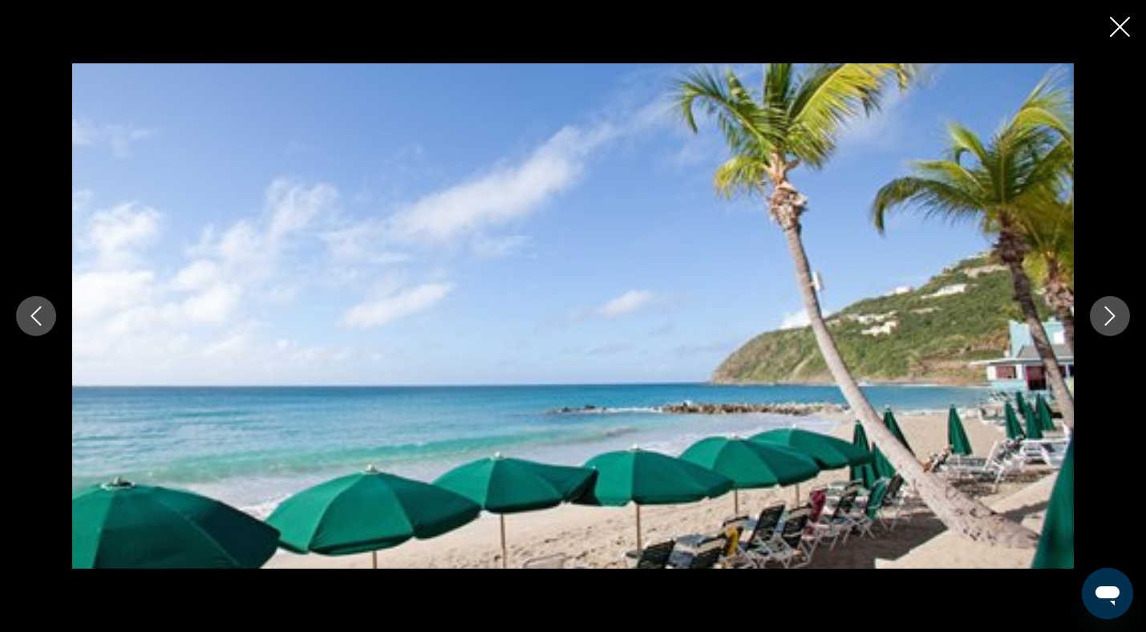
click at [1109, 317] on icon "Next image" at bounding box center [1109, 315] width 19 height 19
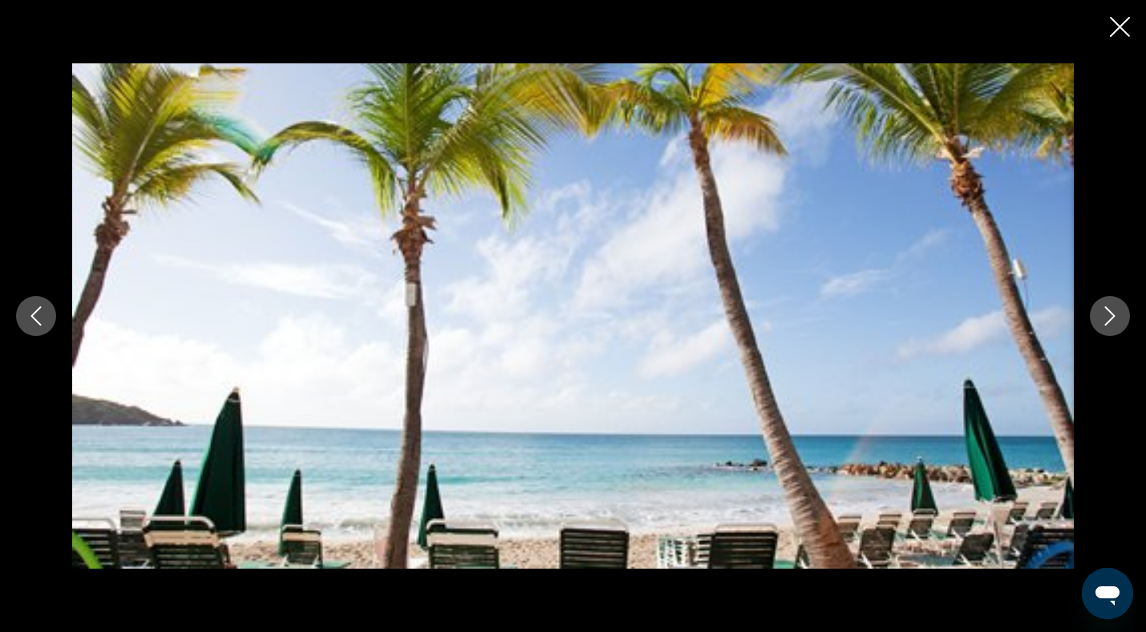
click at [1109, 317] on icon "Next image" at bounding box center [1109, 315] width 19 height 19
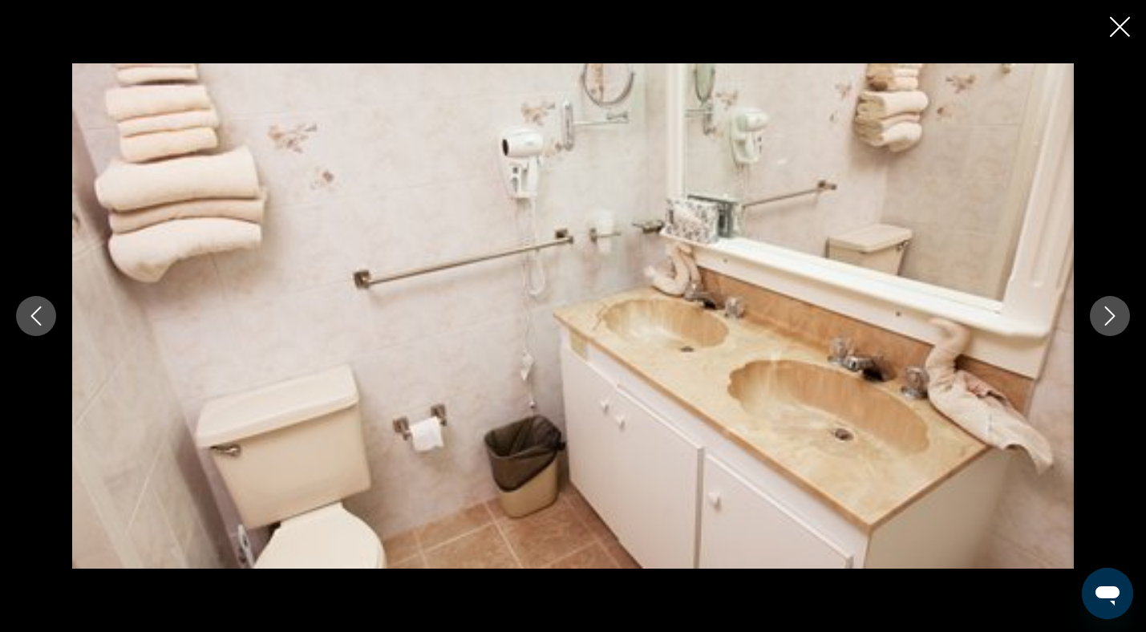
click at [1109, 317] on icon "Next image" at bounding box center [1109, 315] width 19 height 19
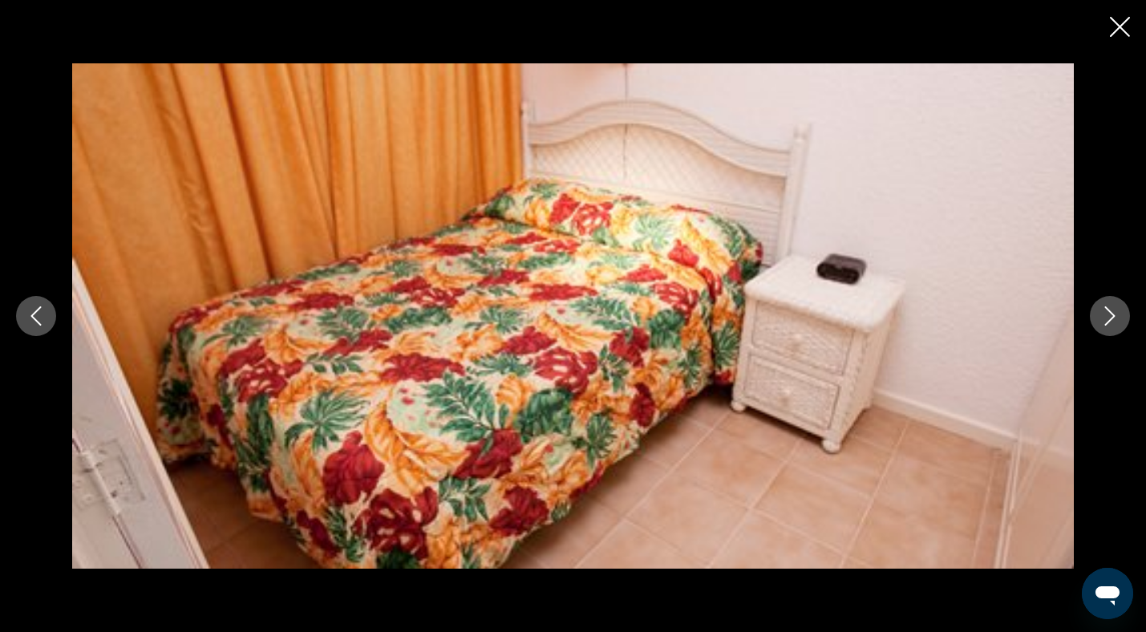
click at [1109, 317] on icon "Next image" at bounding box center [1109, 315] width 19 height 19
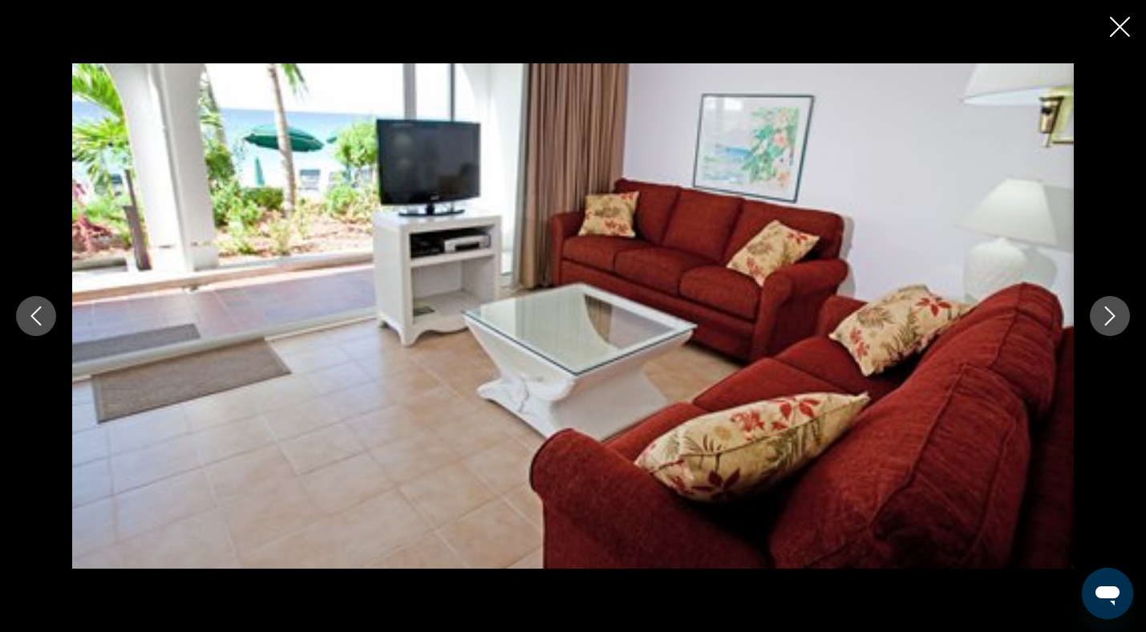
click at [1109, 317] on icon "Next image" at bounding box center [1109, 315] width 19 height 19
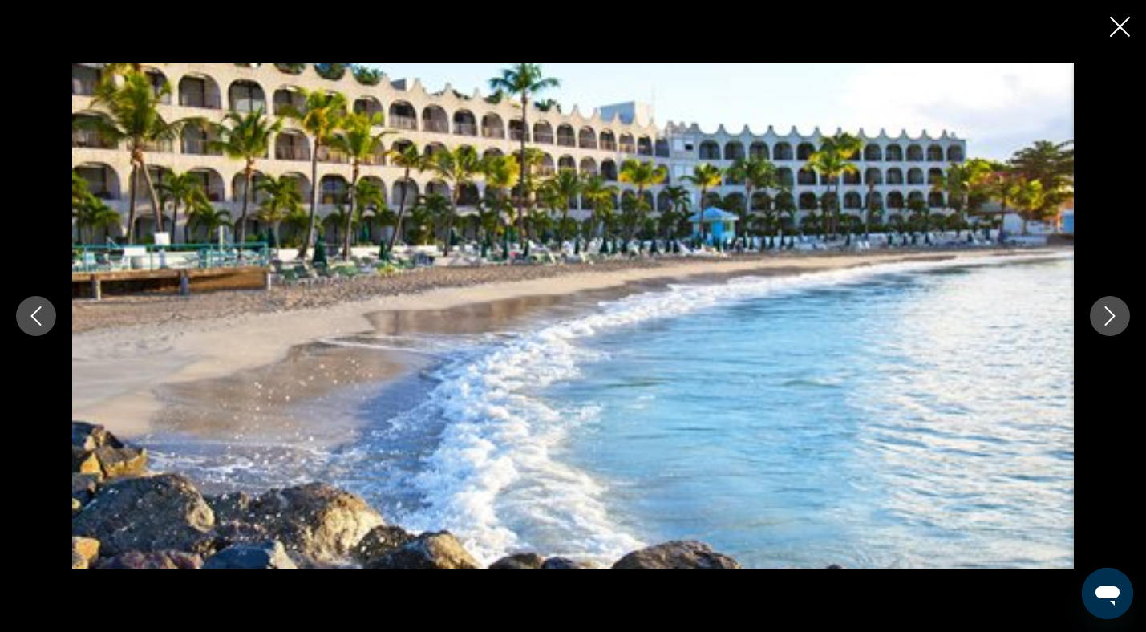
click at [1123, 28] on icon "Close slideshow" at bounding box center [1120, 27] width 20 height 20
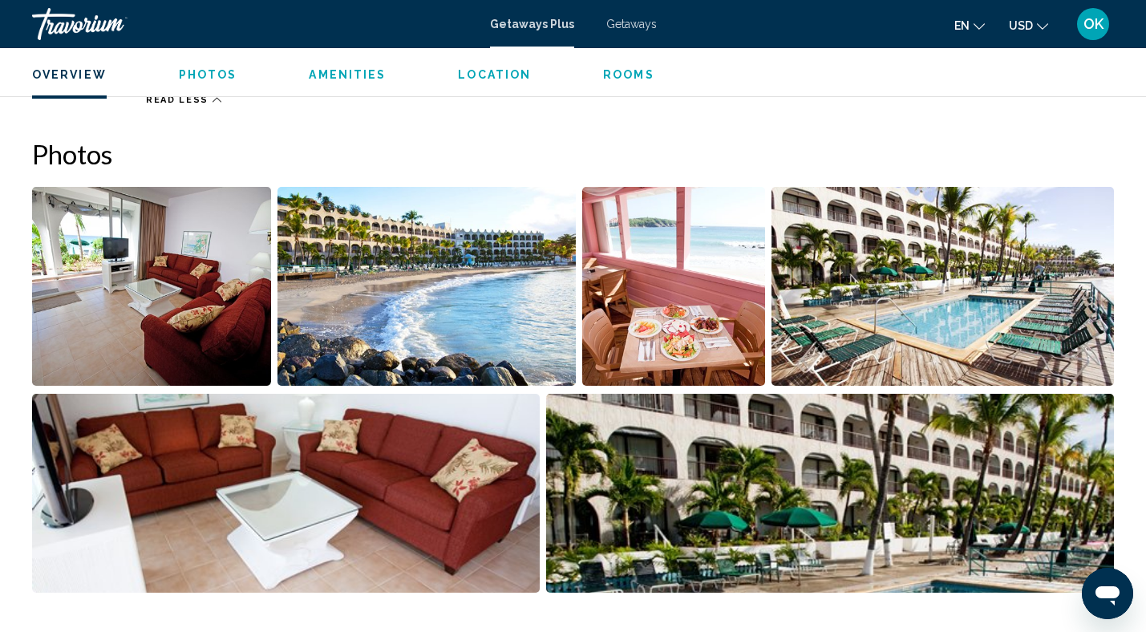
click at [358, 81] on button "Amenities" at bounding box center [347, 74] width 77 height 14
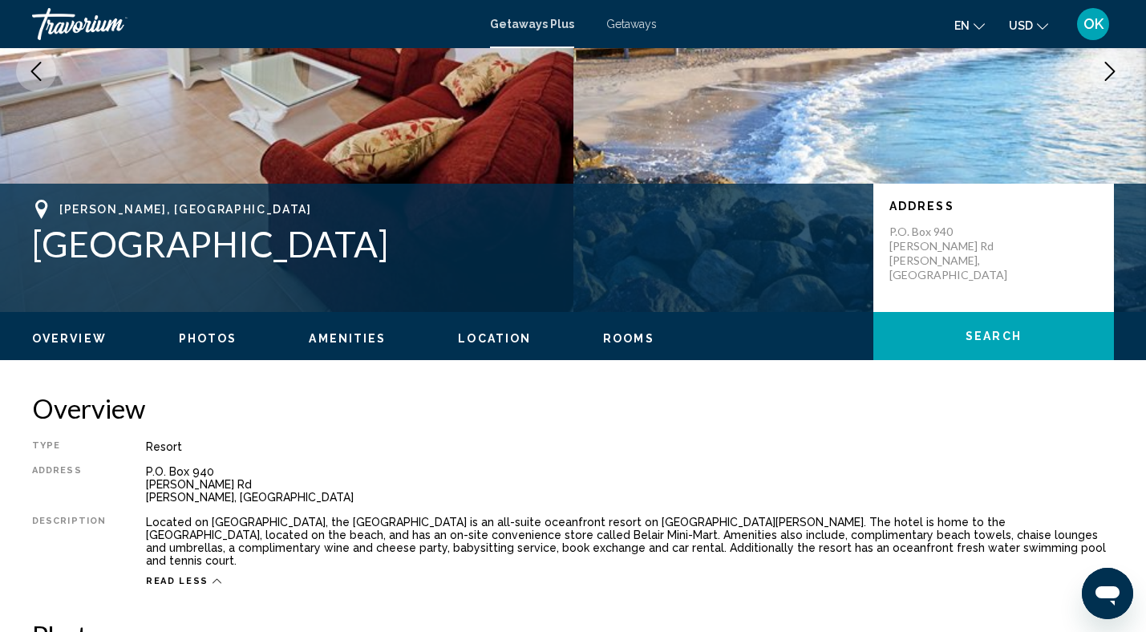
scroll to position [215, 0]
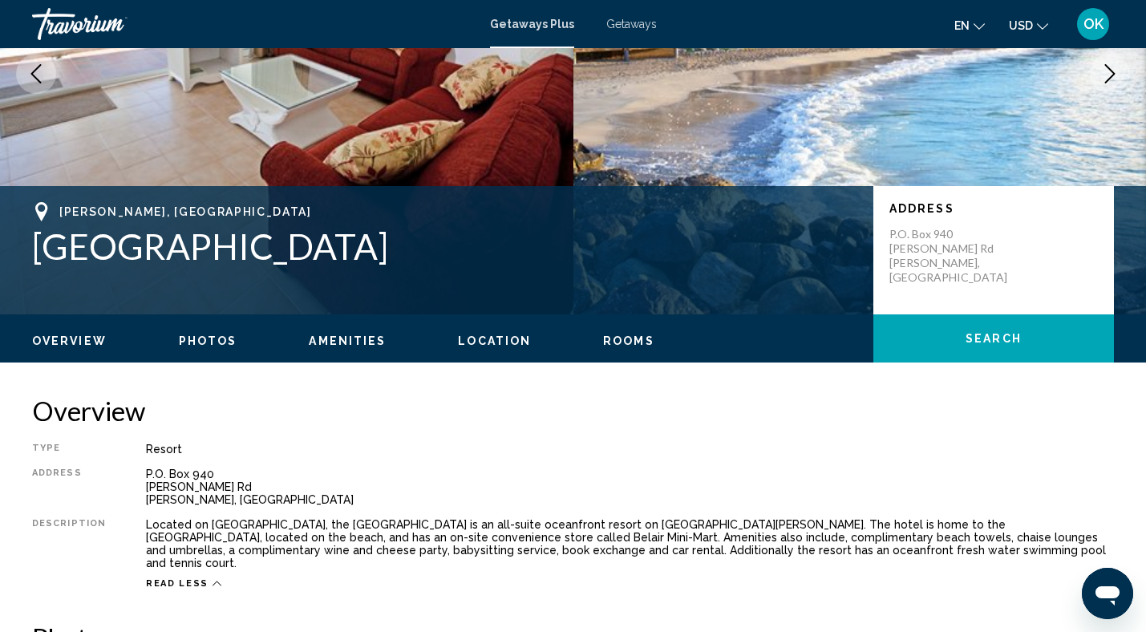
click at [75, 22] on div "Travorium" at bounding box center [112, 24] width 160 height 32
